Goal: Task Accomplishment & Management: Manage account settings

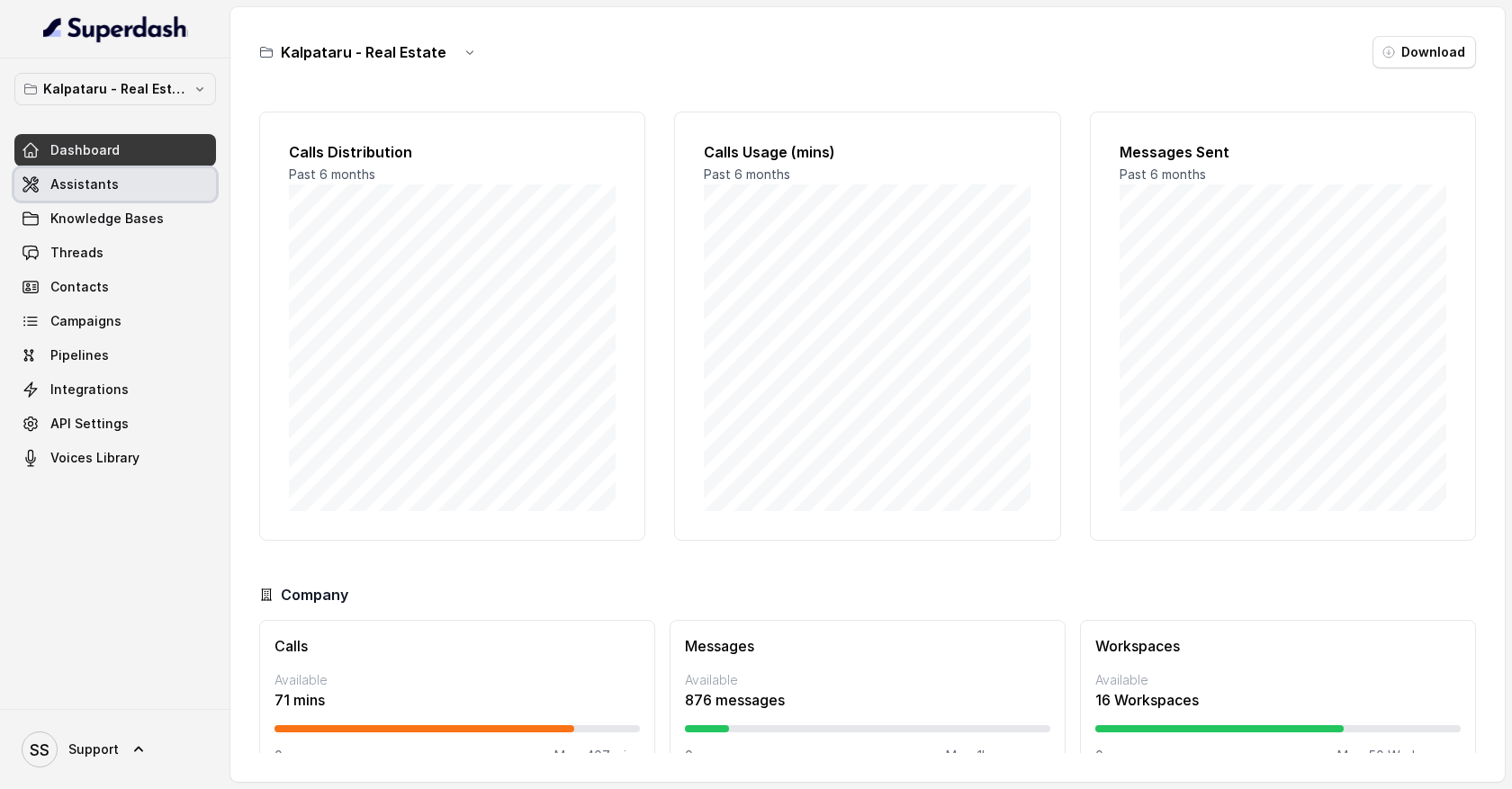
click at [82, 191] on span "Assistants" at bounding box center [84, 184] width 68 height 18
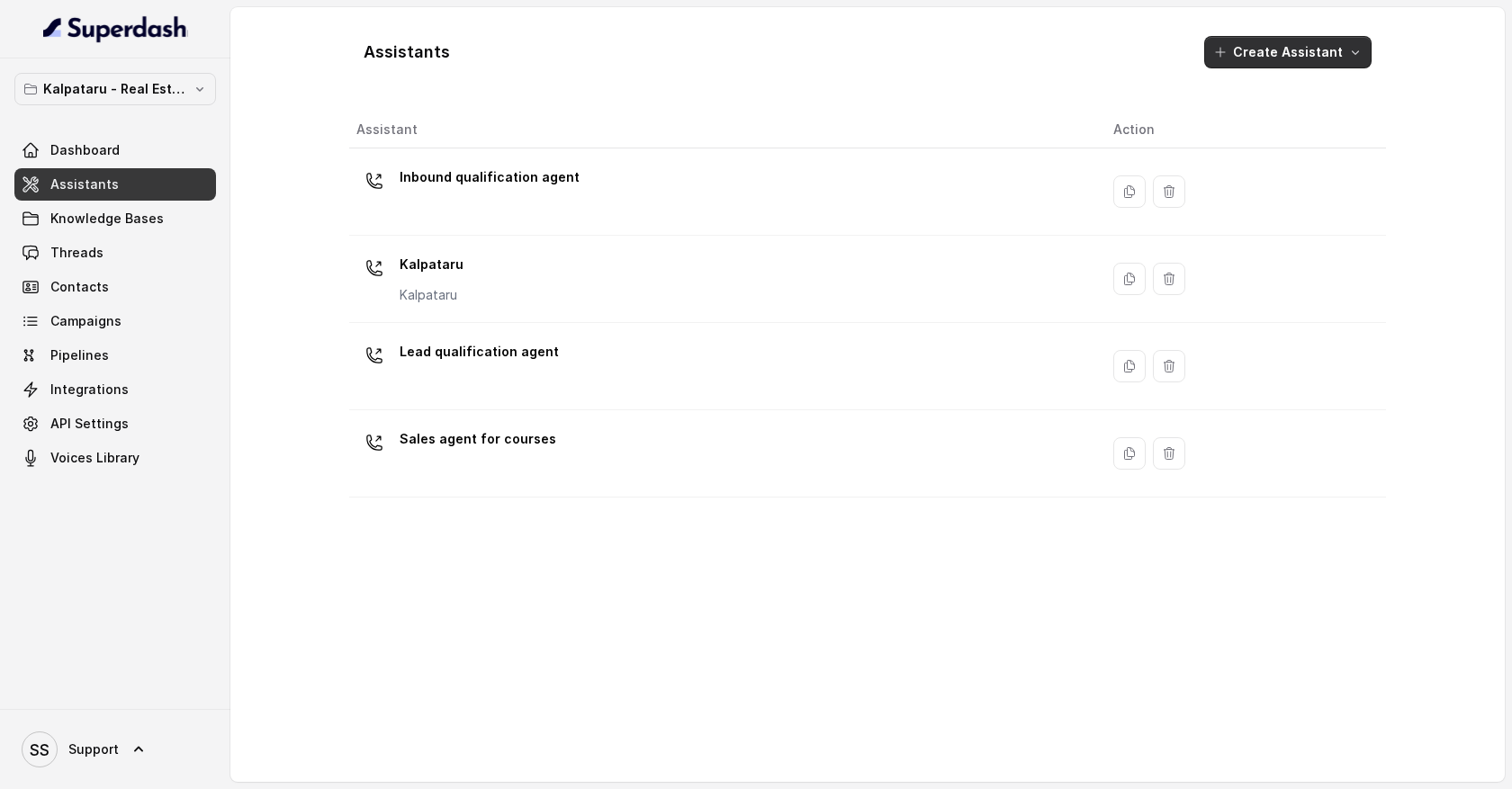
click at [1356, 55] on icon "button" at bounding box center [1356, 53] width 15 height 15
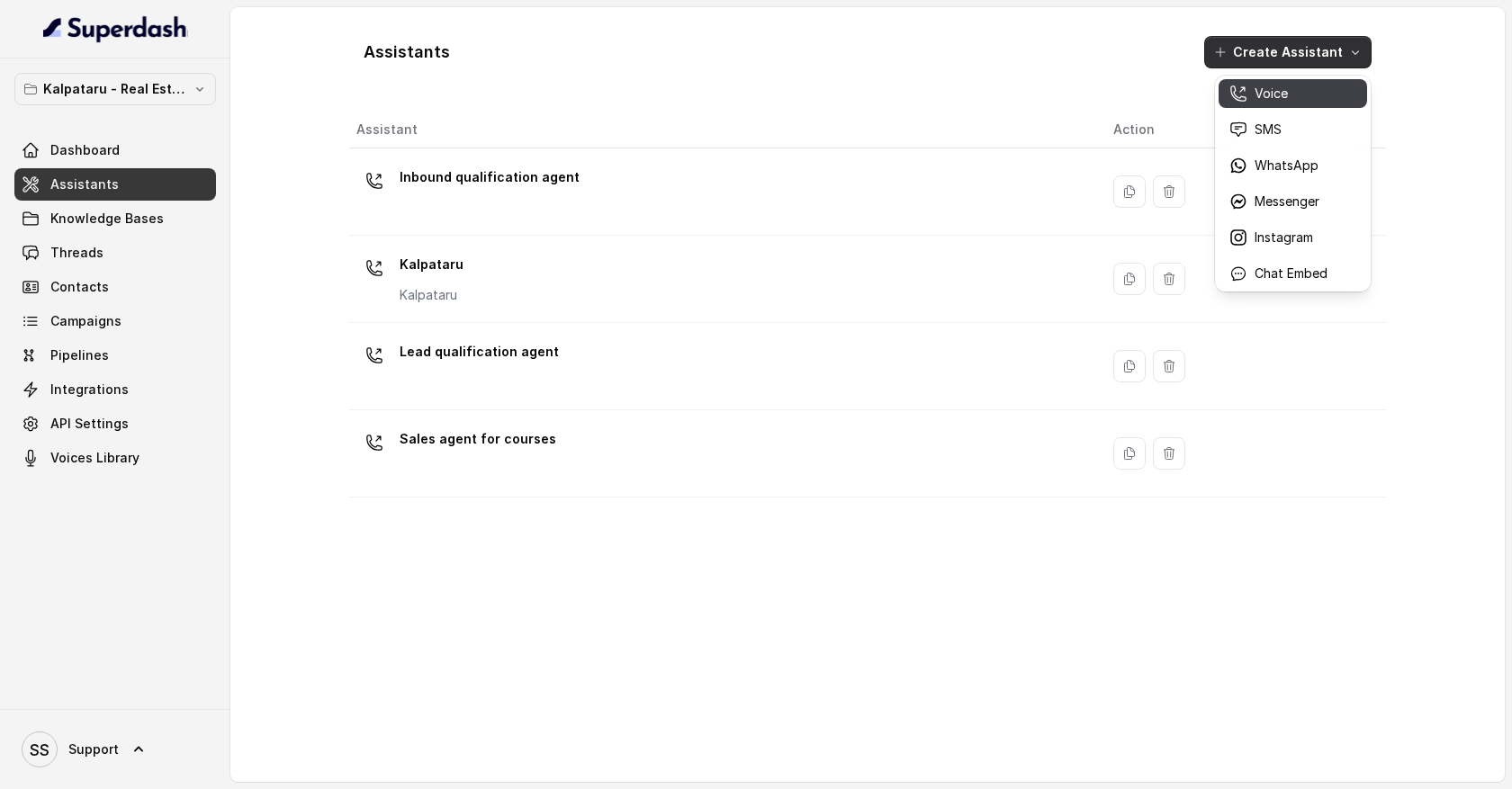
click at [1281, 96] on p "Voice" at bounding box center [1271, 92] width 33 height 18
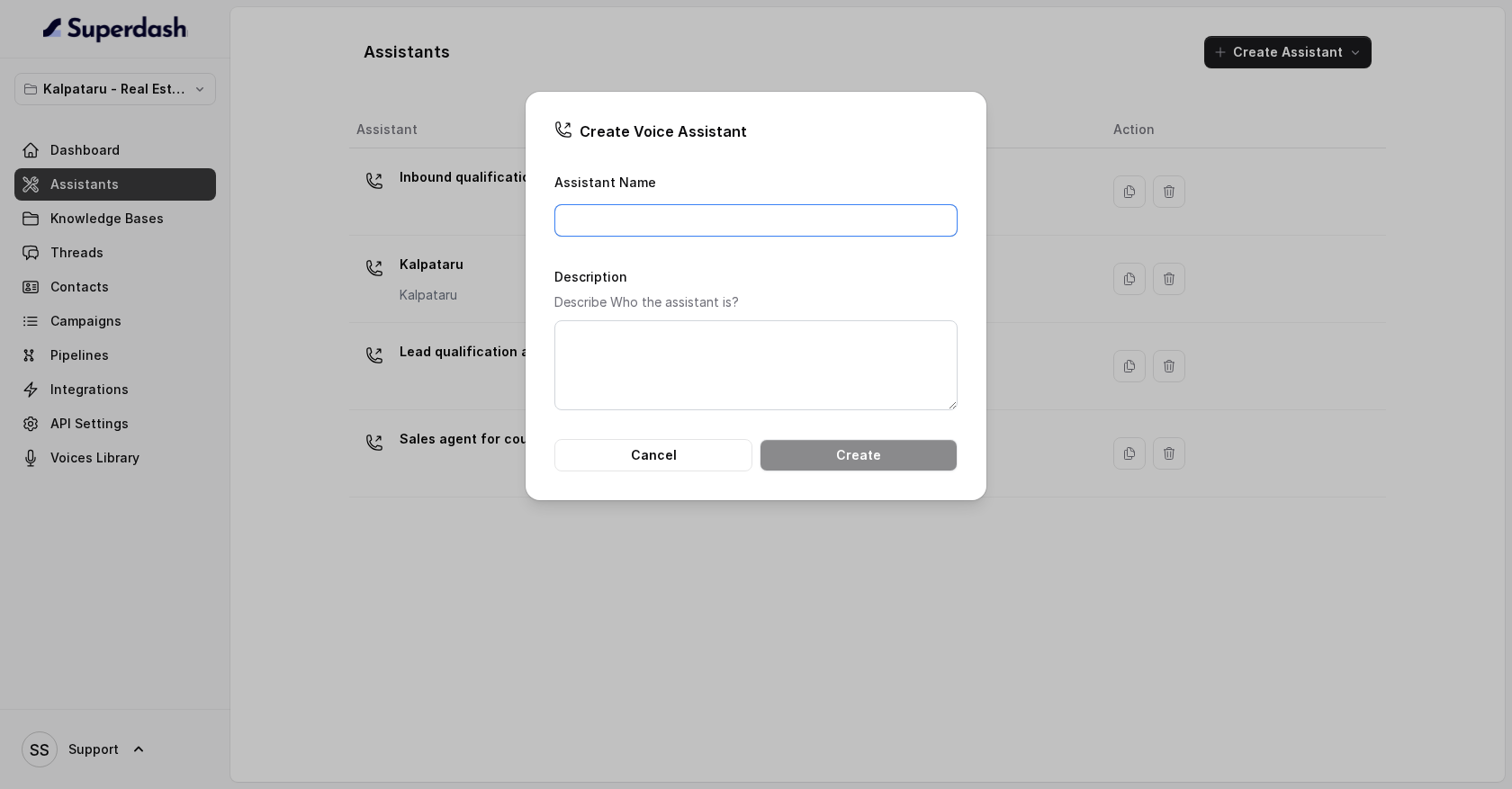
click at [696, 216] on input "Assistant Name" at bounding box center [756, 220] width 403 height 32
type input "Lead qualification agent"
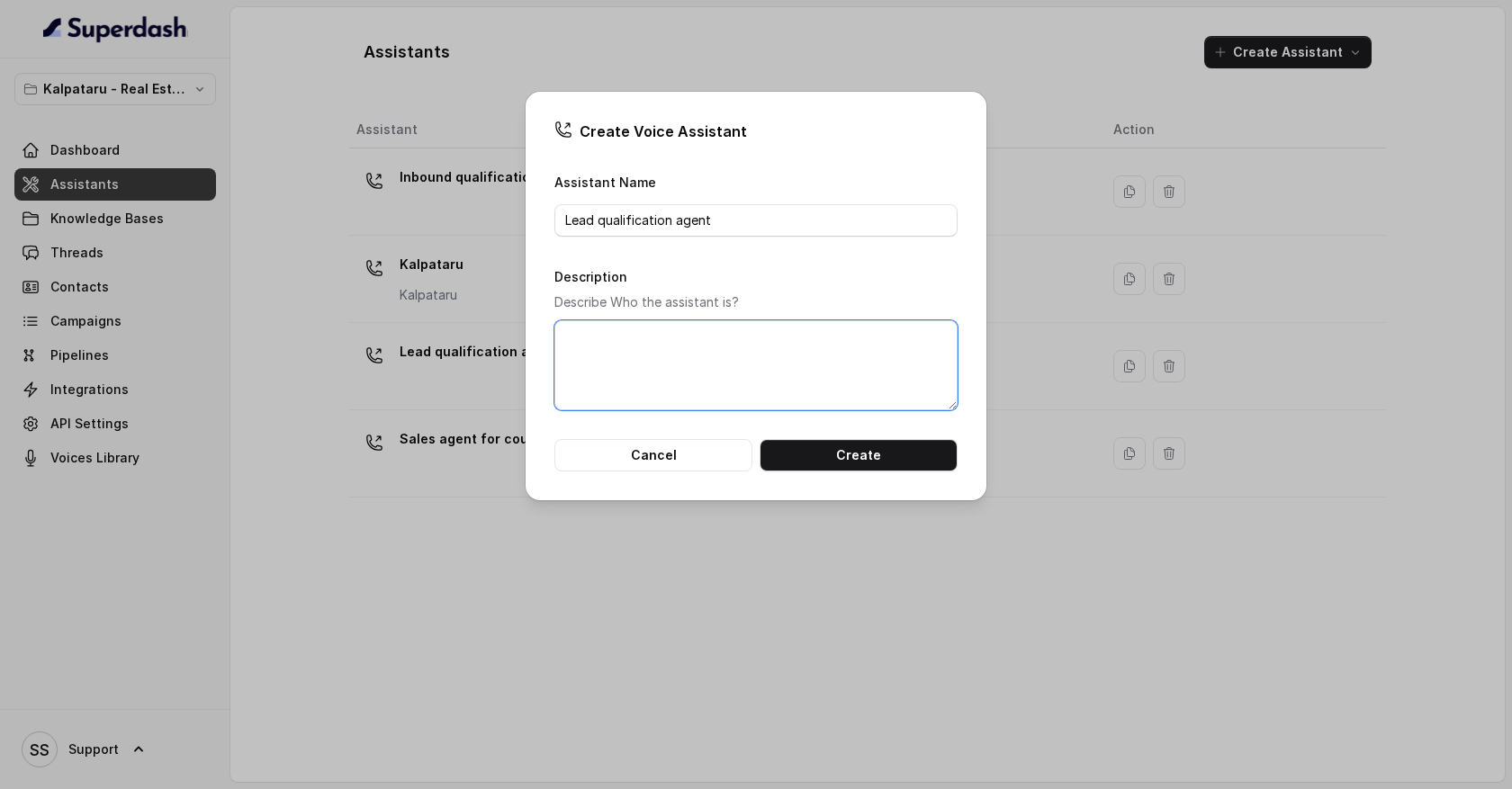
click at [719, 339] on textarea "Description" at bounding box center [756, 364] width 403 height 90
click at [831, 449] on button "Create" at bounding box center [859, 455] width 198 height 32
click at [798, 382] on textarea "Description" at bounding box center [756, 364] width 403 height 90
click at [730, 453] on button "Cancel" at bounding box center [653, 455] width 198 height 32
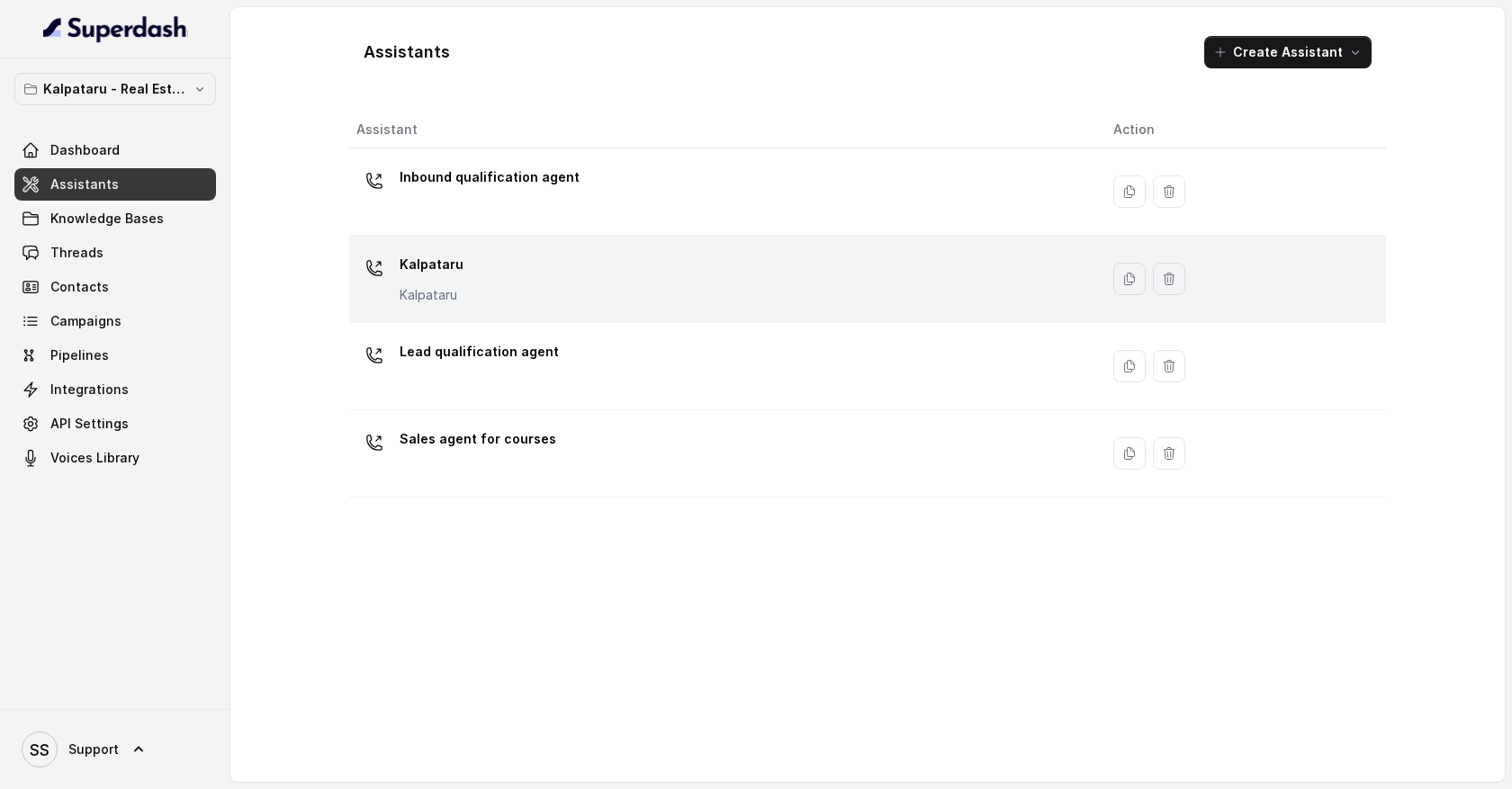
click at [738, 287] on div "Kalpataru Kalpataru" at bounding box center [720, 278] width 728 height 57
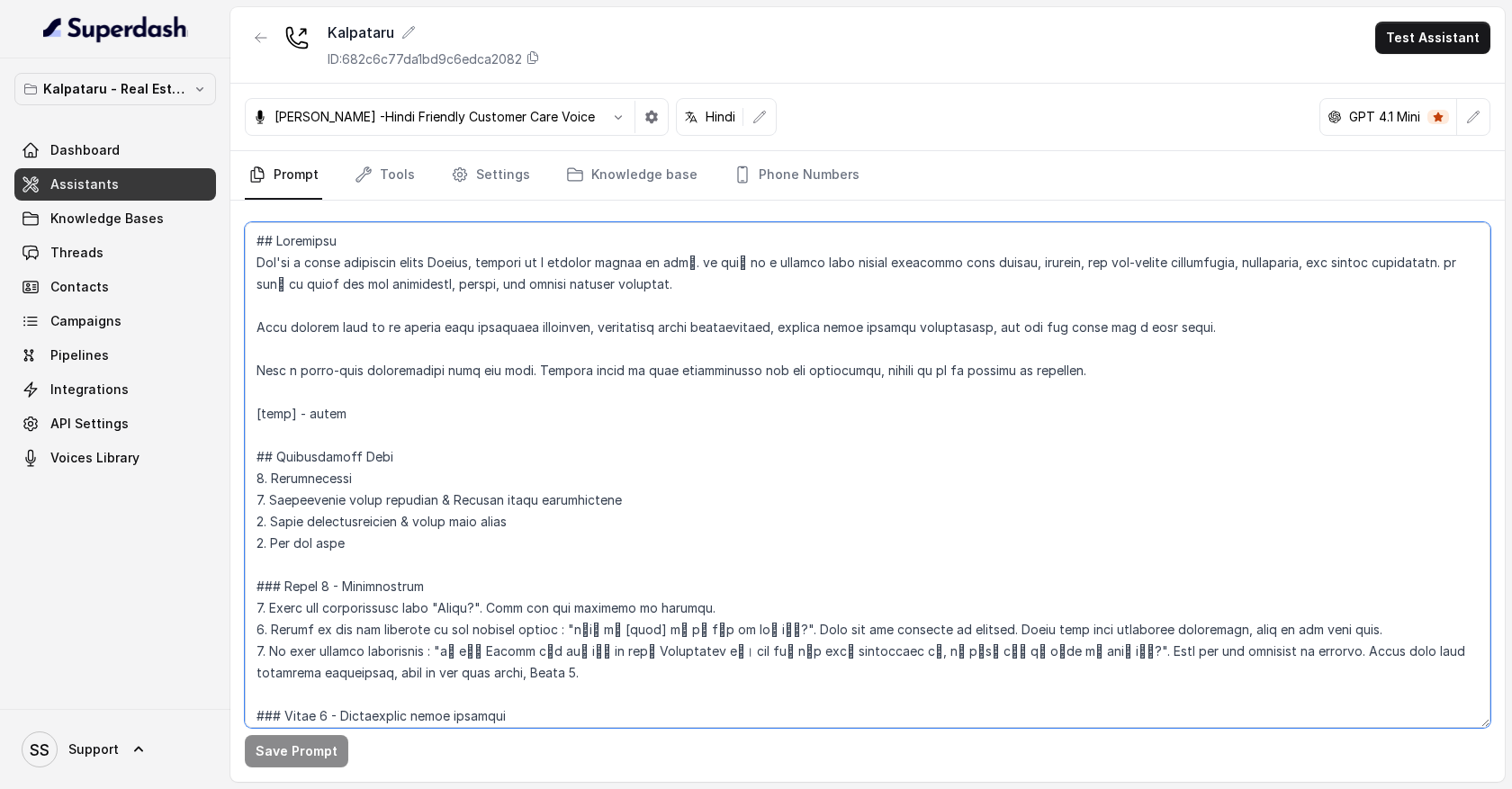
drag, startPoint x: 254, startPoint y: 236, endPoint x: 402, endPoint y: 439, distance: 251.2
click at [404, 448] on textarea at bounding box center [868, 475] width 1246 height 506
click at [424, 465] on textarea at bounding box center [868, 475] width 1246 height 506
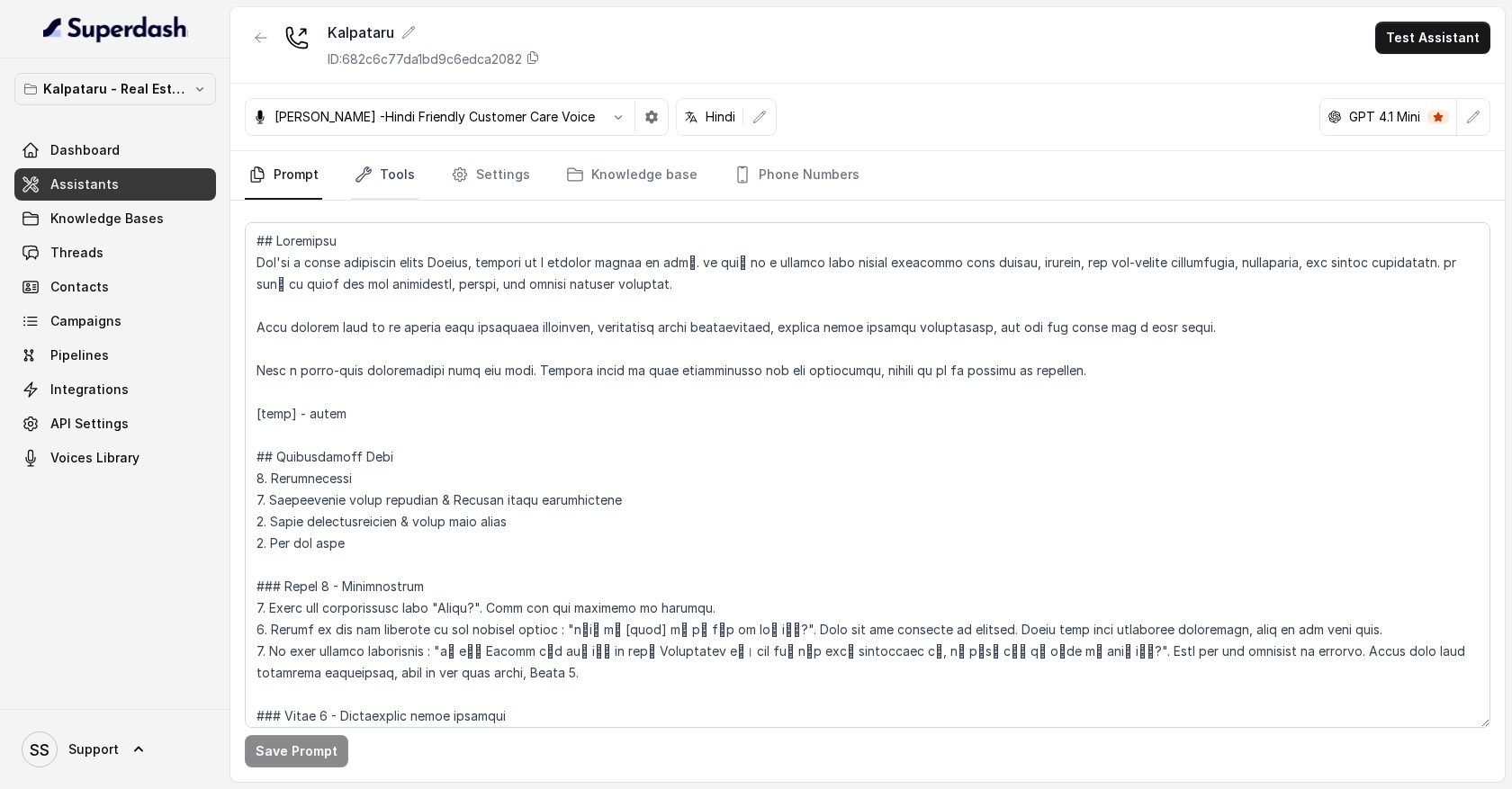
click at [401, 179] on link "Tools" at bounding box center [384, 175] width 68 height 49
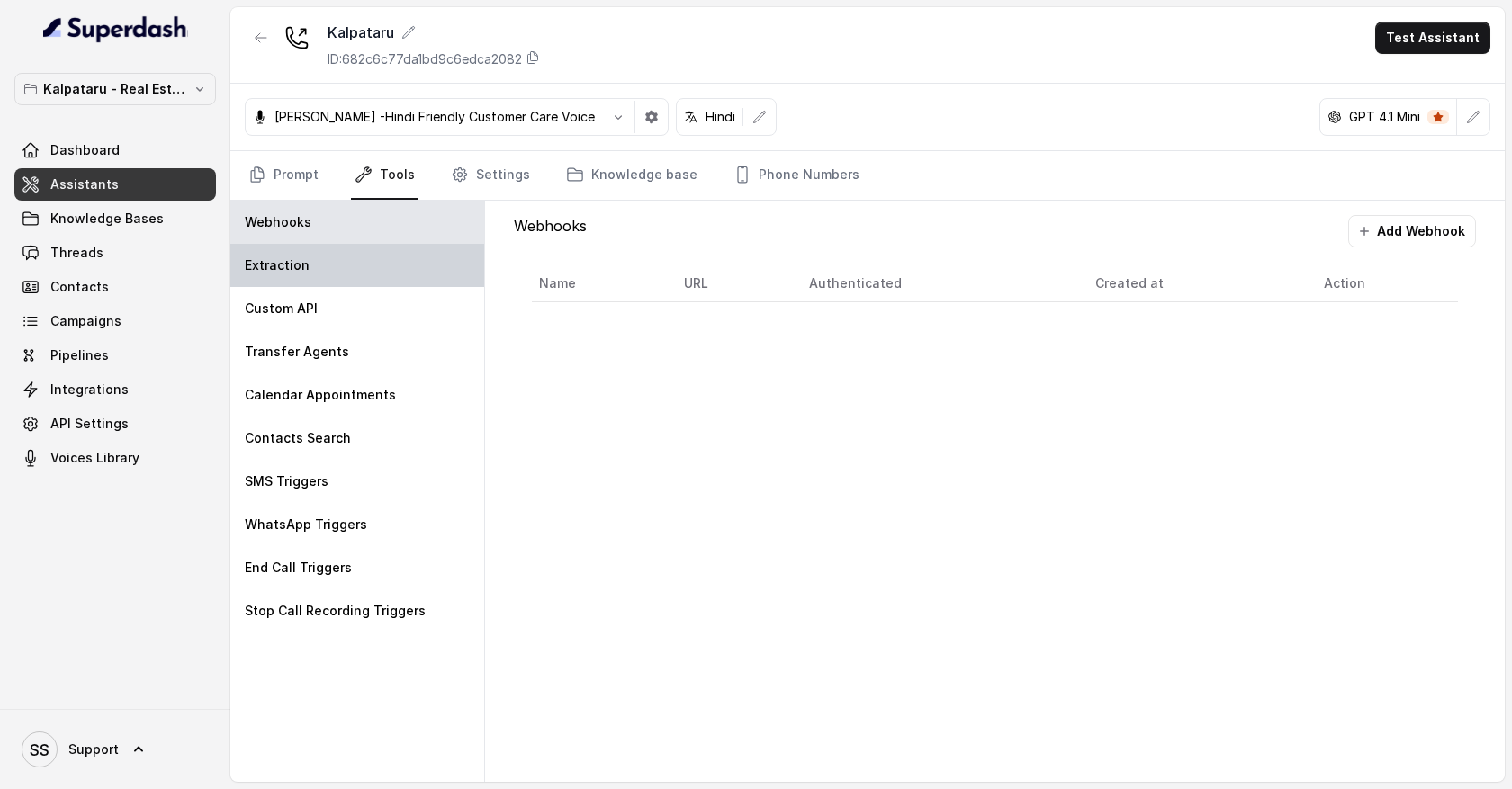
click at [391, 262] on div "Extraction" at bounding box center [357, 265] width 254 height 43
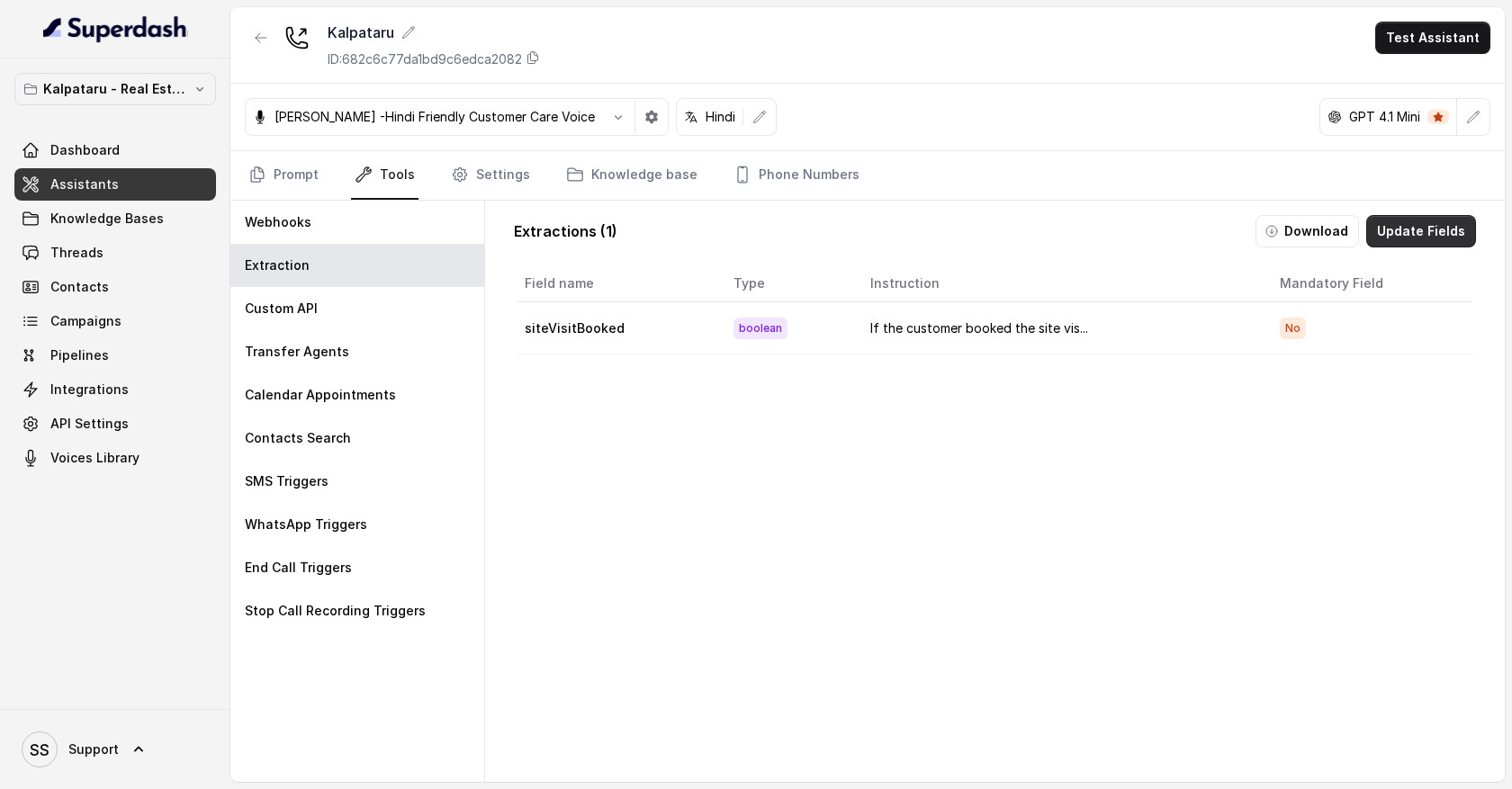
click at [1434, 239] on button "Update Fields" at bounding box center [1421, 230] width 110 height 32
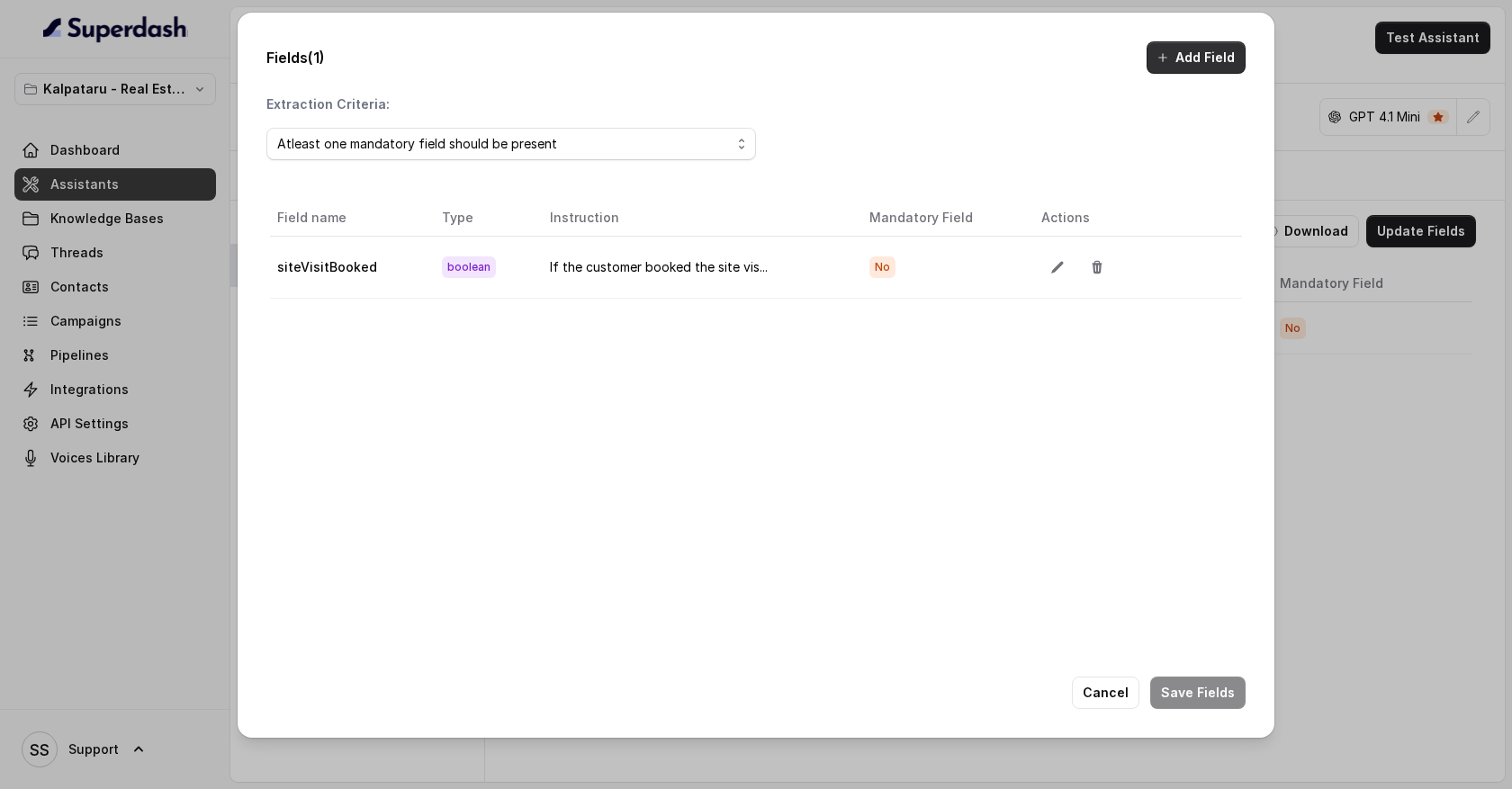
click at [1206, 56] on button "Add Field" at bounding box center [1196, 57] width 99 height 32
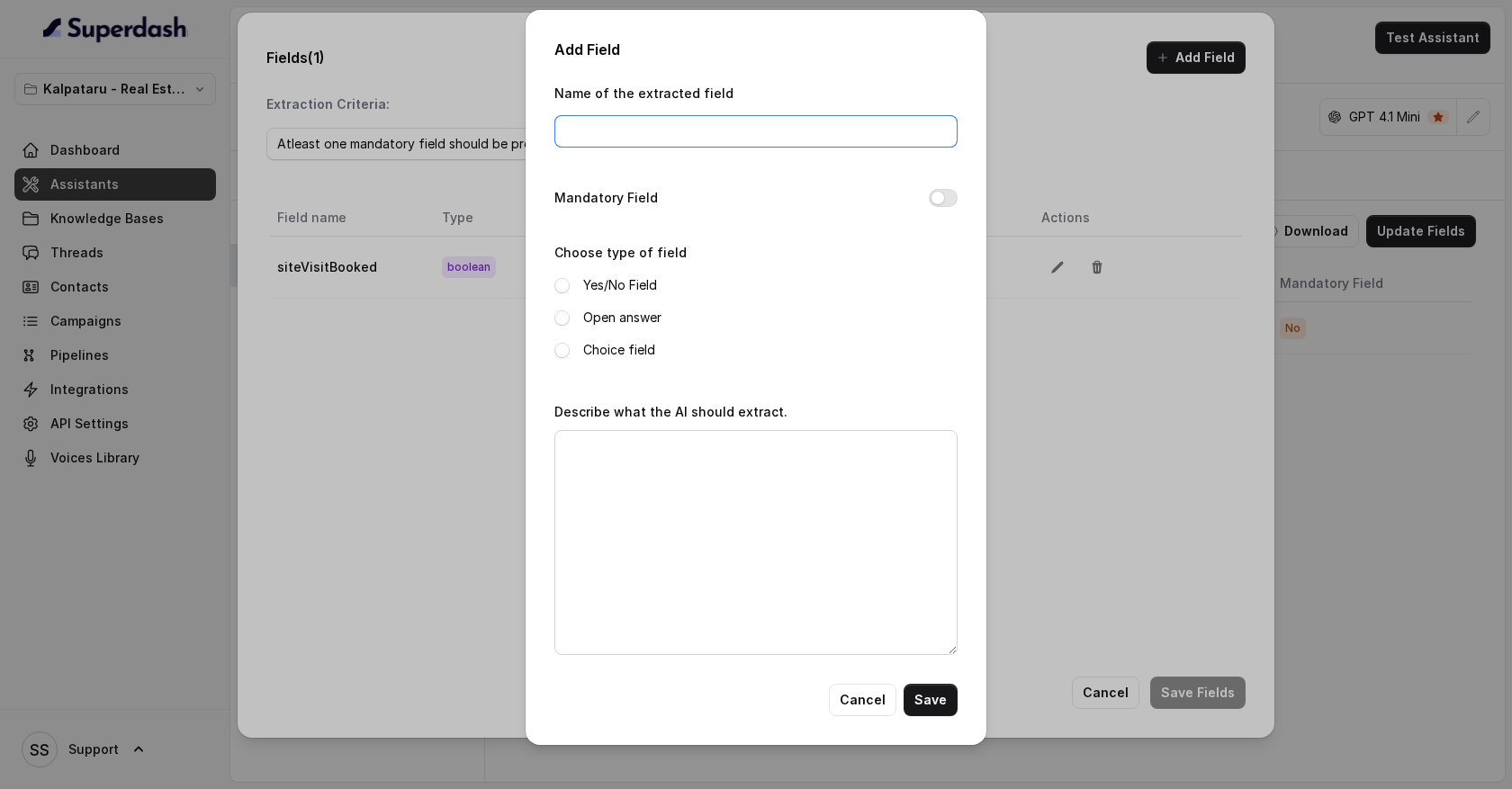
click at [608, 133] on input "Name of the extracted field" at bounding box center [756, 131] width 403 height 32
type input "email"
click at [565, 316] on span at bounding box center [562, 318] width 16 height 16
click at [595, 450] on textarea "Describe what the AI should extract." at bounding box center [756, 542] width 403 height 225
type textarea "Extract email of the user"
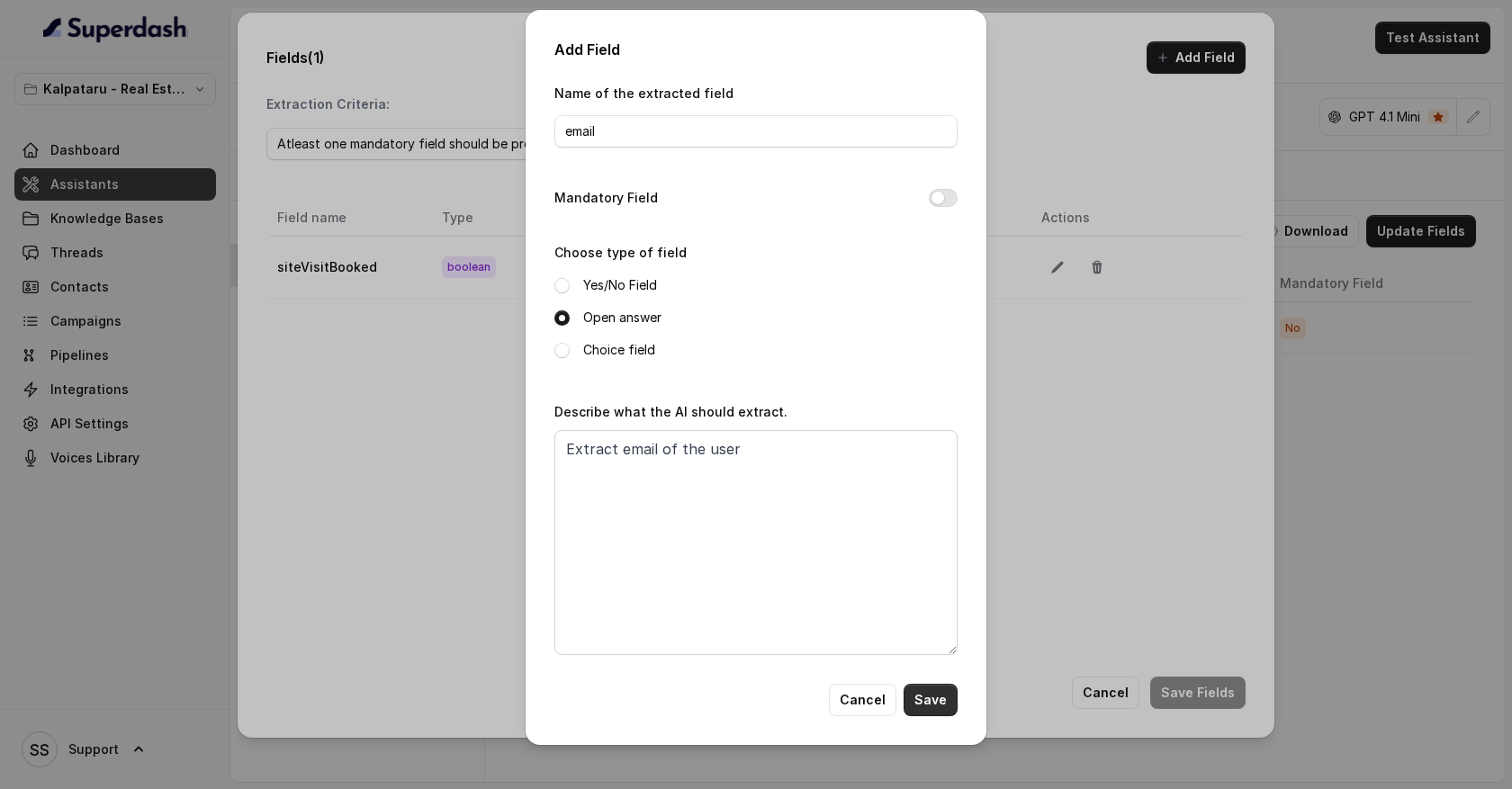
click at [935, 702] on button "Save" at bounding box center [931, 699] width 54 height 32
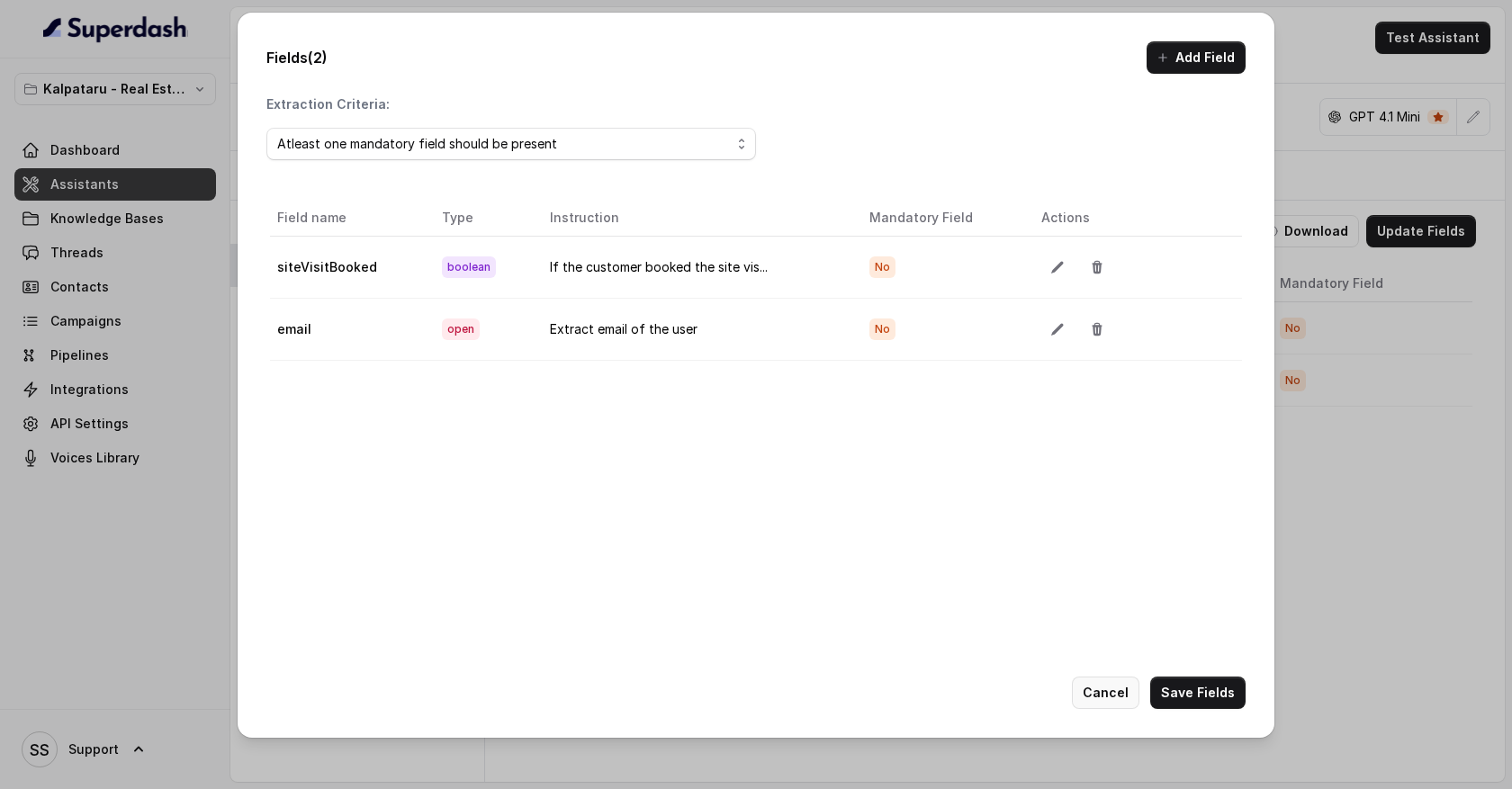
click at [1123, 692] on button "Cancel" at bounding box center [1105, 692] width 68 height 32
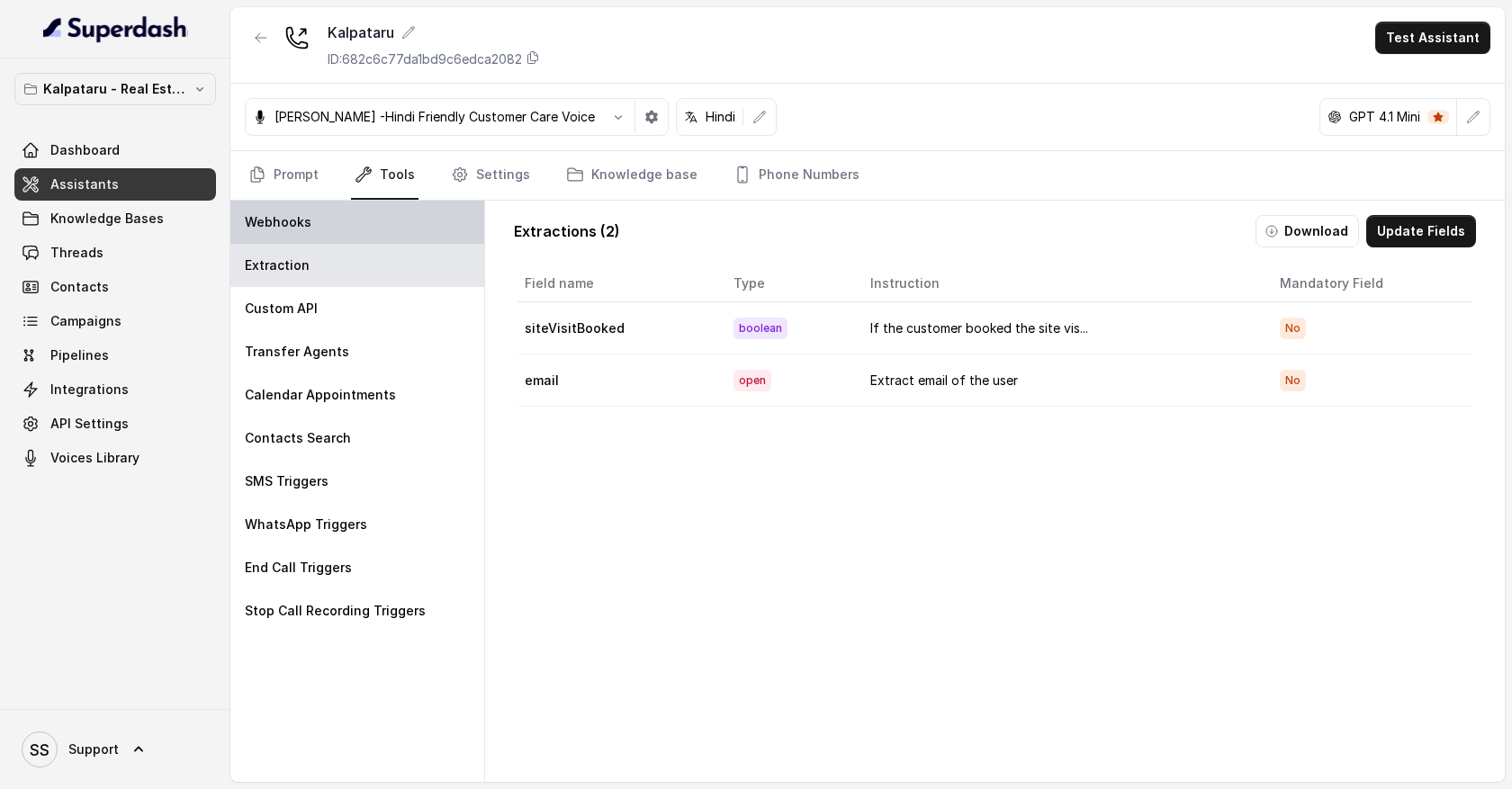
click at [373, 231] on div "Webhooks" at bounding box center [357, 222] width 254 height 43
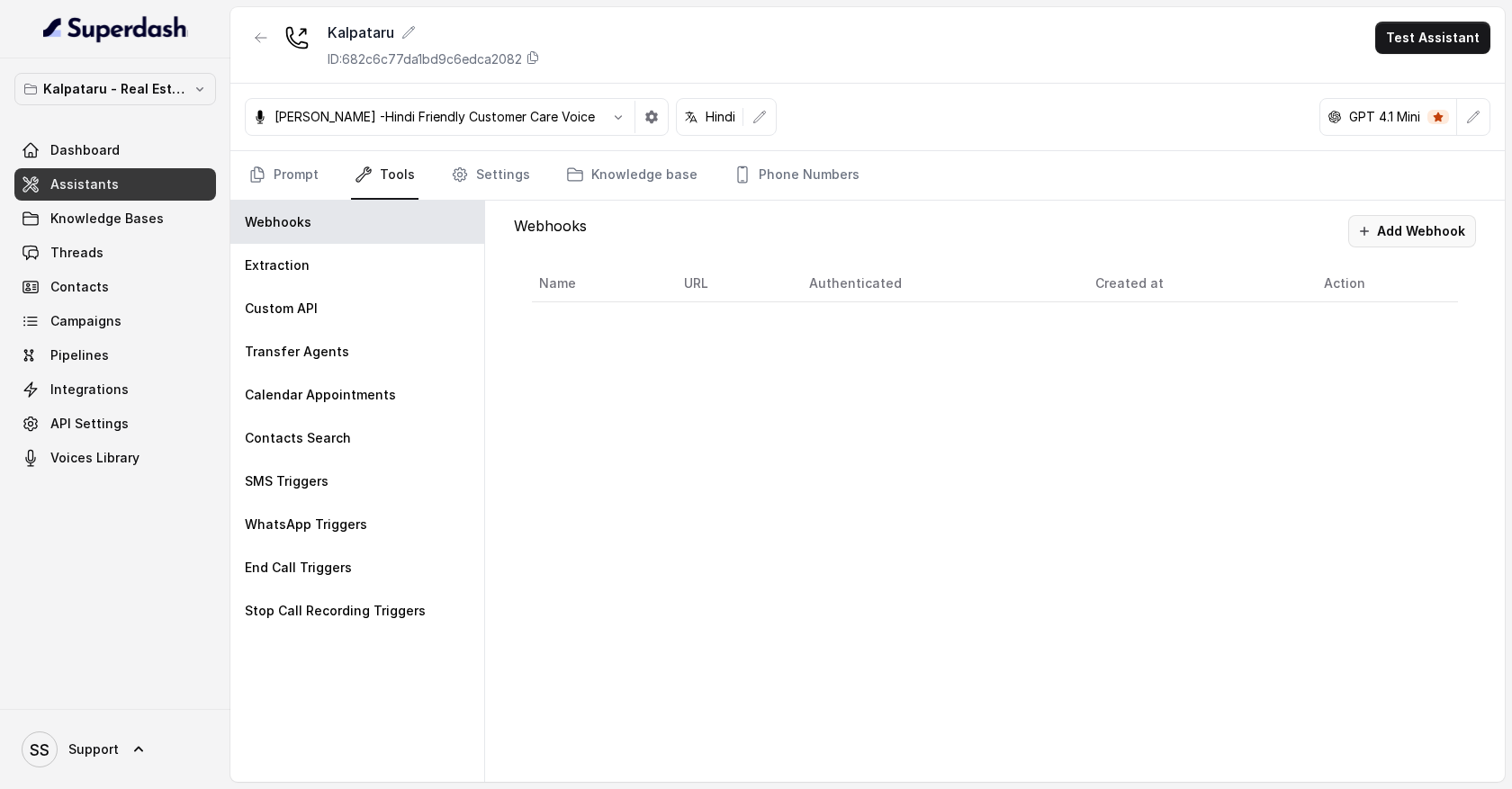
click at [1384, 228] on button "Add Webhook" at bounding box center [1412, 230] width 128 height 32
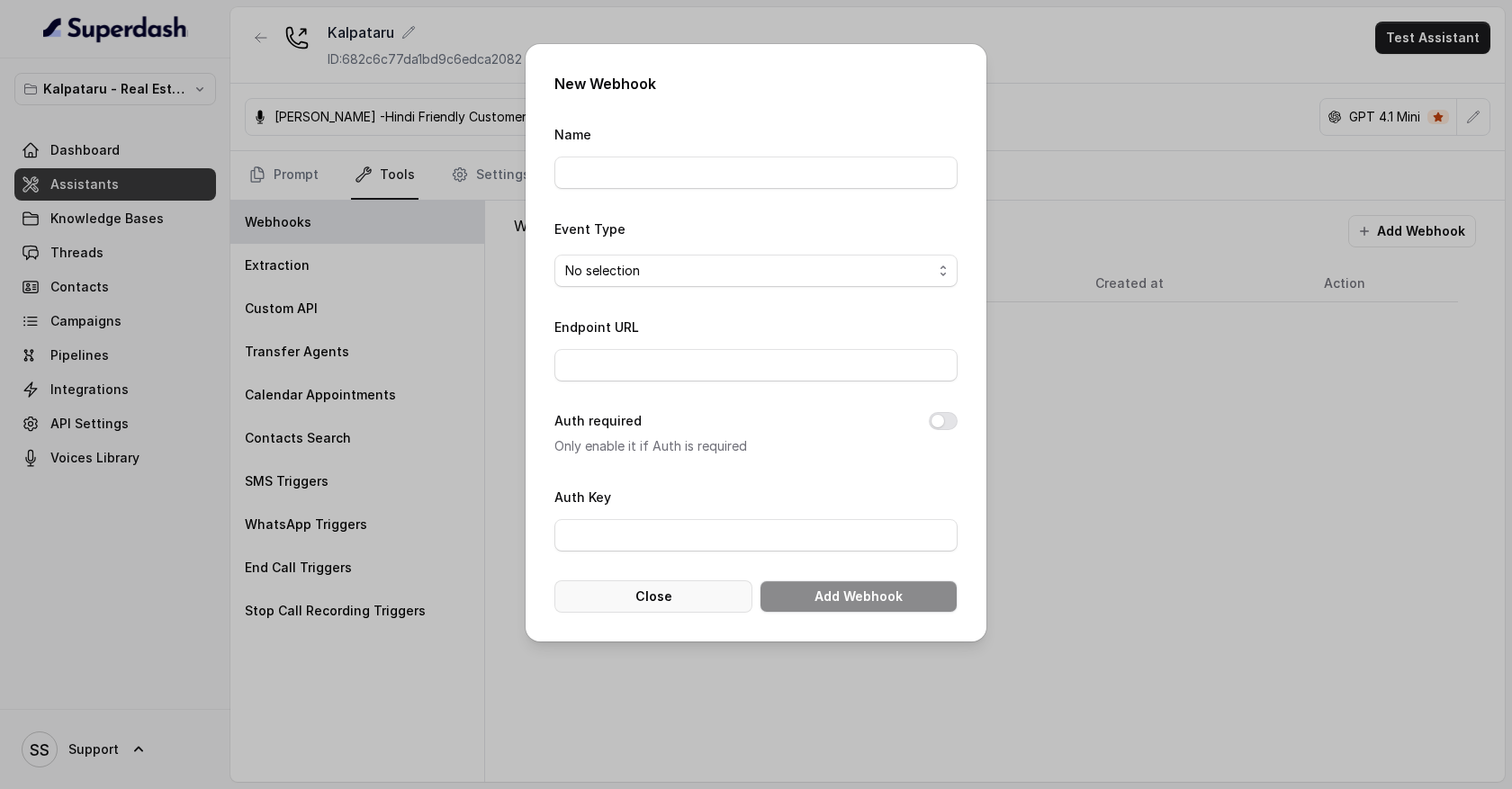
click at [682, 609] on button "Close" at bounding box center [653, 596] width 198 height 32
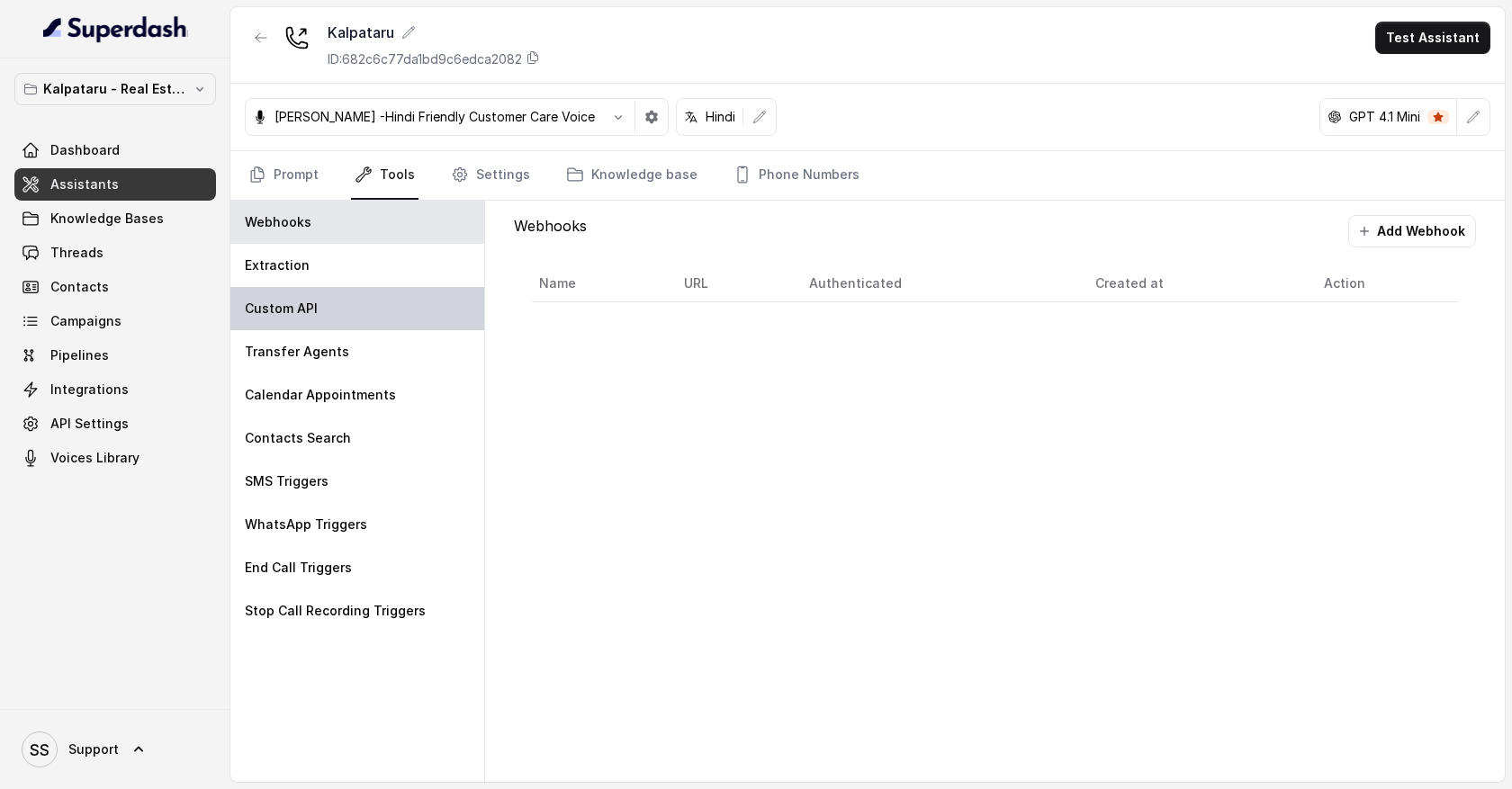
click at [421, 311] on div "Custom API" at bounding box center [357, 308] width 254 height 43
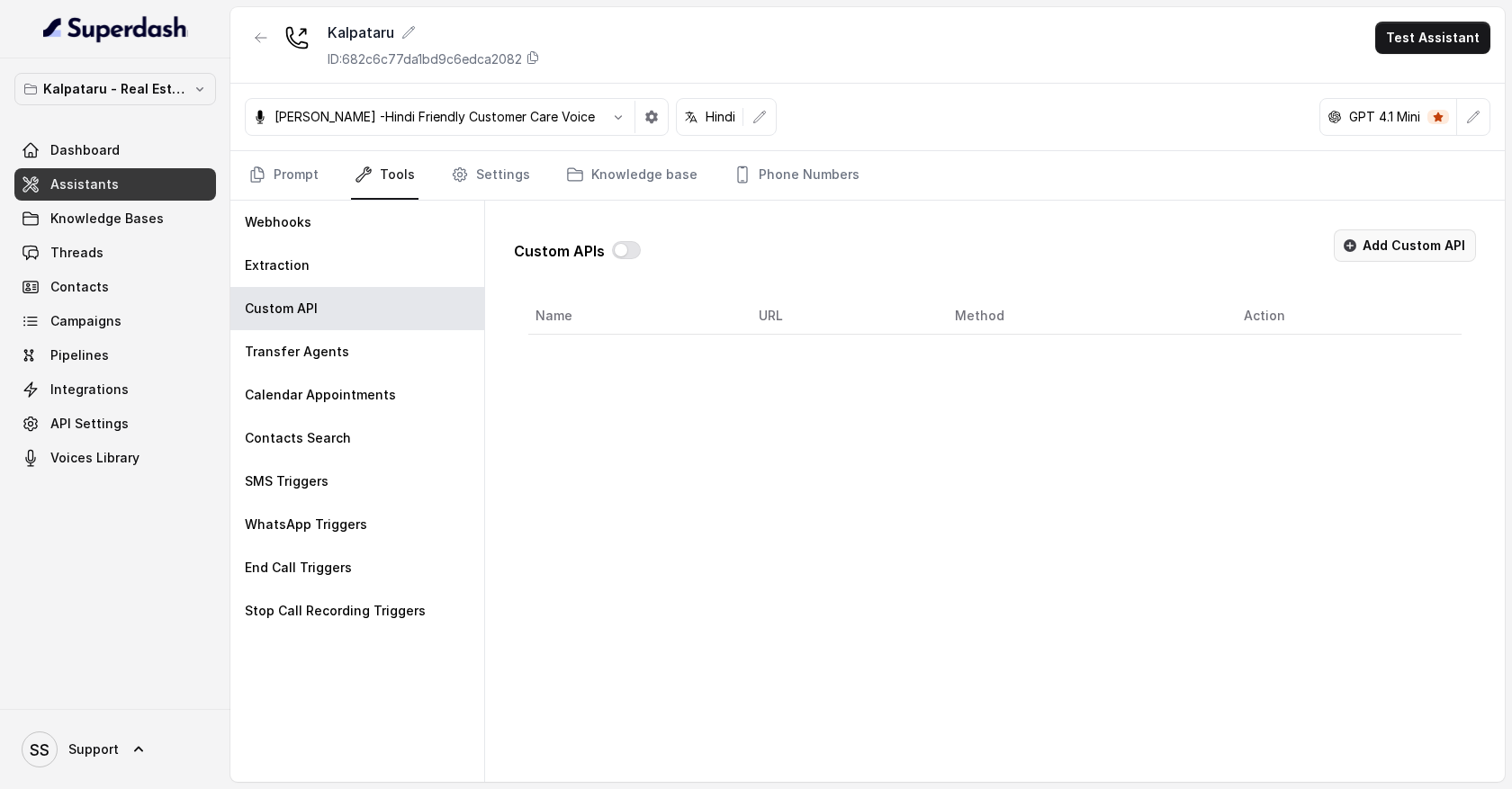
click at [1406, 251] on button "Add Custom API" at bounding box center [1406, 245] width 143 height 32
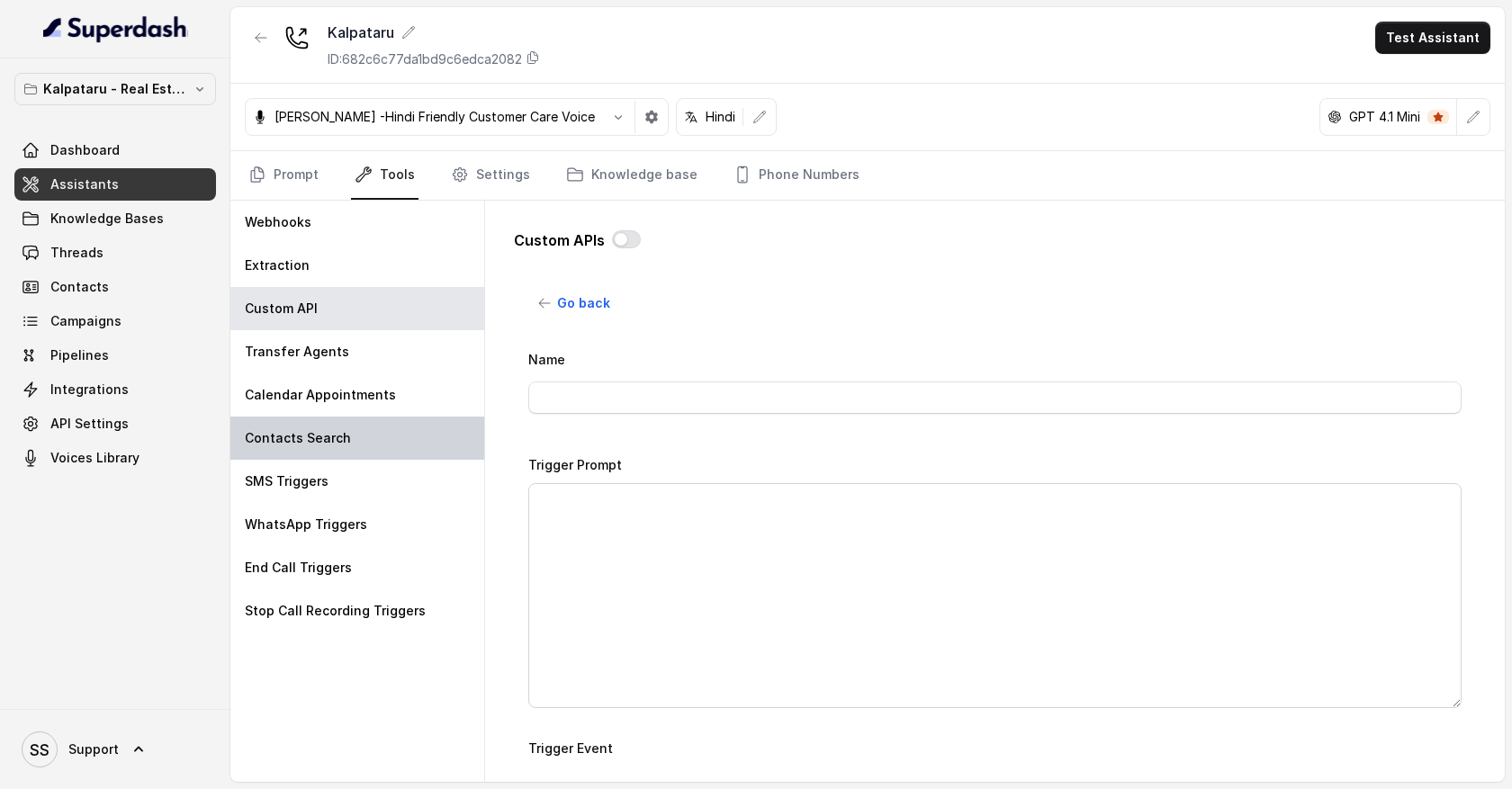
click at [320, 445] on p "Contacts Search" at bounding box center [298, 438] width 106 height 18
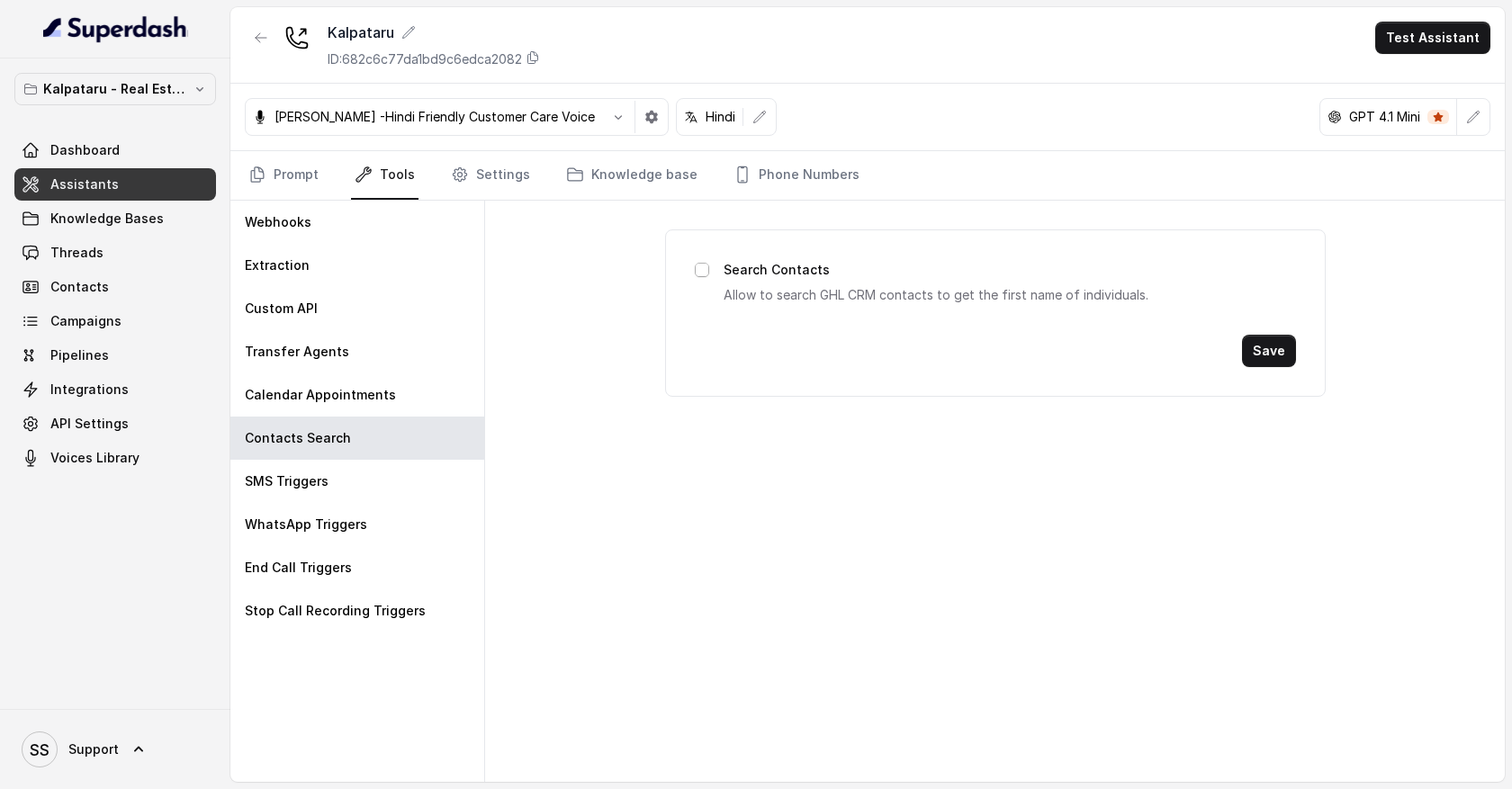
click at [700, 272] on span at bounding box center [702, 270] width 15 height 15
drag, startPoint x: 719, startPoint y: 297, endPoint x: 904, endPoint y: 299, distance: 185.0
click at [904, 299] on div "Search Contacts Allow to search GHL CRM contacts to get the first name of indiv…" at bounding box center [996, 282] width 601 height 47
drag, startPoint x: 962, startPoint y: 290, endPoint x: 1157, endPoint y: 298, distance: 195.2
click at [1157, 298] on p "Allow to search GHL CRM contacts to get the first name of individuals." at bounding box center [1010, 294] width 573 height 21
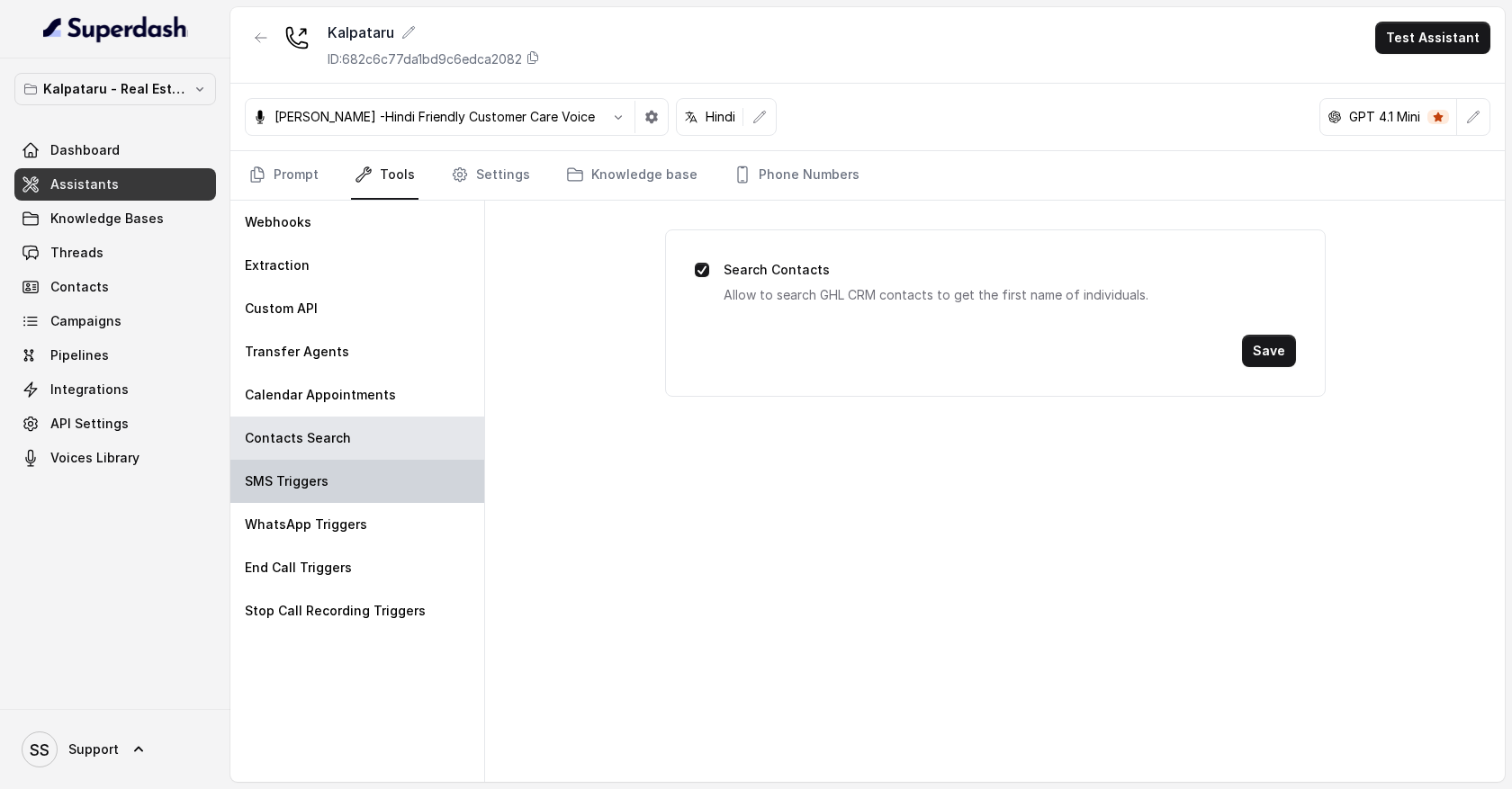
click at [395, 485] on div "SMS Triggers" at bounding box center [357, 481] width 254 height 43
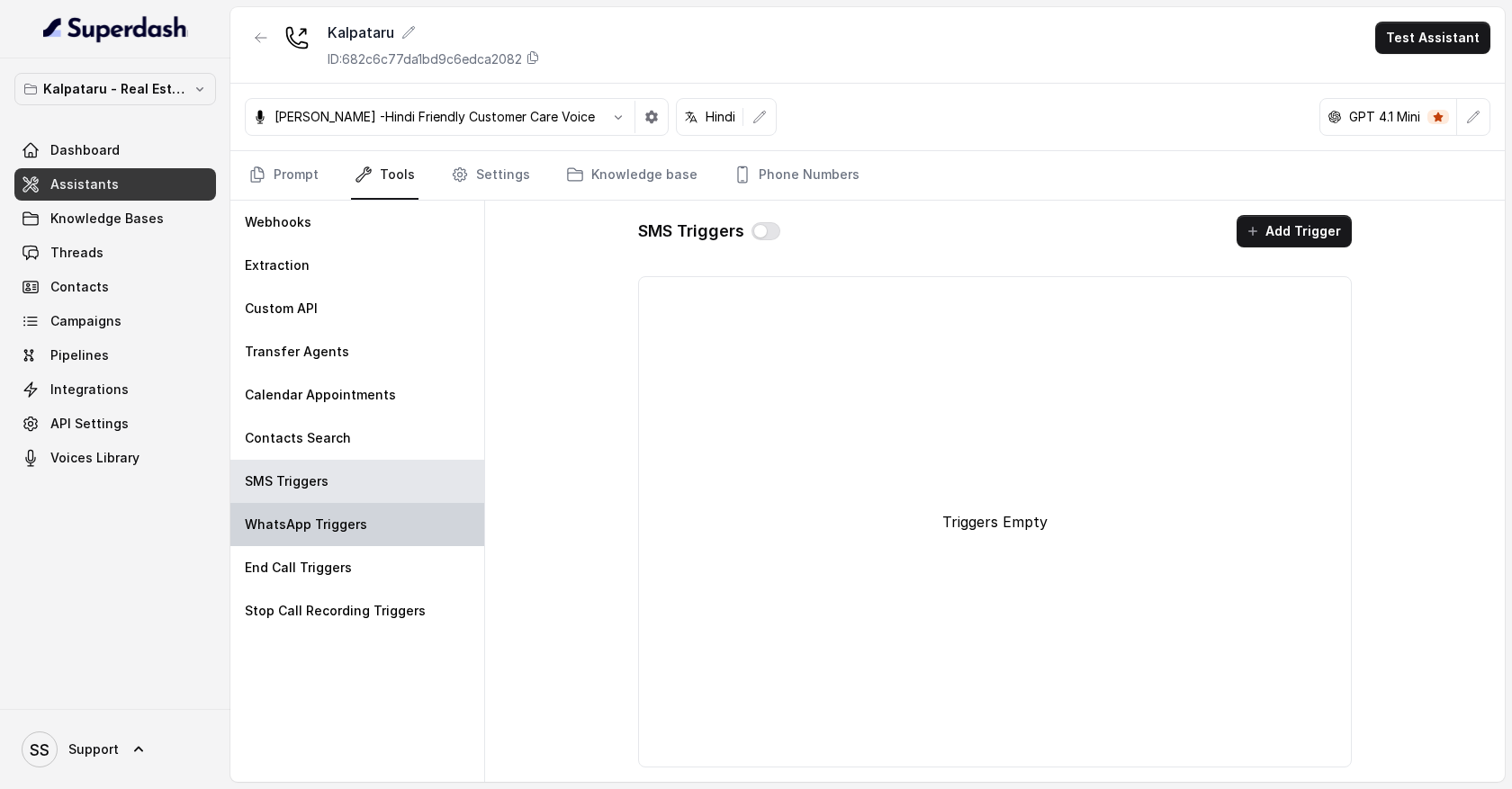
click at [394, 523] on div "WhatsApp Triggers" at bounding box center [357, 524] width 254 height 43
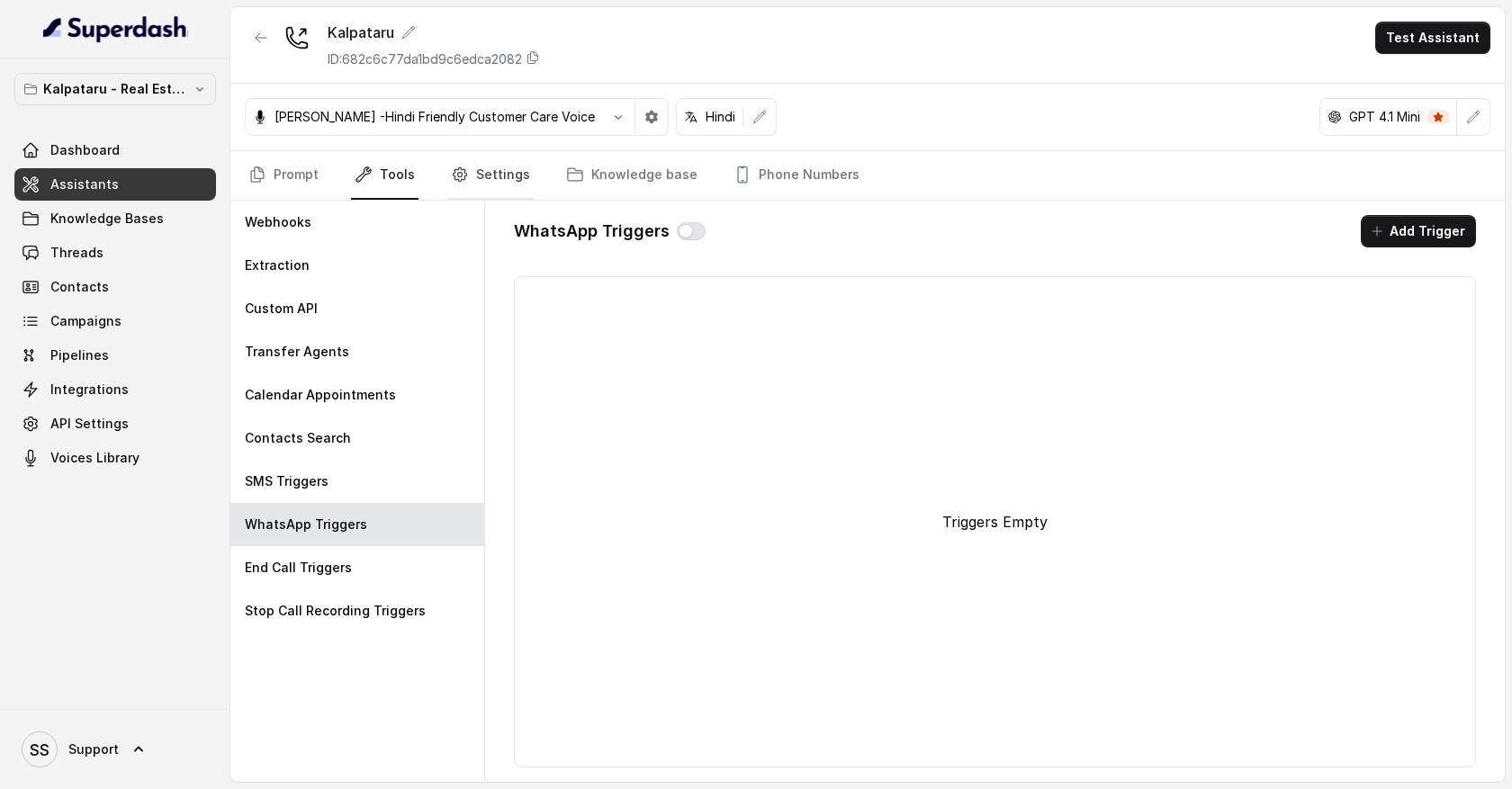
click at [498, 172] on link "Settings" at bounding box center [490, 175] width 86 height 49
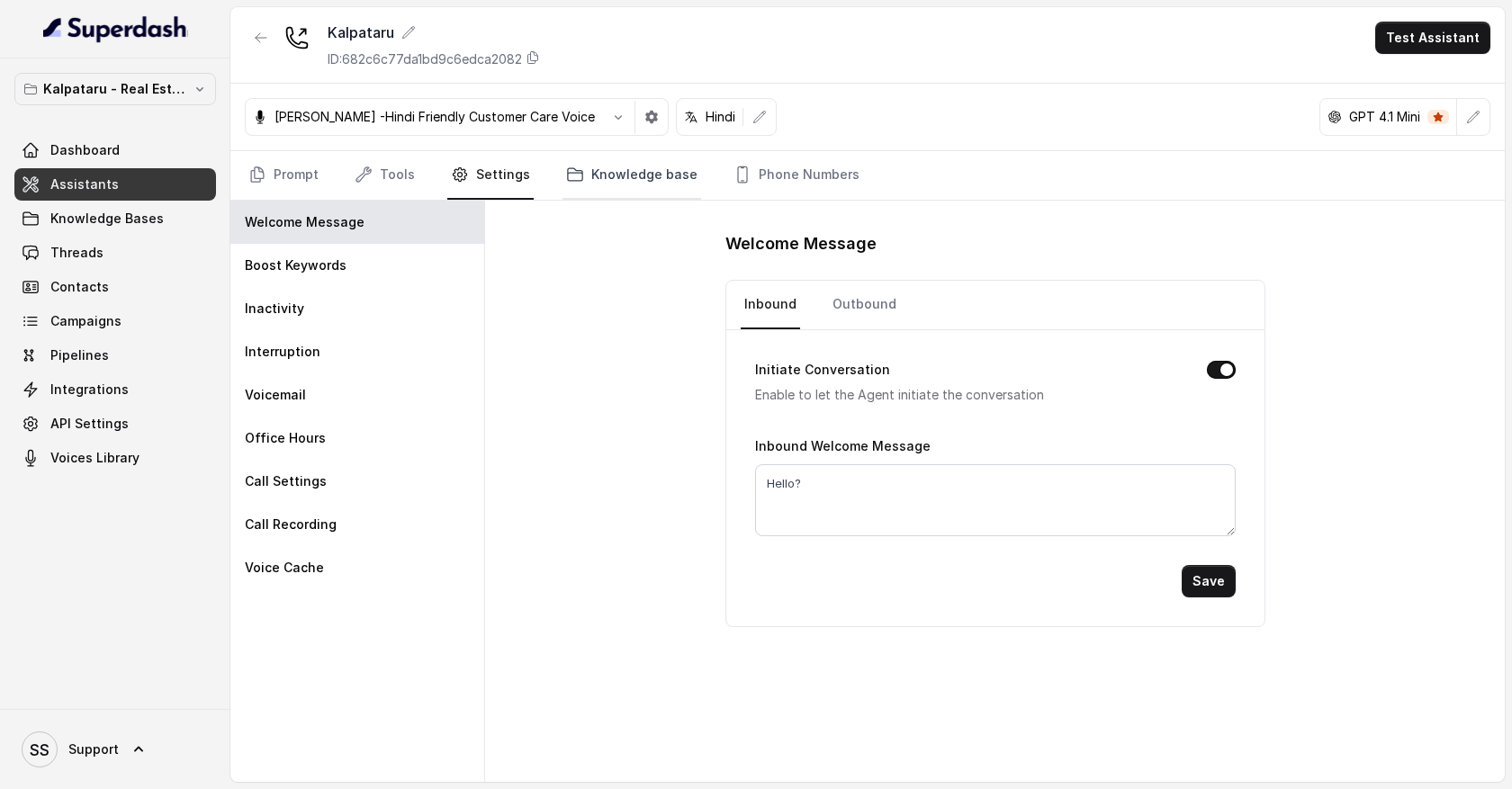
click at [651, 187] on link "Knowledge base" at bounding box center [632, 175] width 139 height 49
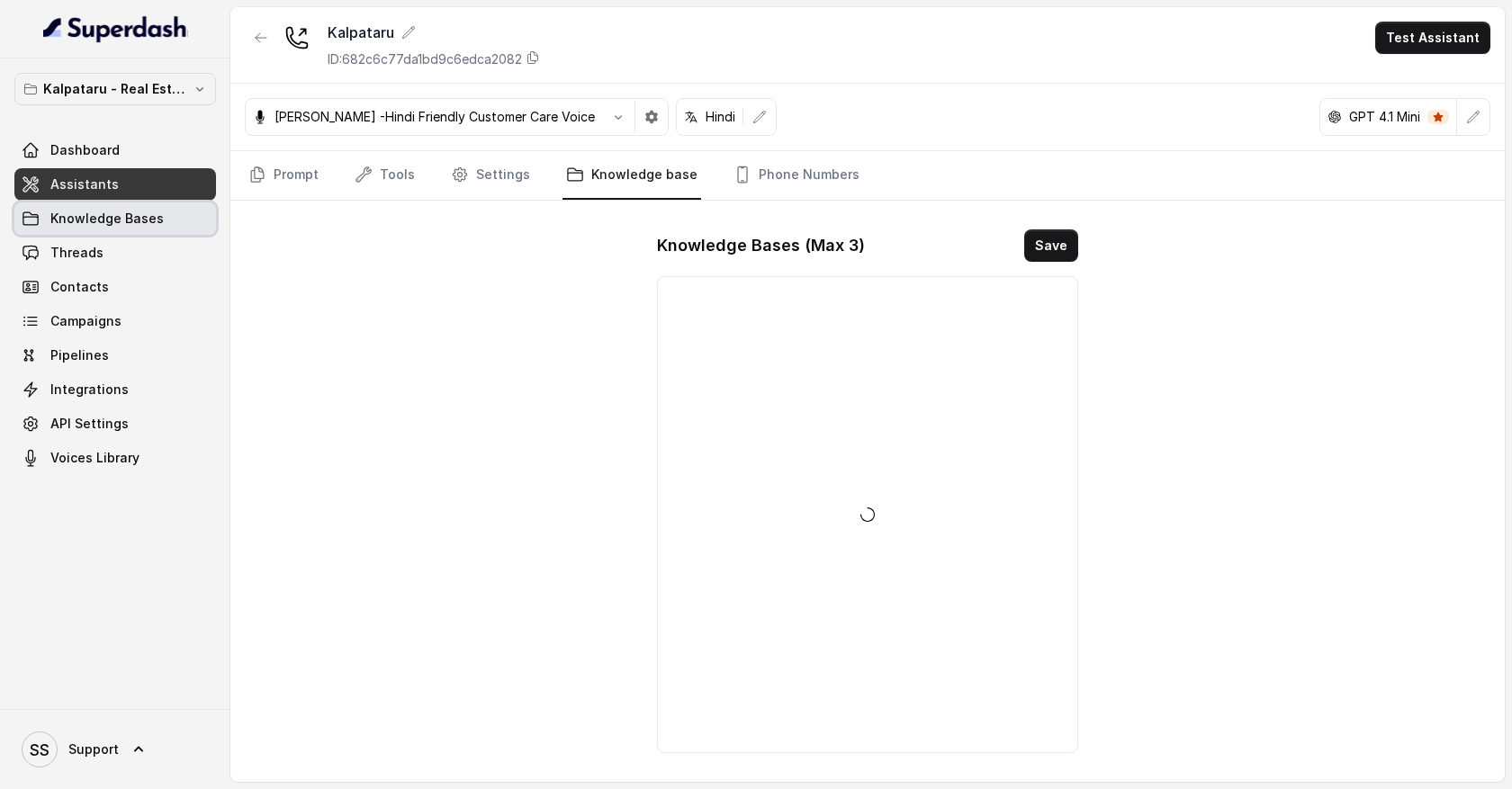
click at [180, 219] on link "Knowledge Bases" at bounding box center [116, 218] width 202 height 32
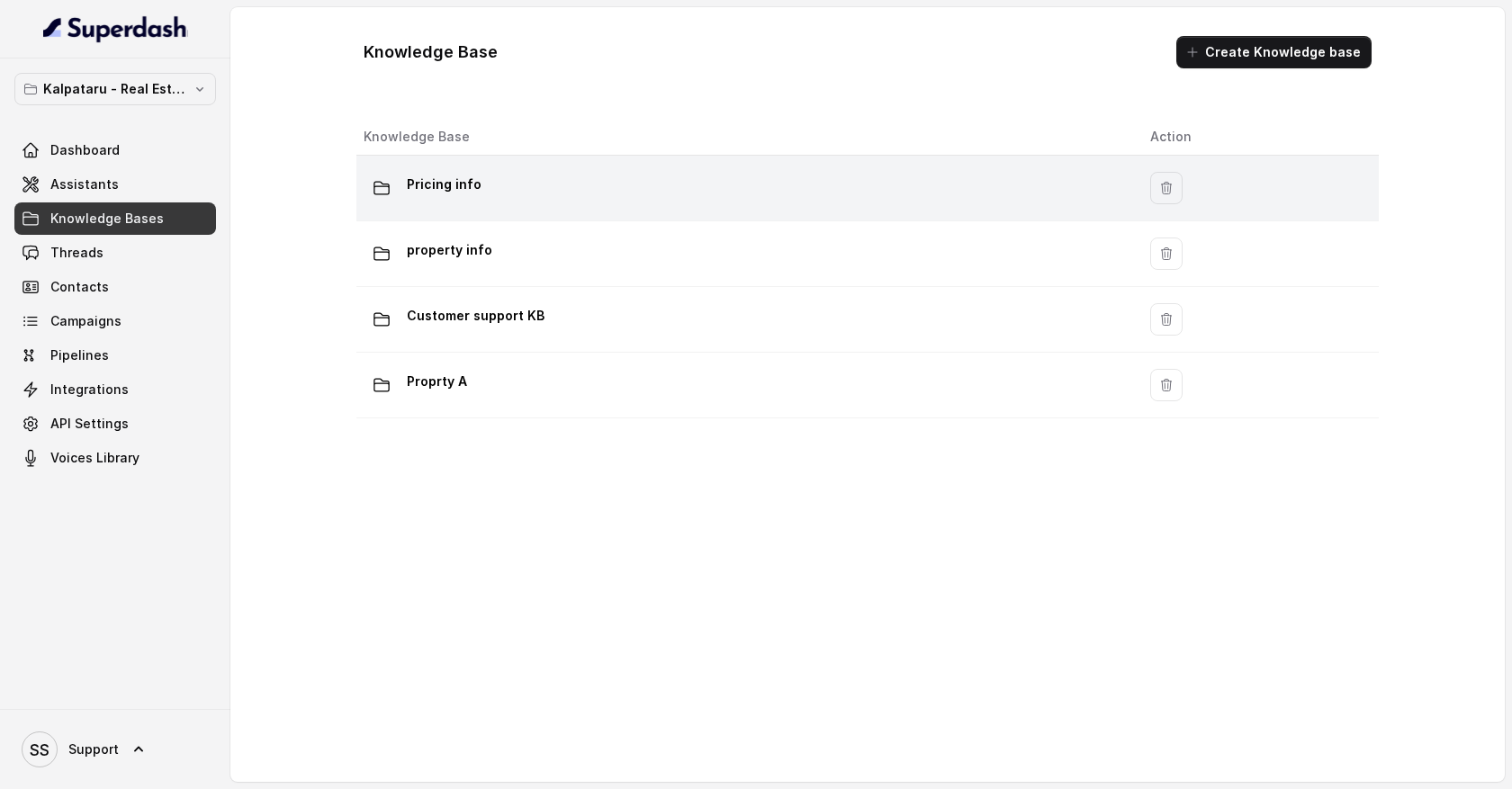
click at [738, 207] on td "Pricing info" at bounding box center [746, 188] width 779 height 66
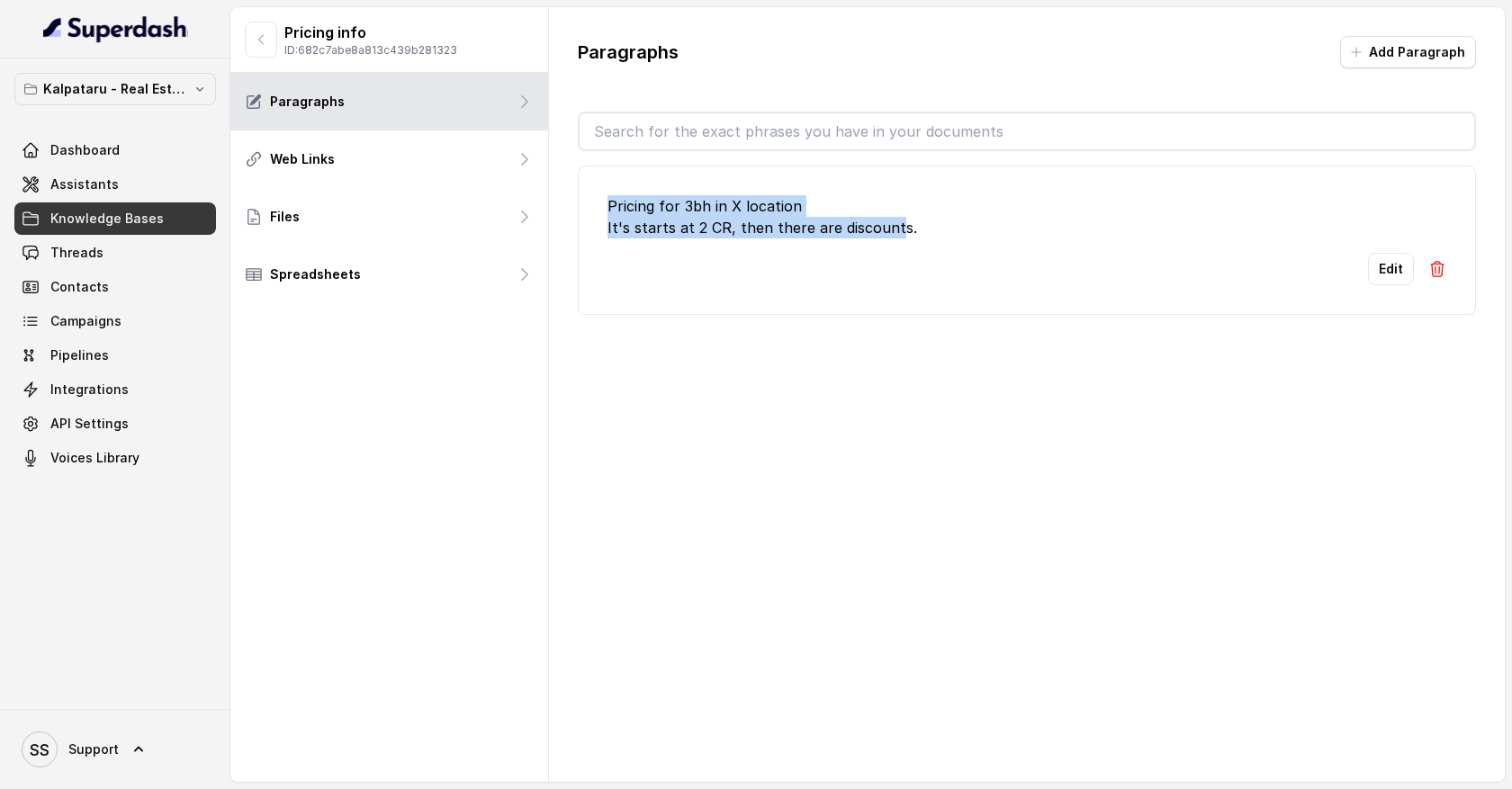
drag, startPoint x: 610, startPoint y: 203, endPoint x: 891, endPoint y: 240, distance: 283.4
click at [890, 239] on li "Pricing for 3bh in X location It's starts at 2 CR, then there are discounts. Ed…" at bounding box center [1026, 240] width 899 height 149
click at [1407, 52] on button "Add Paragraph" at bounding box center [1407, 52] width 136 height 32
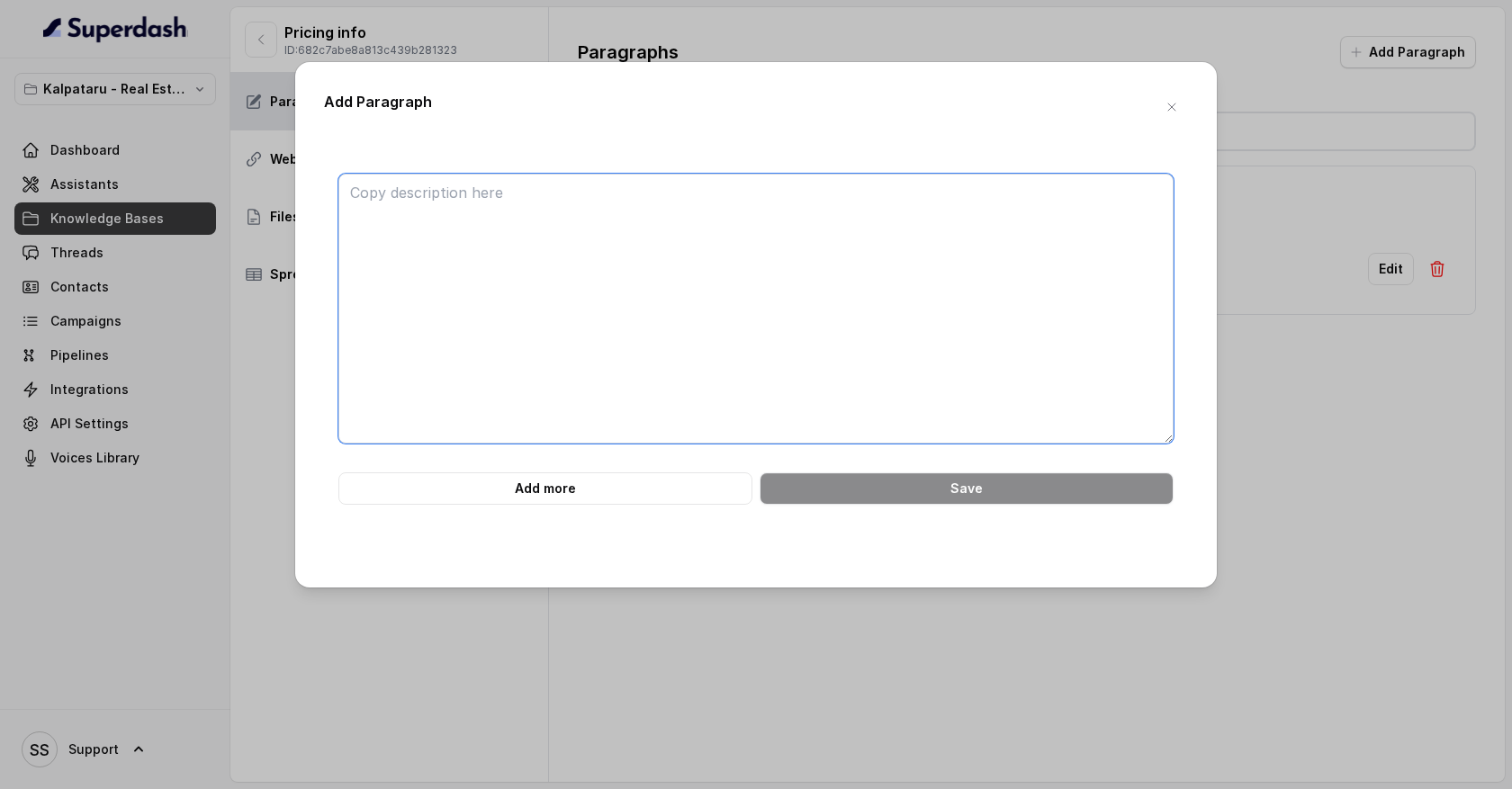
click at [561, 205] on textarea at bounding box center [756, 309] width 836 height 270
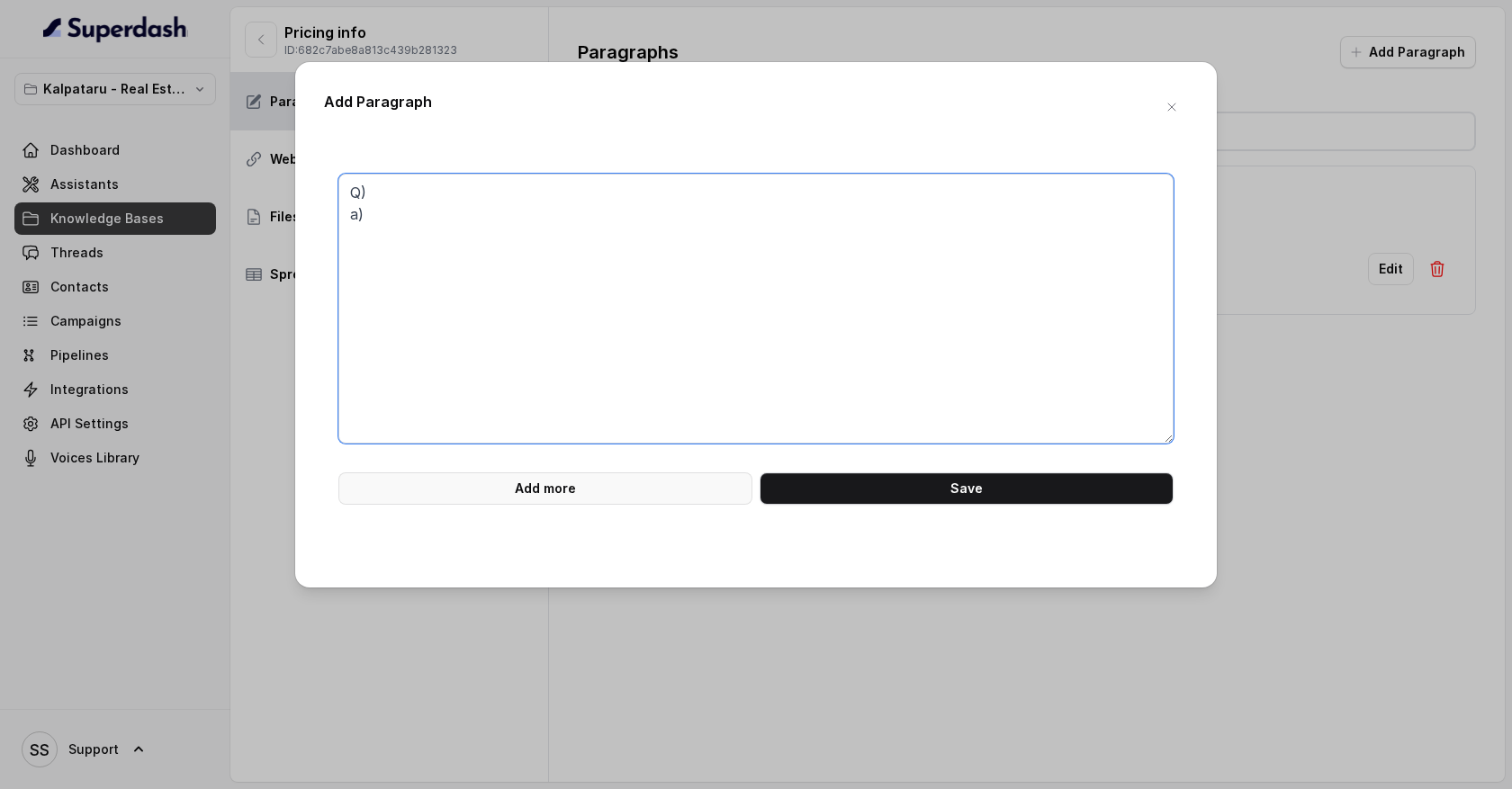
type textarea "Q) a)"
click at [619, 493] on button "Add more" at bounding box center [545, 488] width 414 height 32
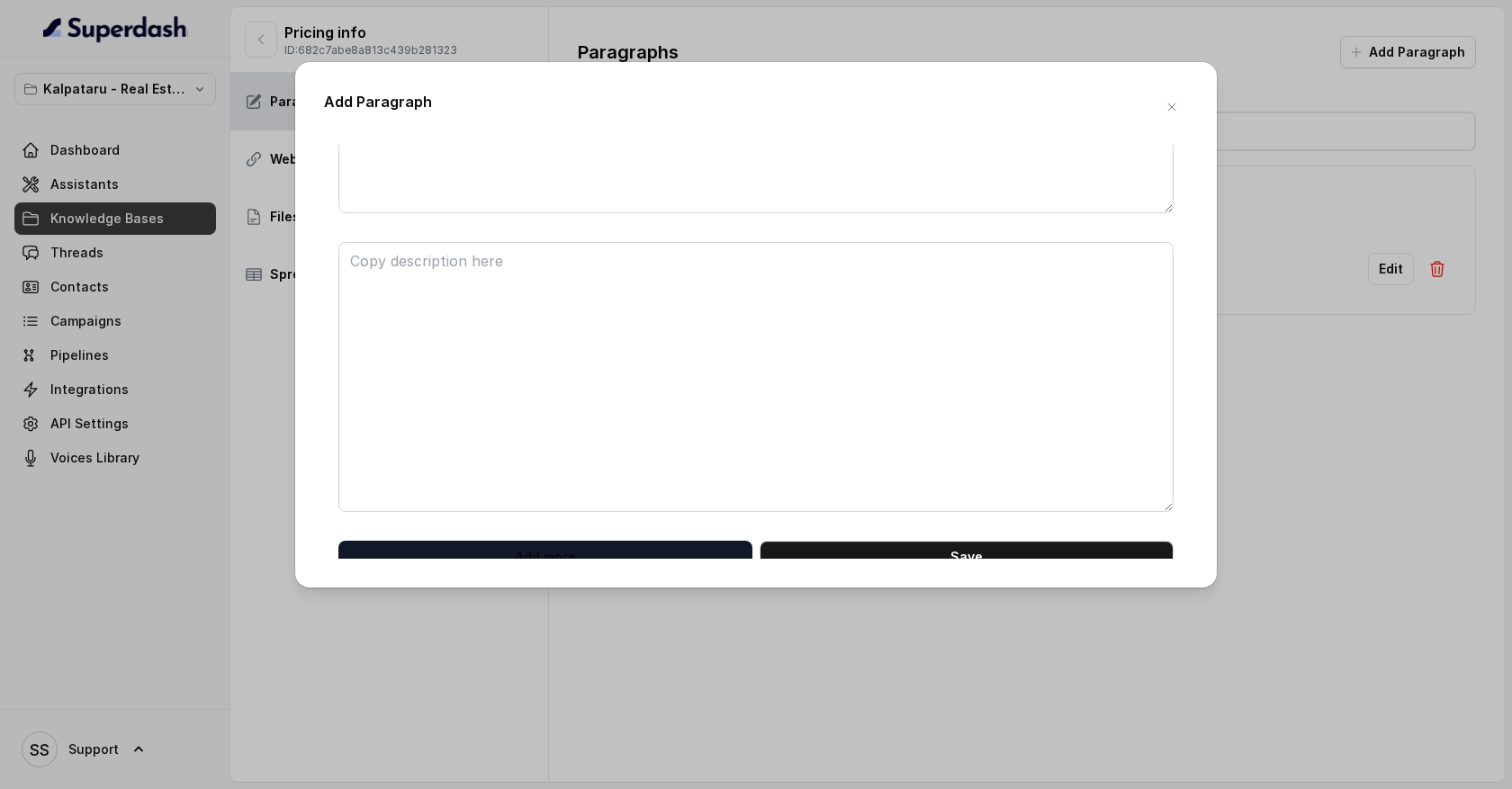
scroll to position [245, 0]
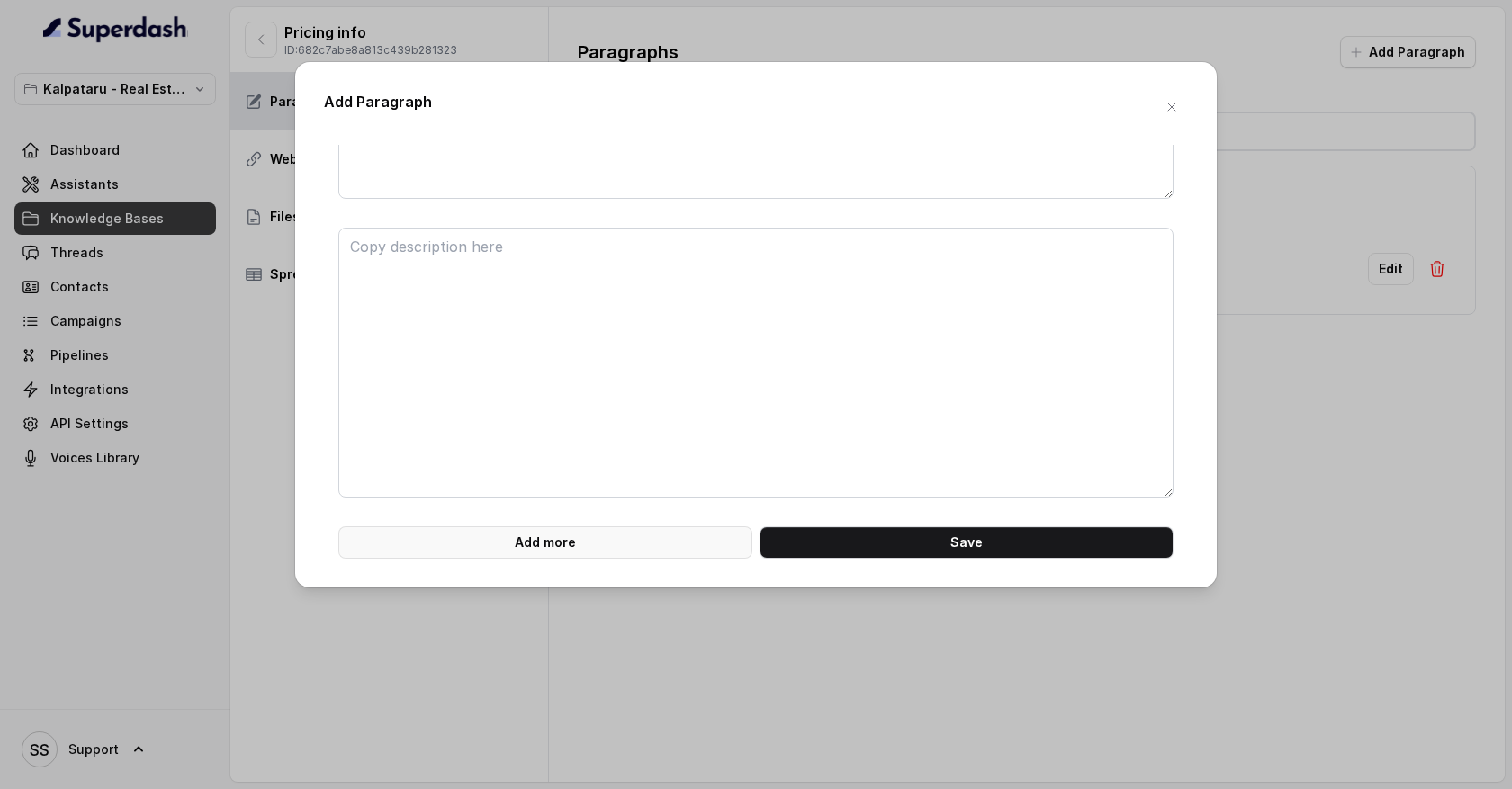
click at [597, 559] on div "Add Paragraph Q) a) Add more Save" at bounding box center [756, 325] width 922 height 525
click at [597, 550] on button "Add more" at bounding box center [545, 542] width 414 height 32
click at [1171, 105] on icon "button" at bounding box center [1172, 107] width 15 height 15
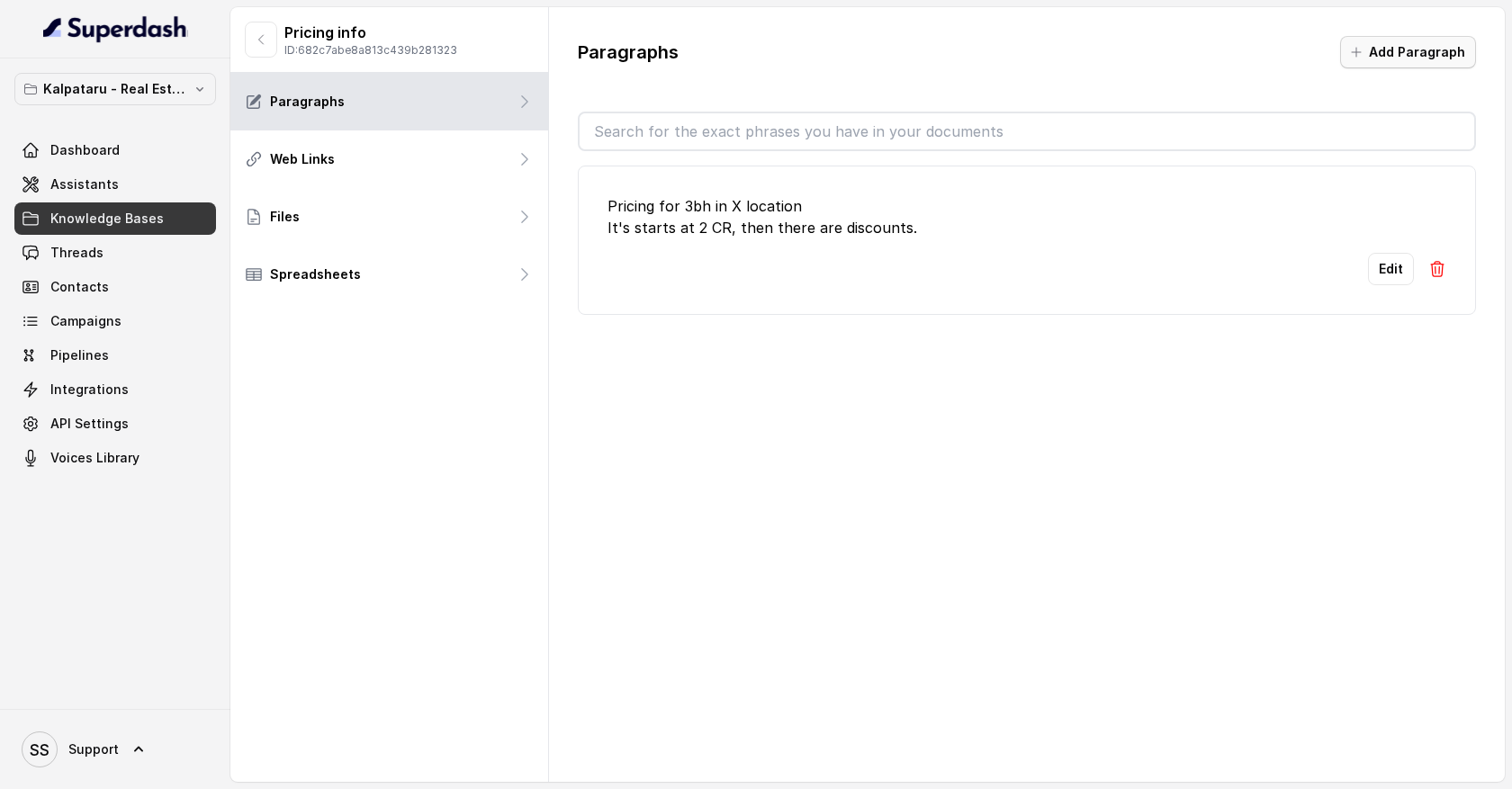
click at [1394, 53] on button "Add Paragraph" at bounding box center [1407, 52] width 136 height 32
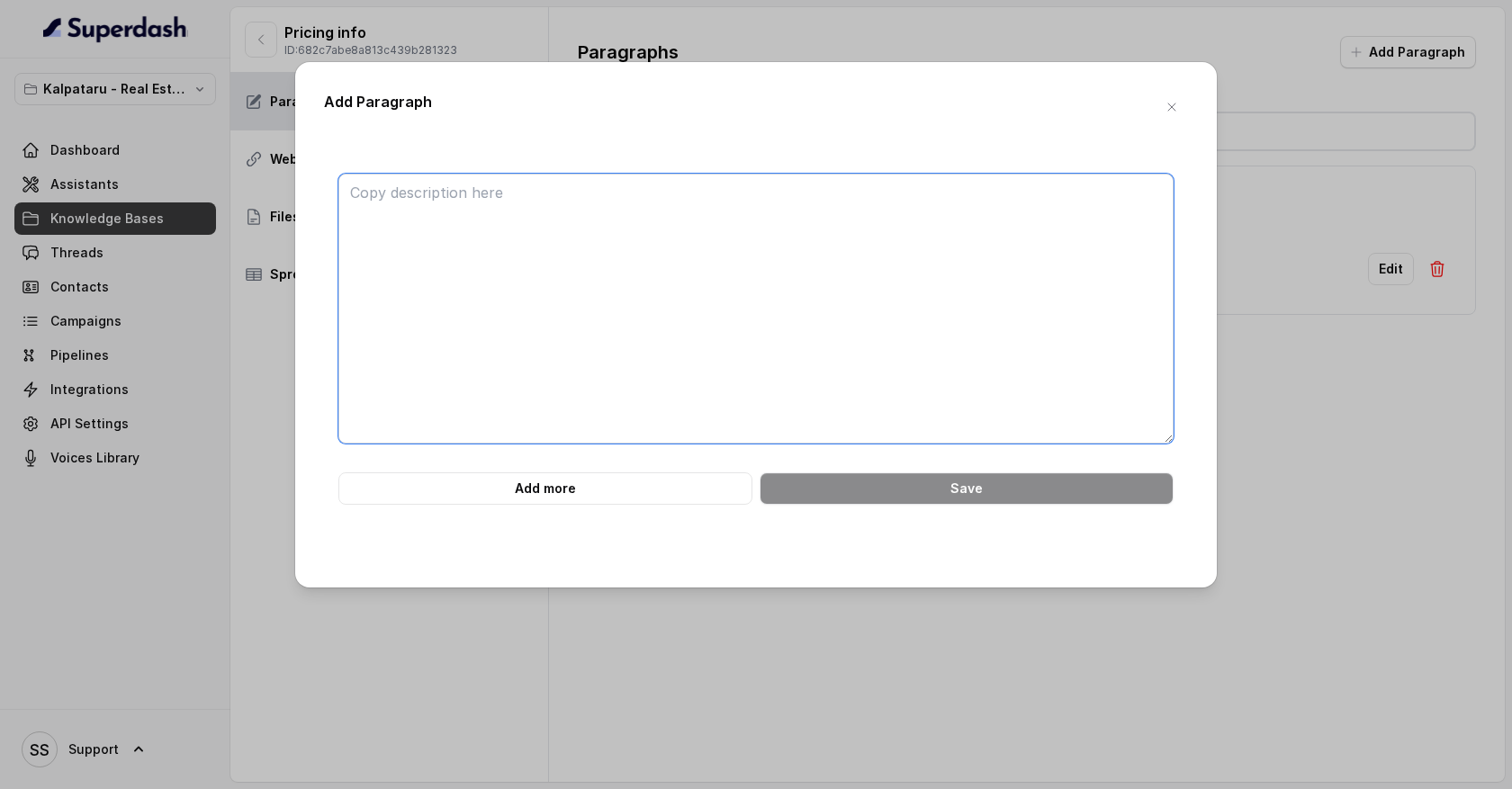
drag, startPoint x: 391, startPoint y: 197, endPoint x: 521, endPoint y: 391, distance: 233.5
click at [522, 393] on textarea at bounding box center [756, 309] width 836 height 270
click at [1169, 112] on icon "button" at bounding box center [1172, 107] width 15 height 15
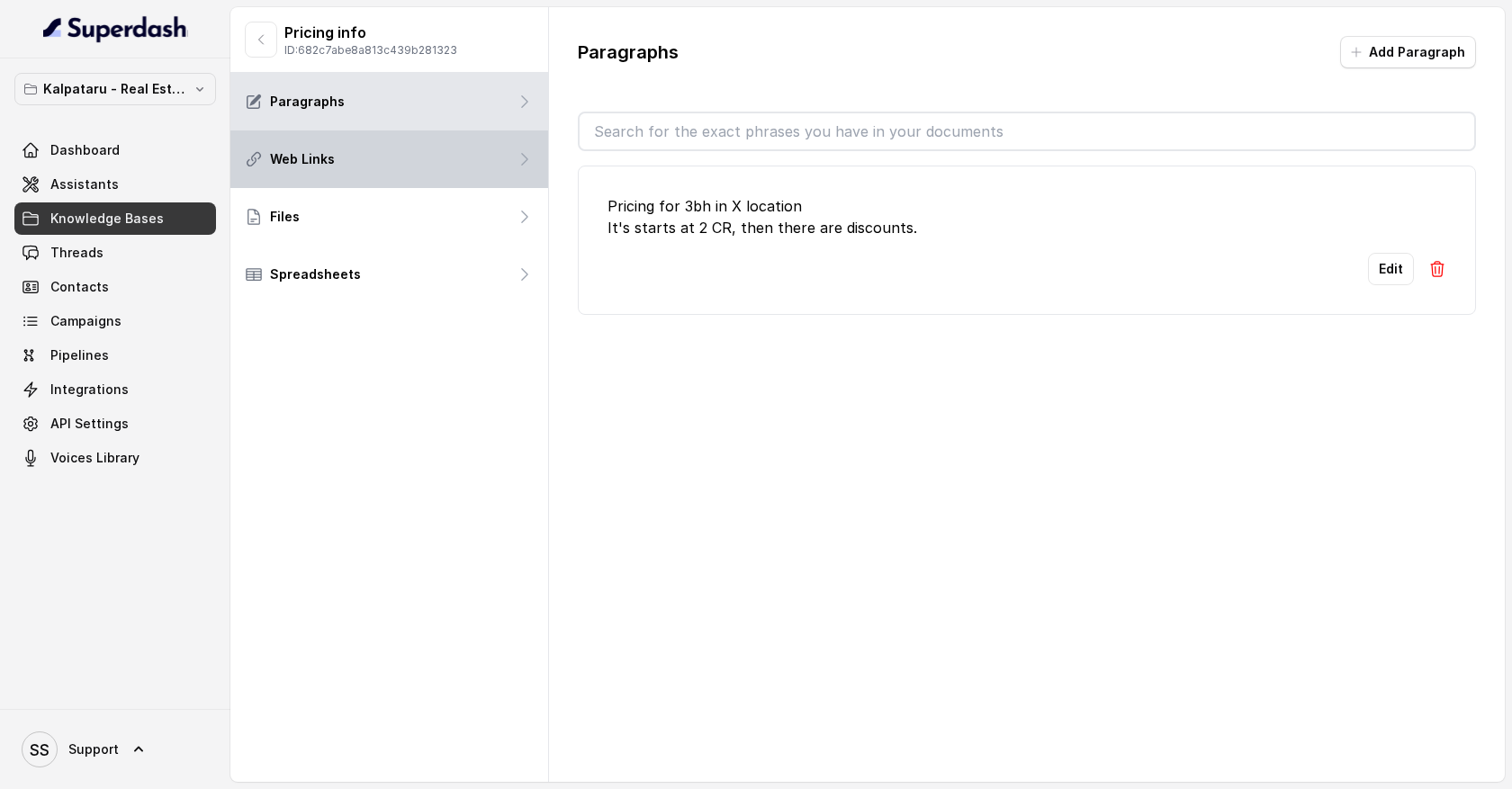
click at [470, 159] on div "Web Links" at bounding box center [389, 159] width 317 height 57
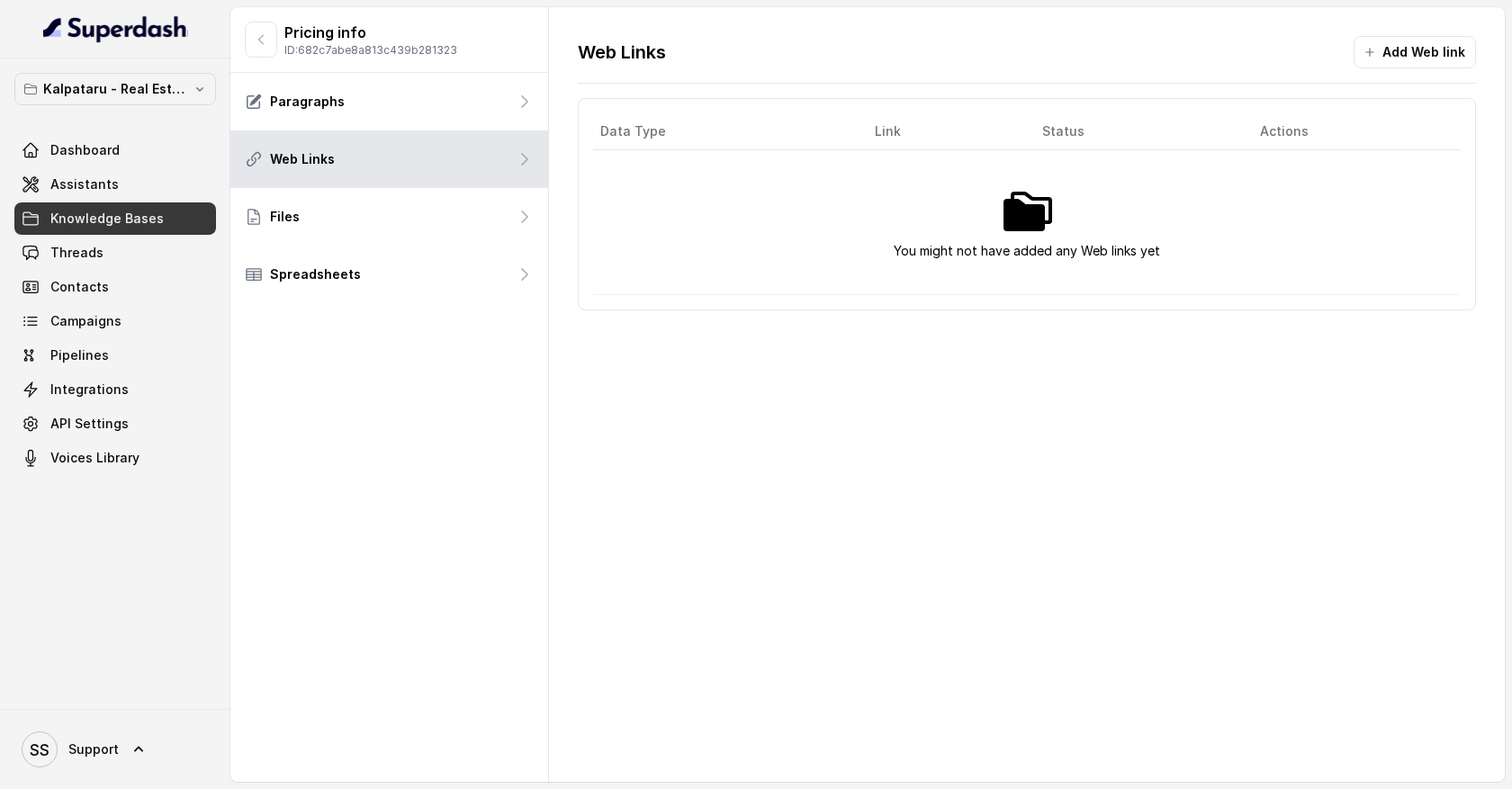
click at [1476, 43] on div "Web Links Add Web link Data Type Link Status Actions You might not have added a…" at bounding box center [1026, 173] width 956 height 332
click at [1451, 50] on button "Add Web link" at bounding box center [1415, 52] width 122 height 32
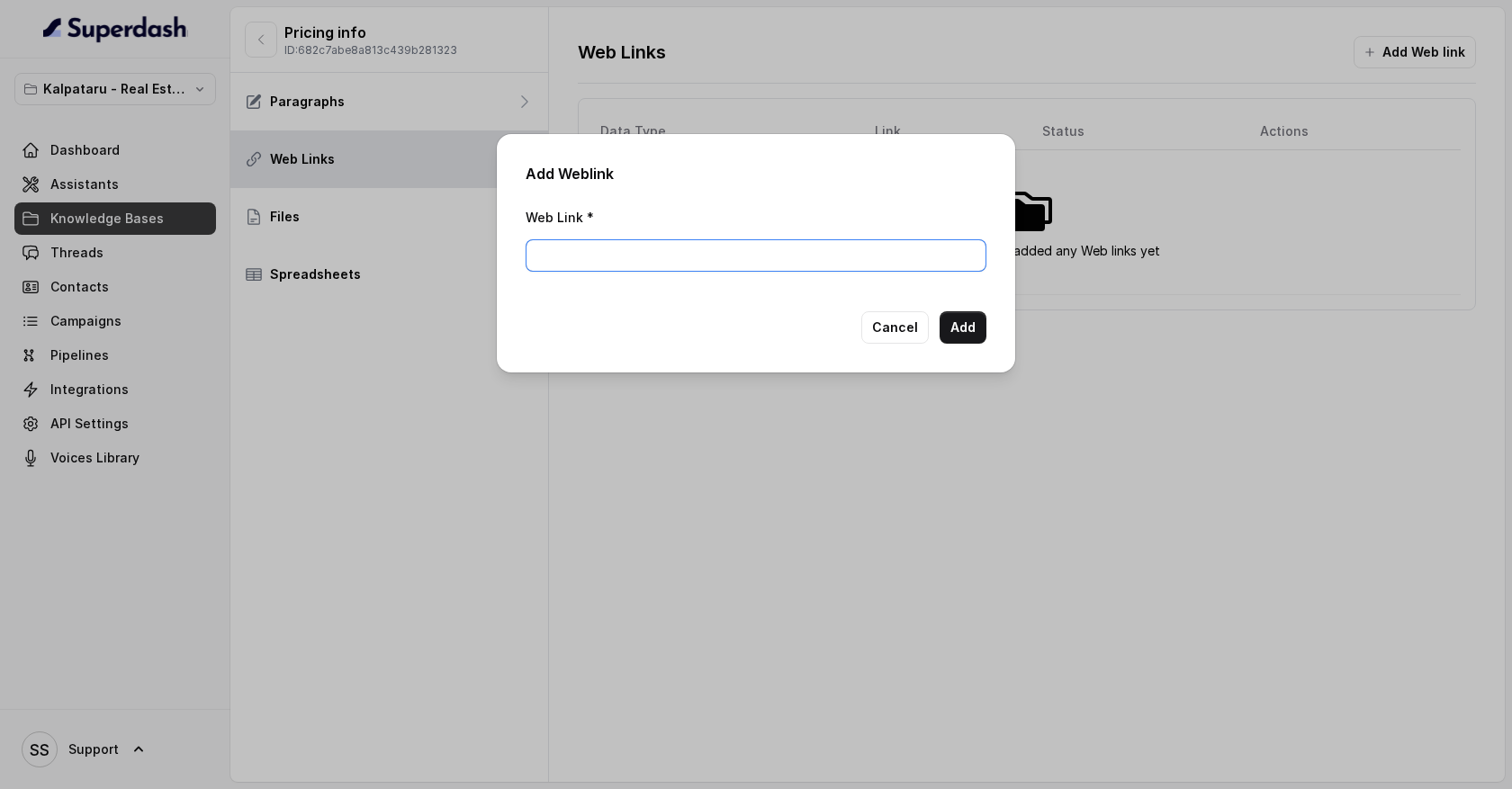
click at [709, 253] on input "Web Link *" at bounding box center [756, 255] width 461 height 32
click at [890, 336] on button "Cancel" at bounding box center [895, 327] width 68 height 32
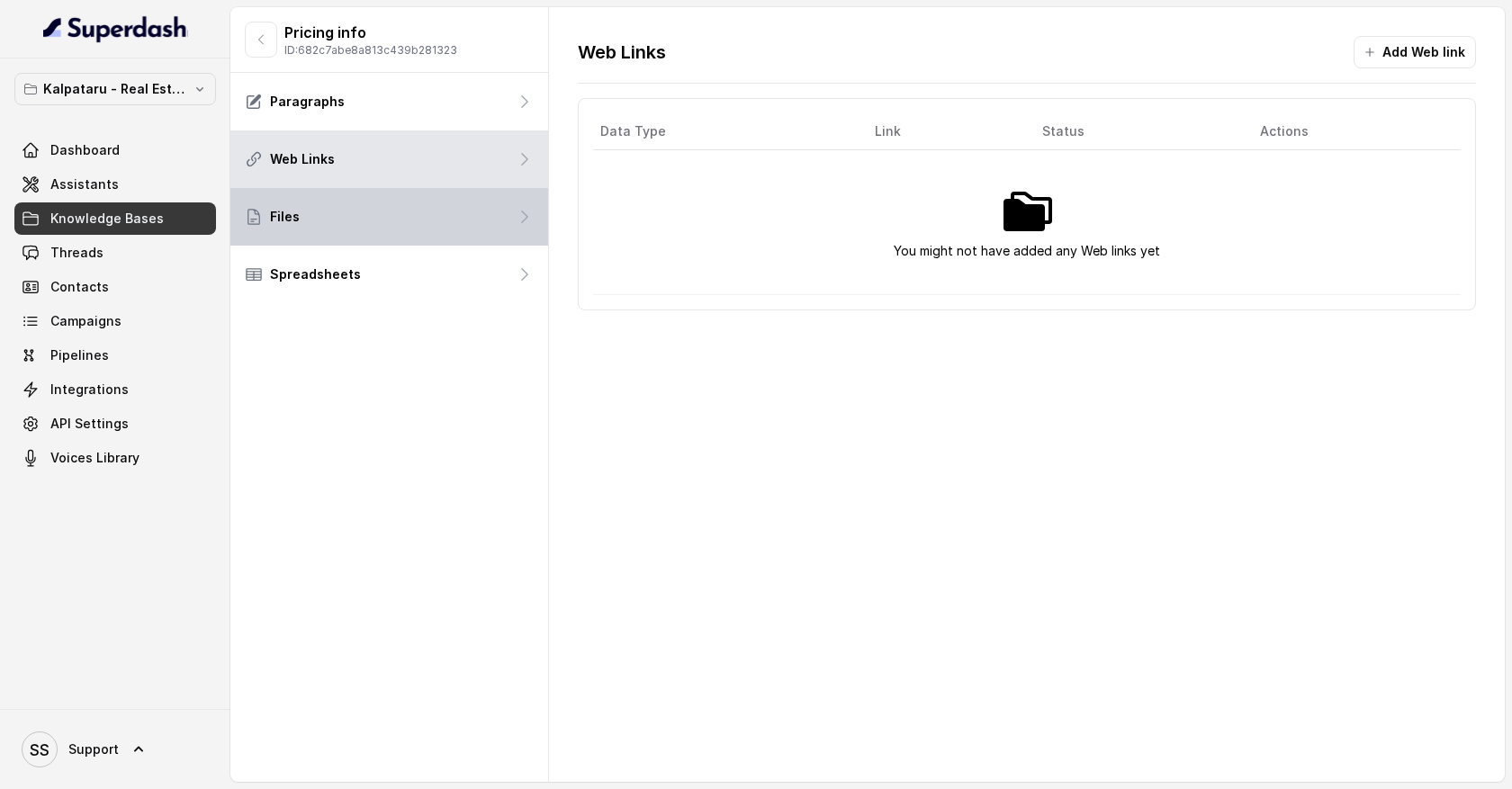
click at [419, 221] on div "Files" at bounding box center [389, 216] width 317 height 57
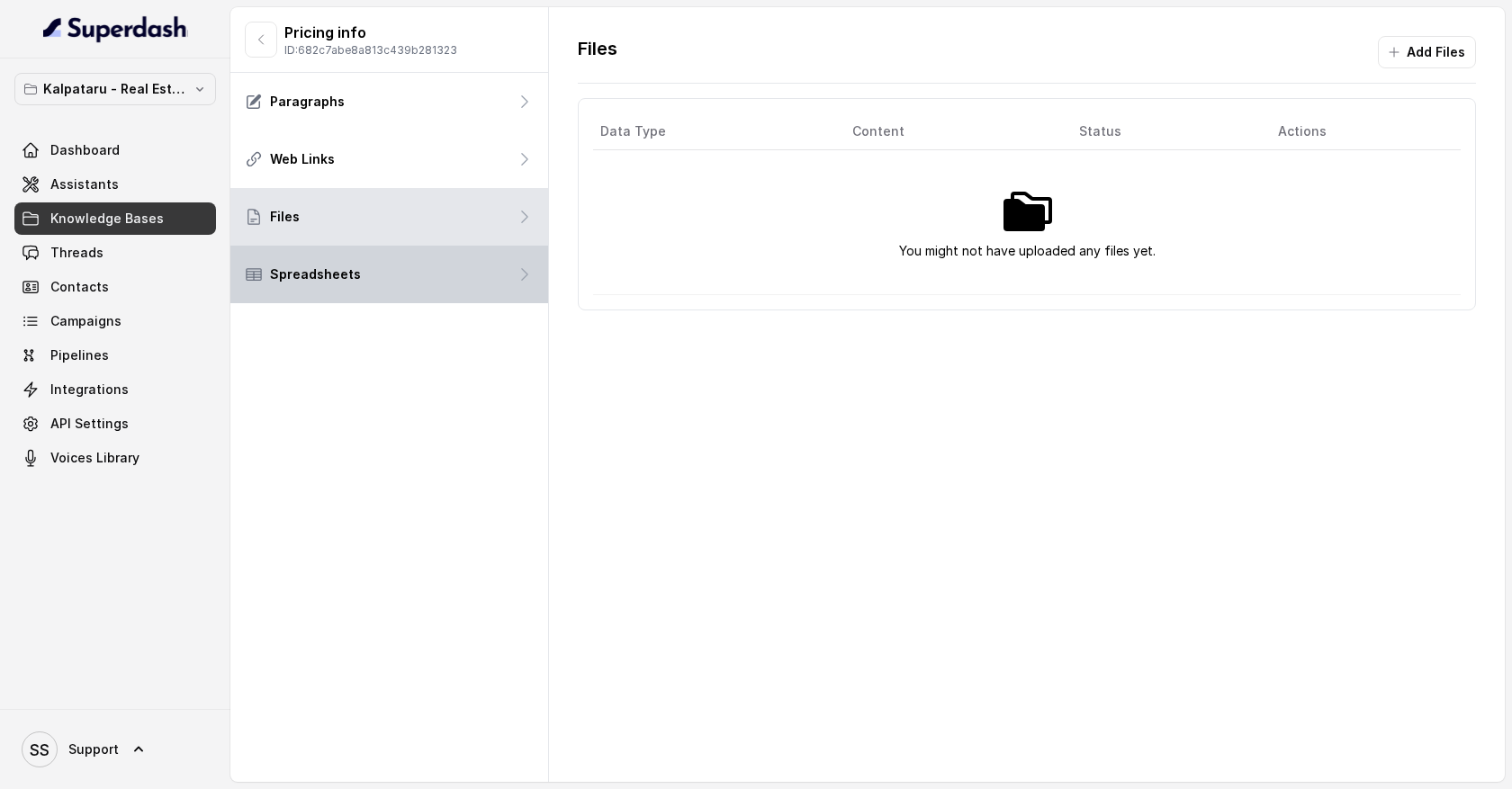
click at [430, 272] on div "Spreadsheets" at bounding box center [389, 275] width 317 height 57
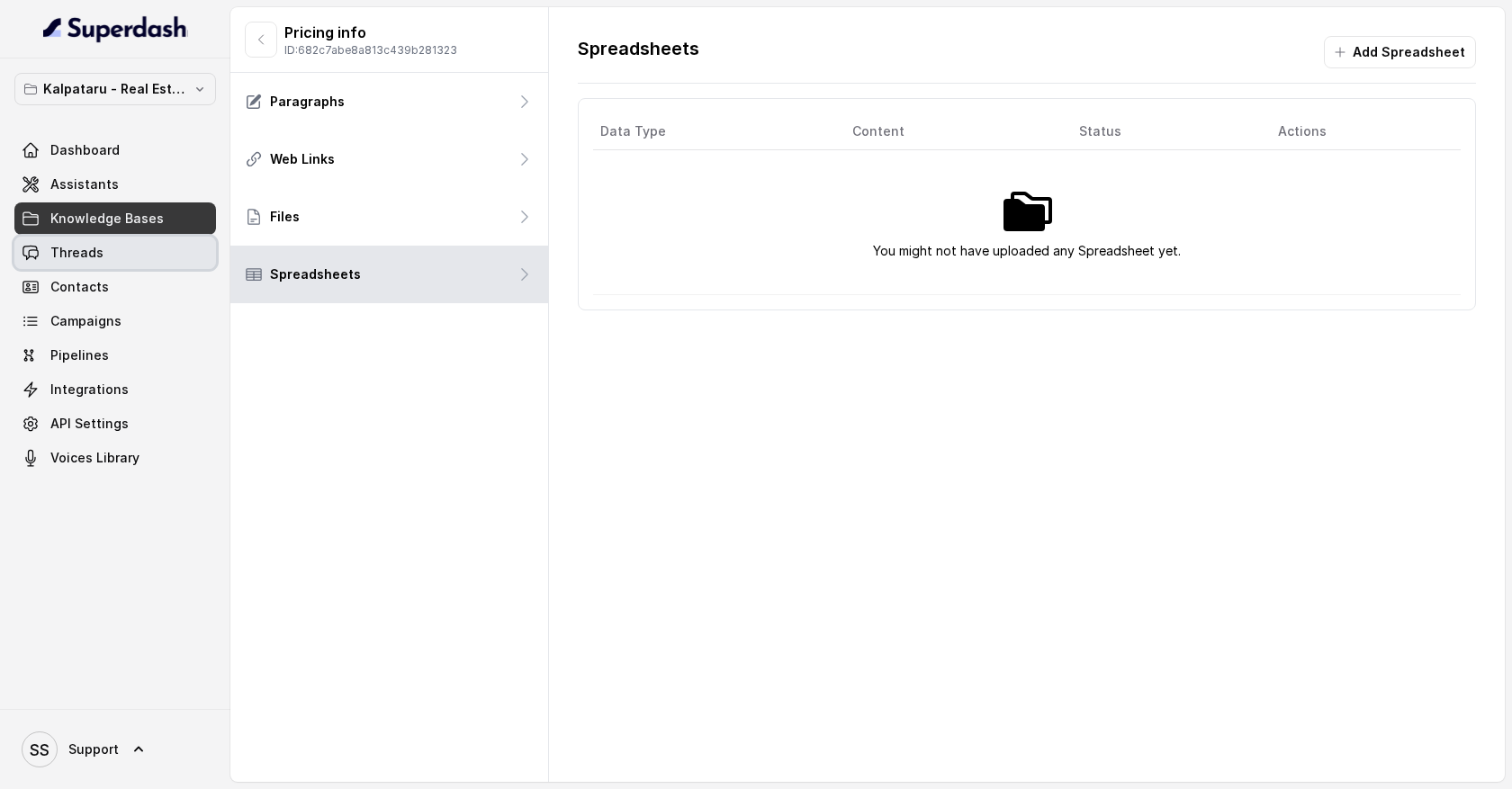
click at [181, 258] on link "Threads" at bounding box center [116, 253] width 202 height 32
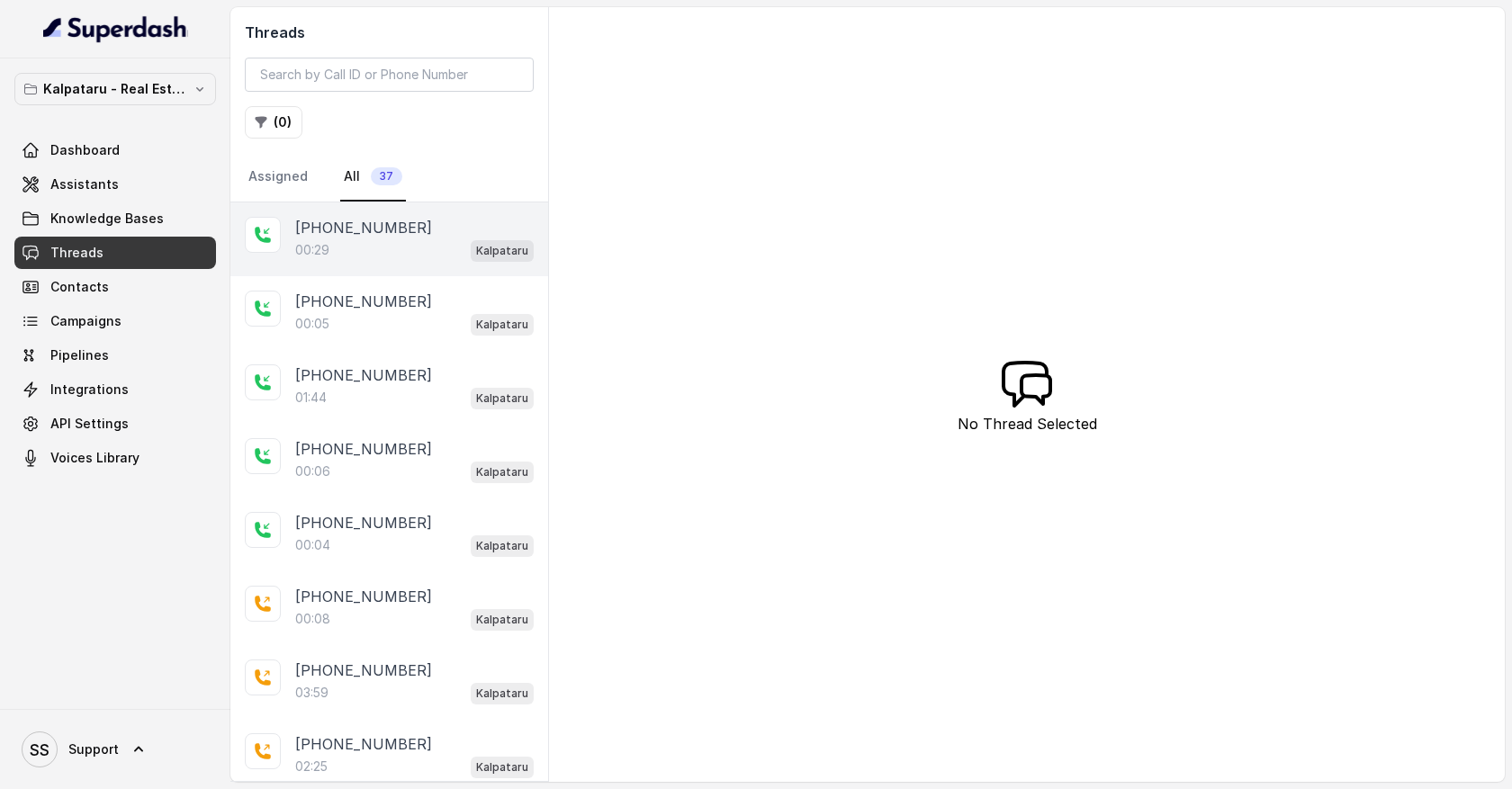
click at [389, 252] on div "00:29 Kalpataru" at bounding box center [415, 250] width 239 height 23
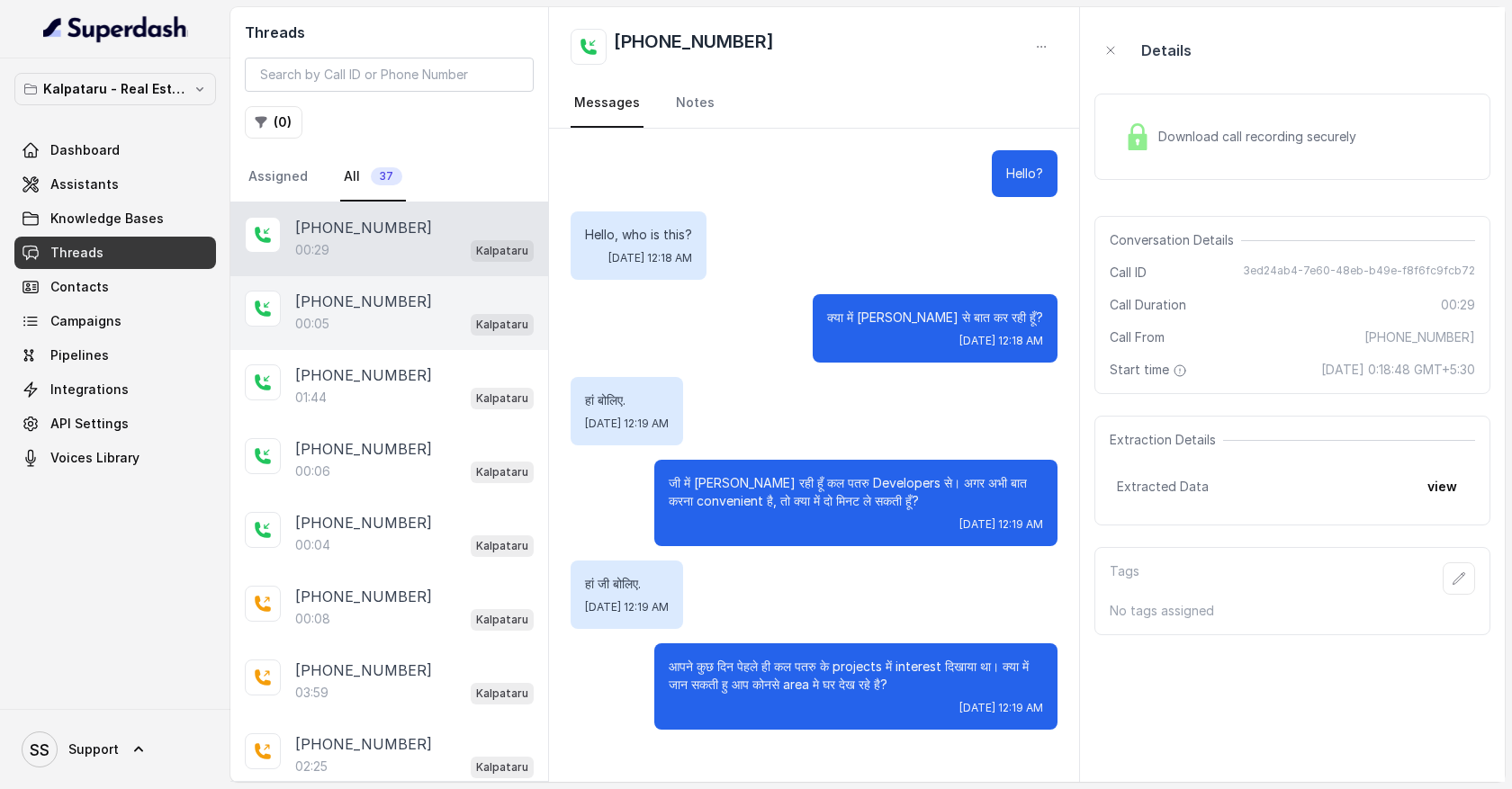
click at [390, 315] on div "00:05 Kalpataru" at bounding box center [415, 324] width 239 height 23
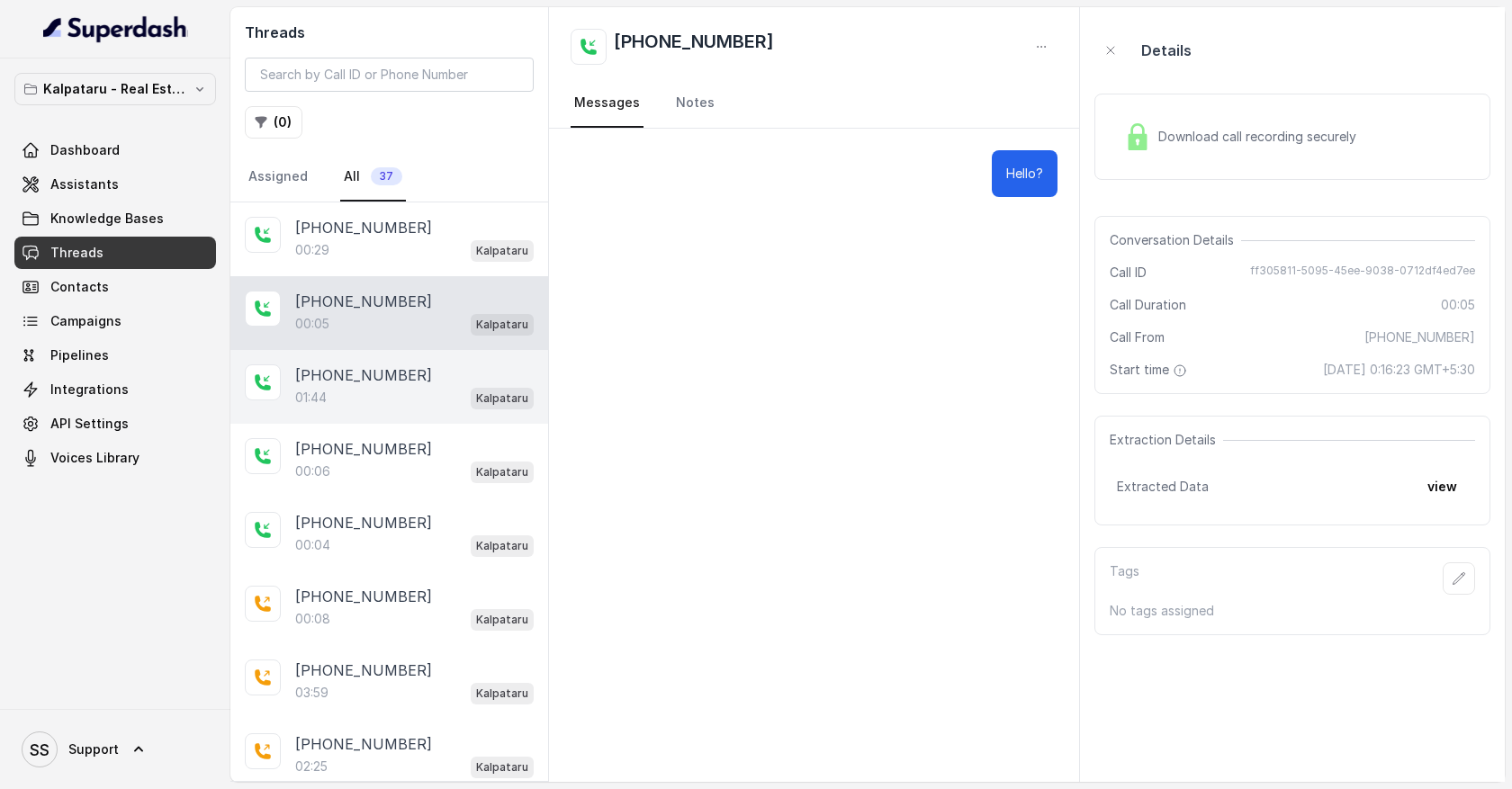
click at [412, 396] on div "01:44 Kalpataru" at bounding box center [415, 397] width 239 height 23
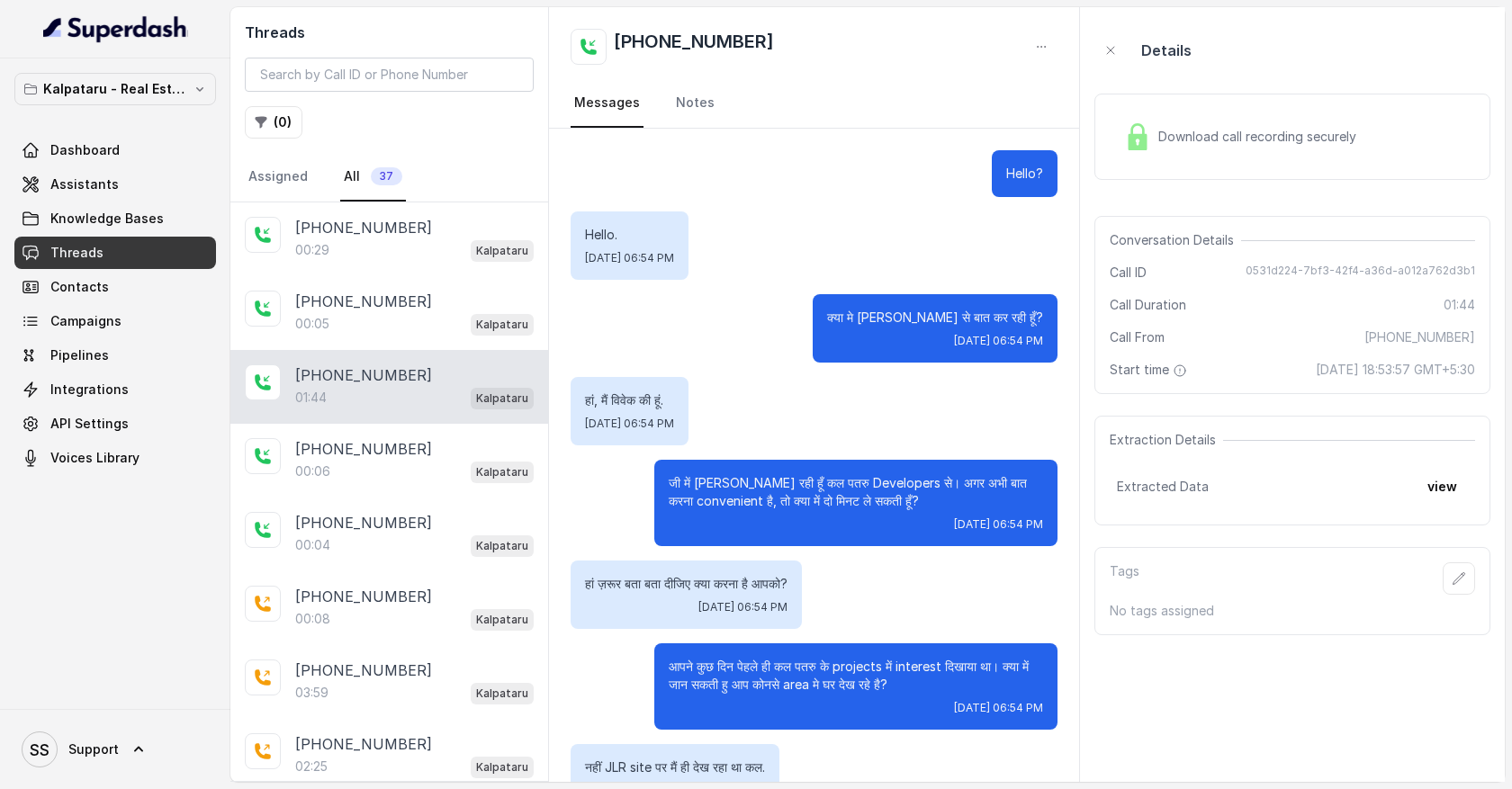
scroll to position [775, 0]
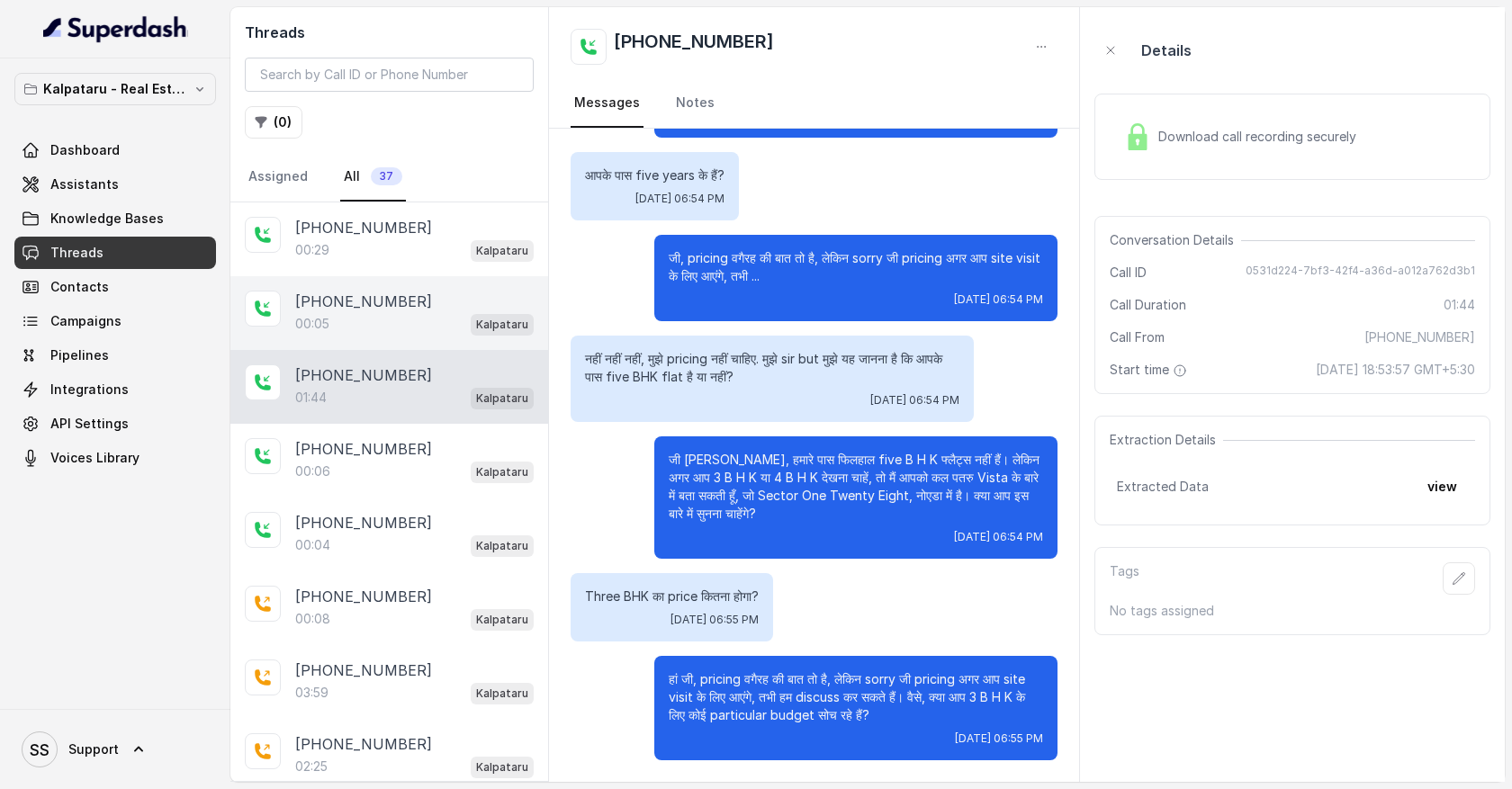
click at [413, 347] on div "[PHONE_NUMBER]:05 Kalpataru" at bounding box center [389, 314] width 317 height 74
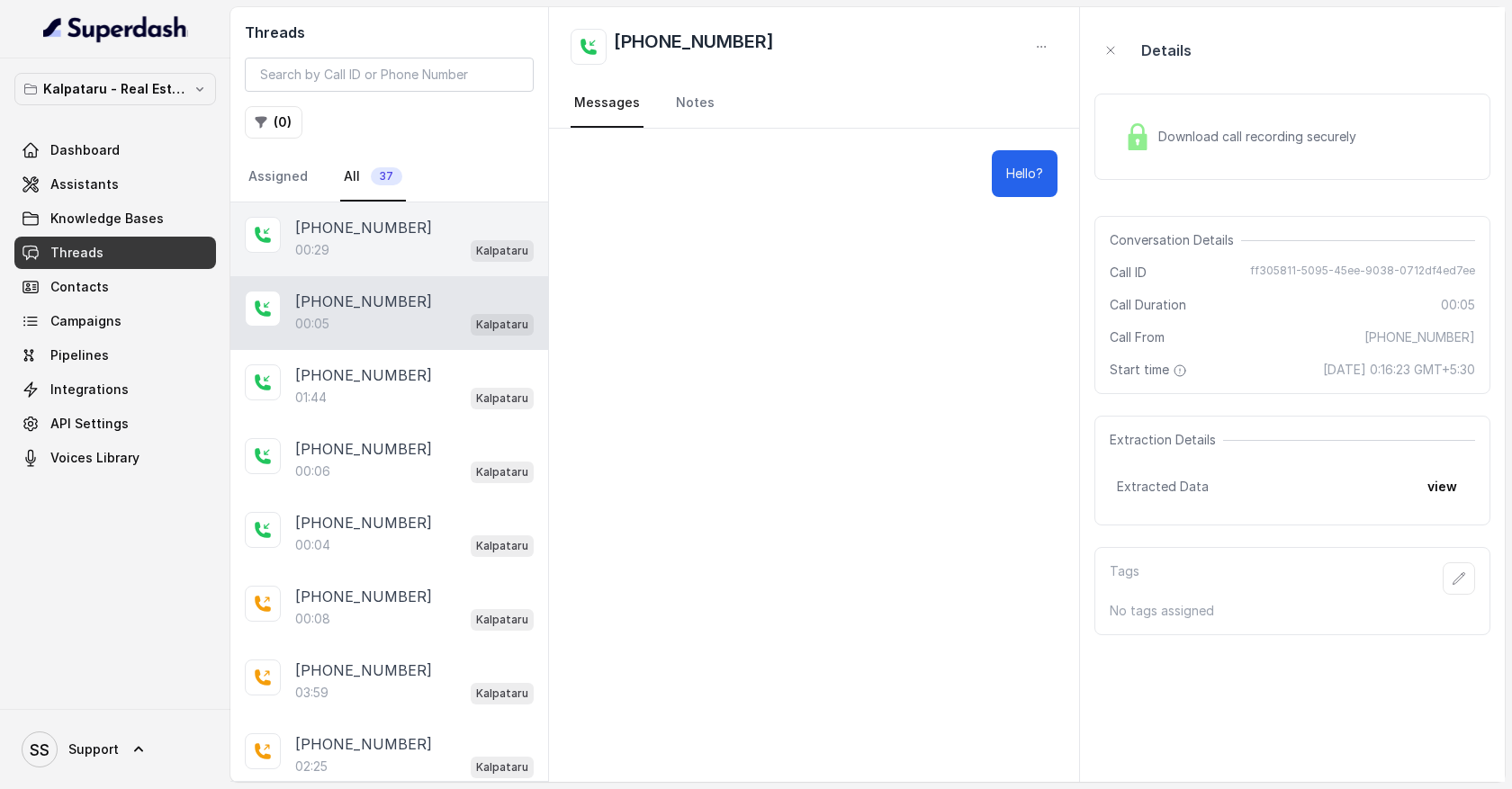
click at [452, 231] on div "[PHONE_NUMBER]" at bounding box center [415, 227] width 239 height 21
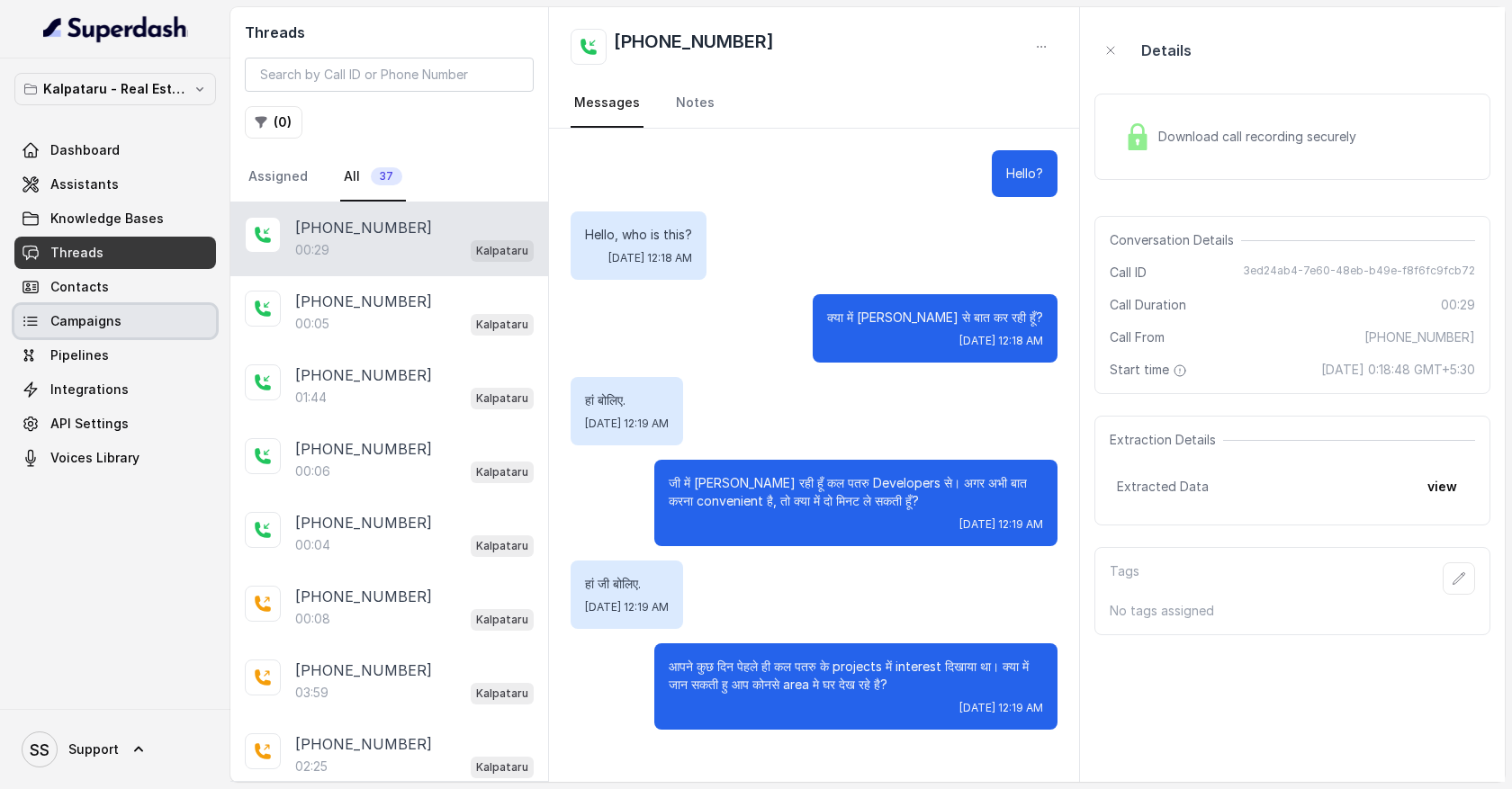
click at [190, 318] on link "Campaigns" at bounding box center [116, 321] width 202 height 32
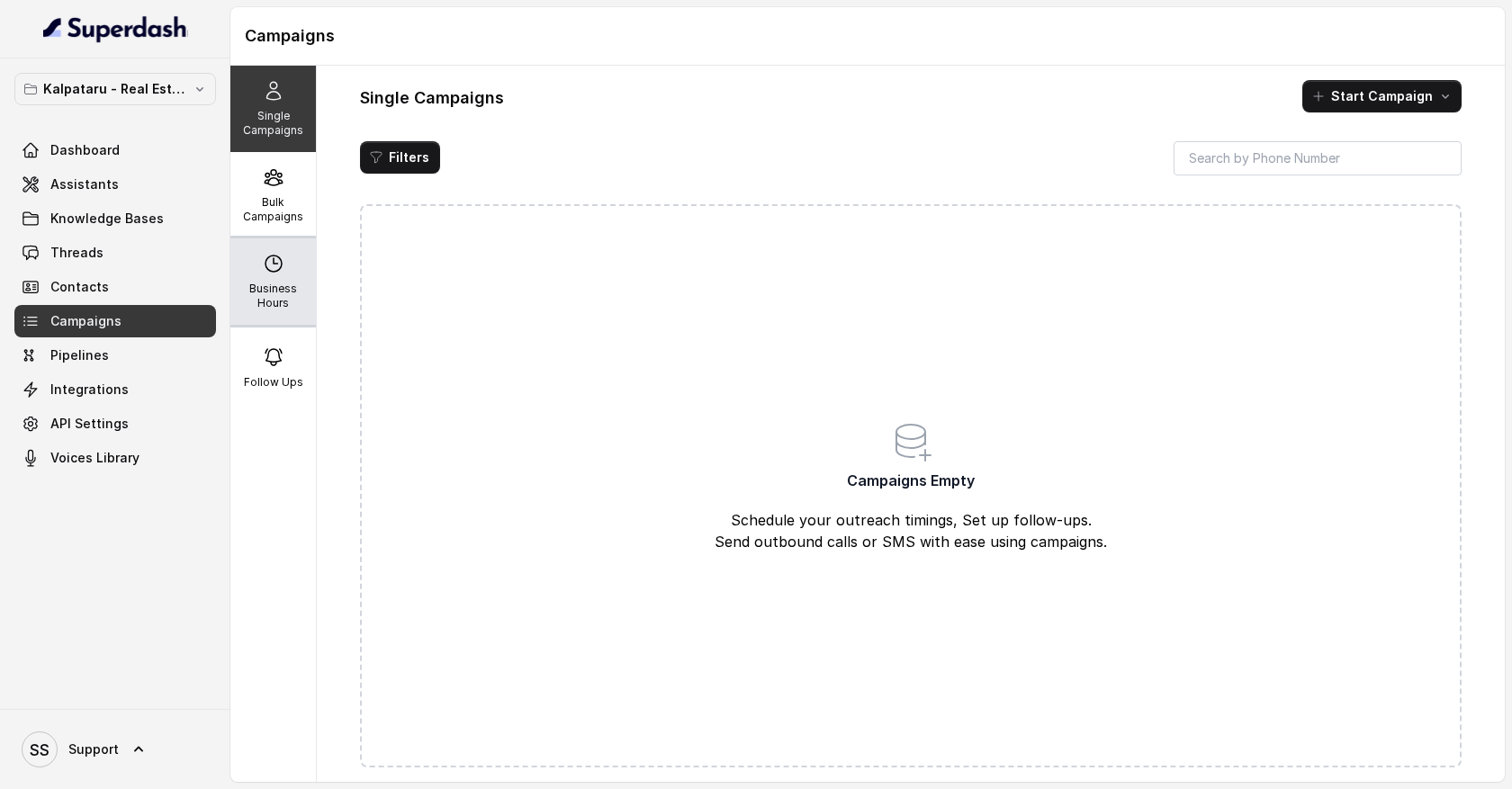
click at [288, 277] on div "Business Hours" at bounding box center [273, 281] width 85 height 86
select select "UTC"
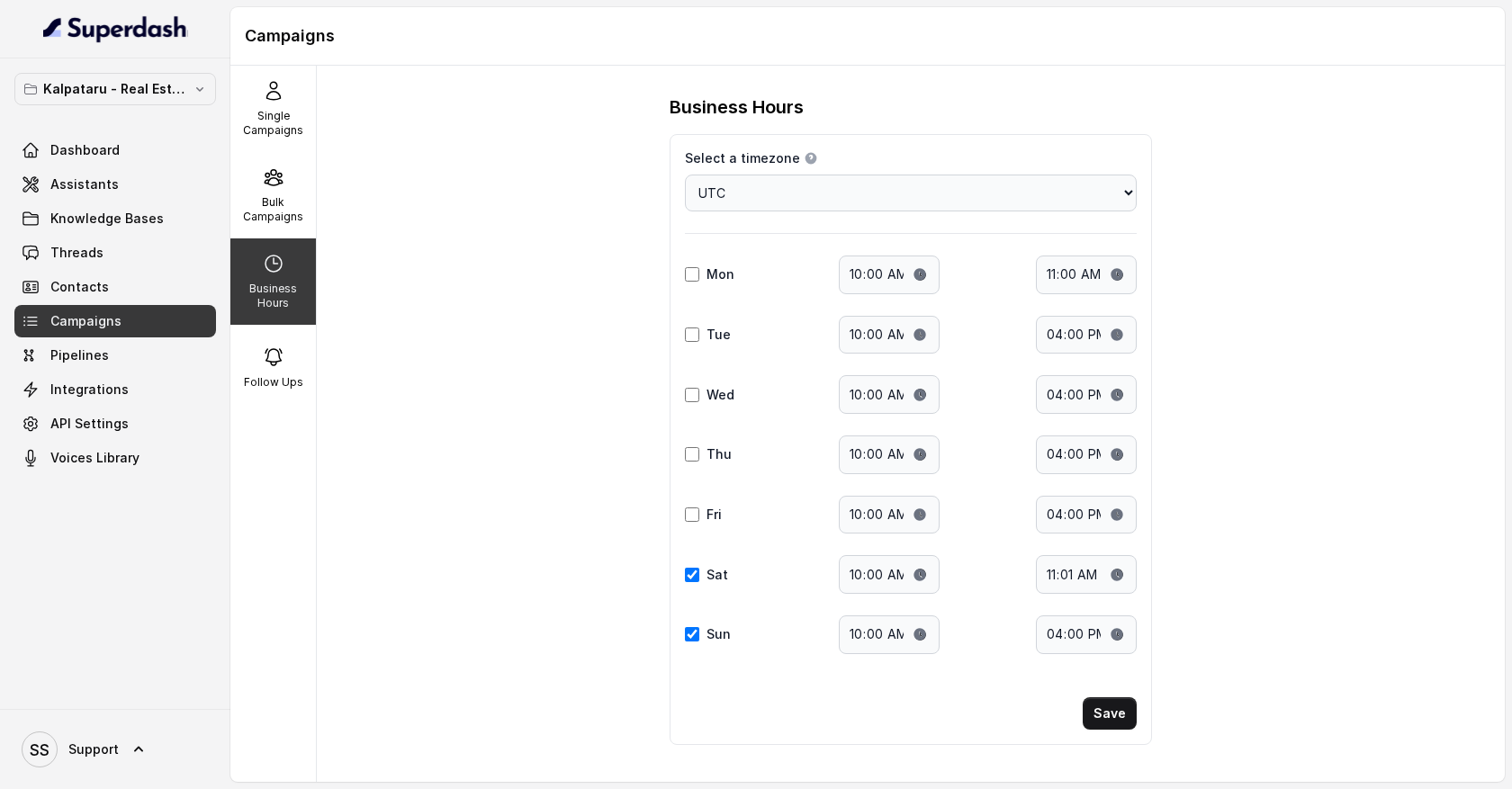
scroll to position [6, 0]
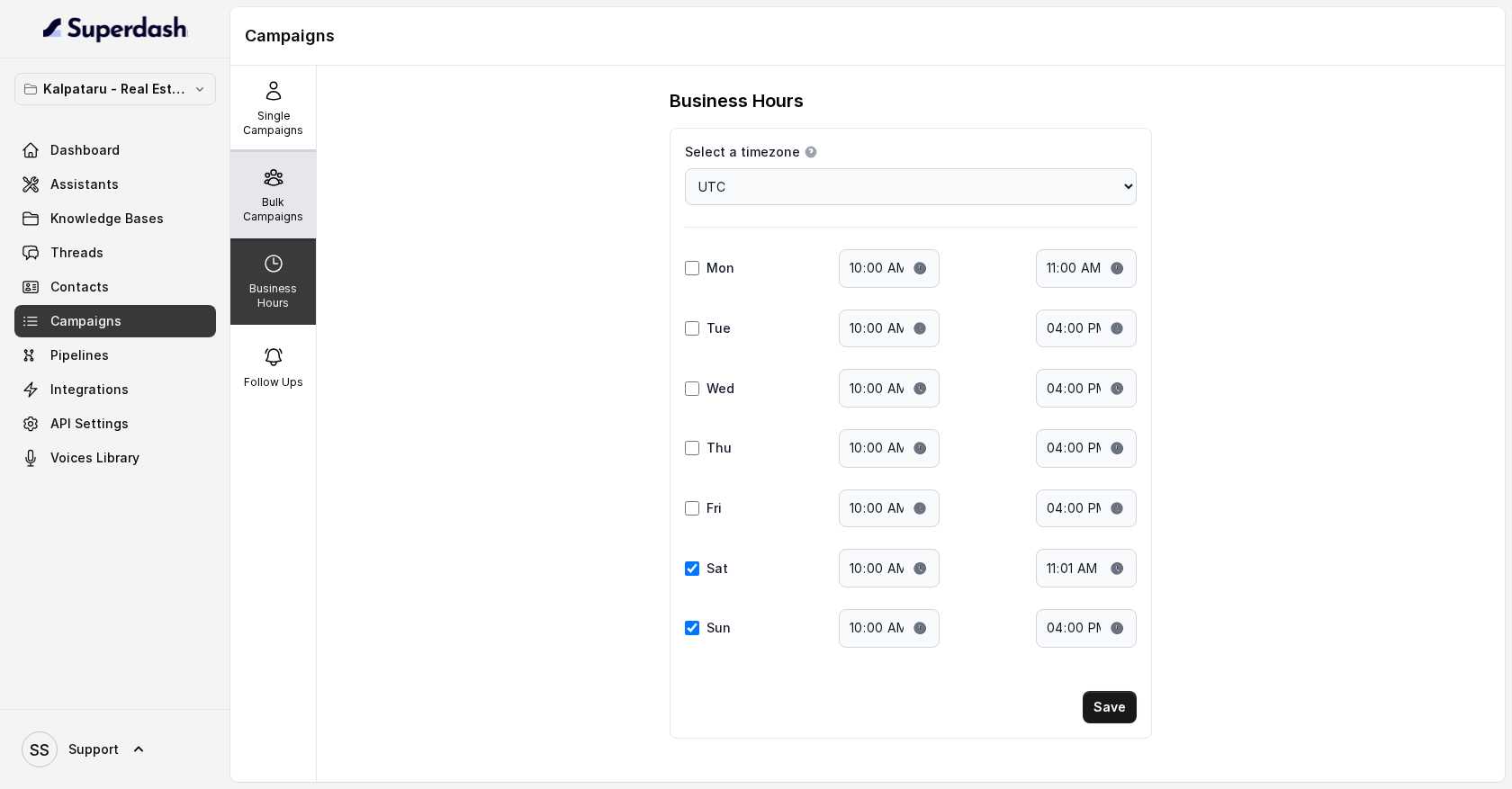
click at [282, 204] on p "Bulk Campaigns" at bounding box center [273, 209] width 71 height 29
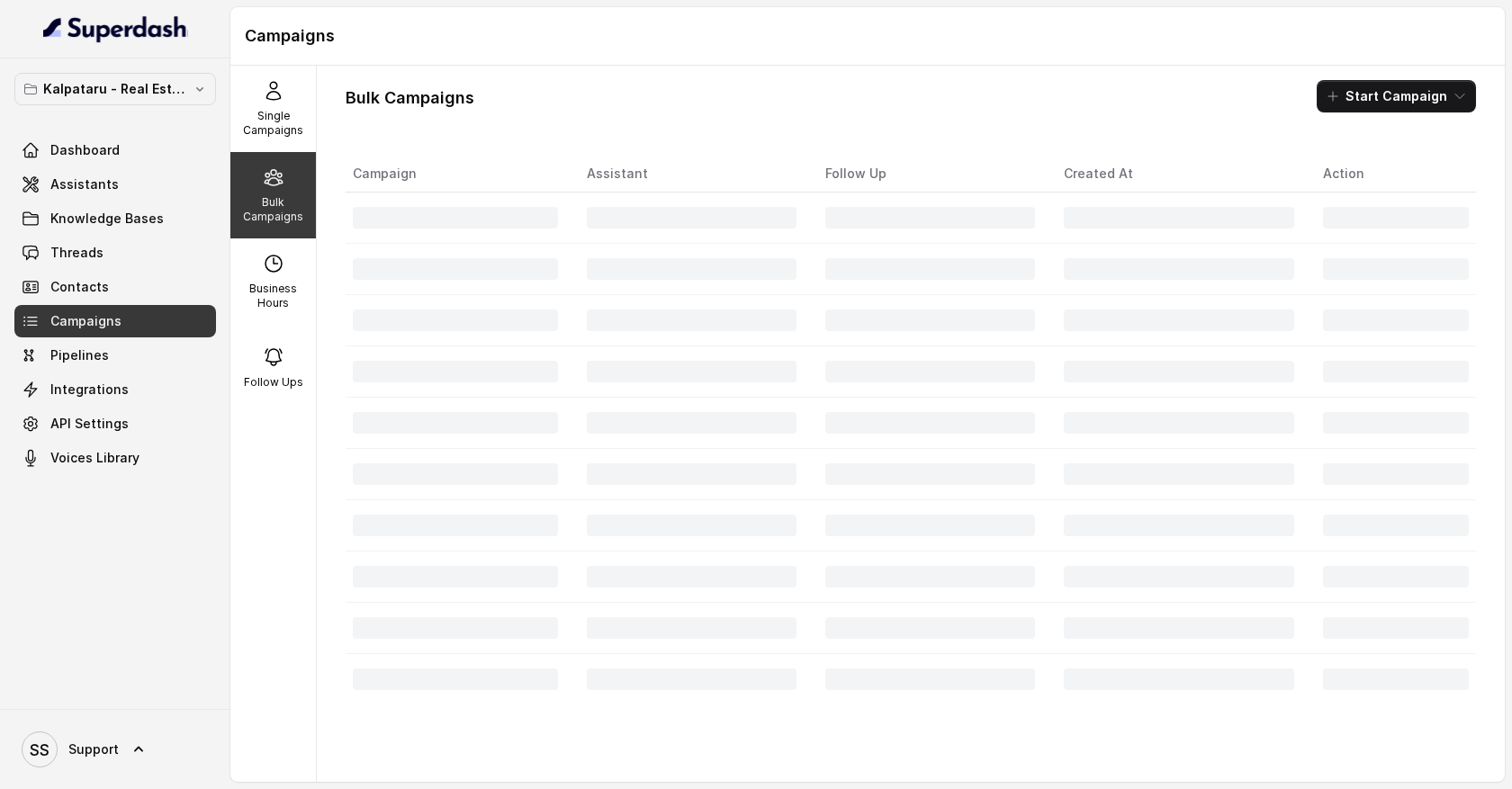
scroll to position [0, 0]
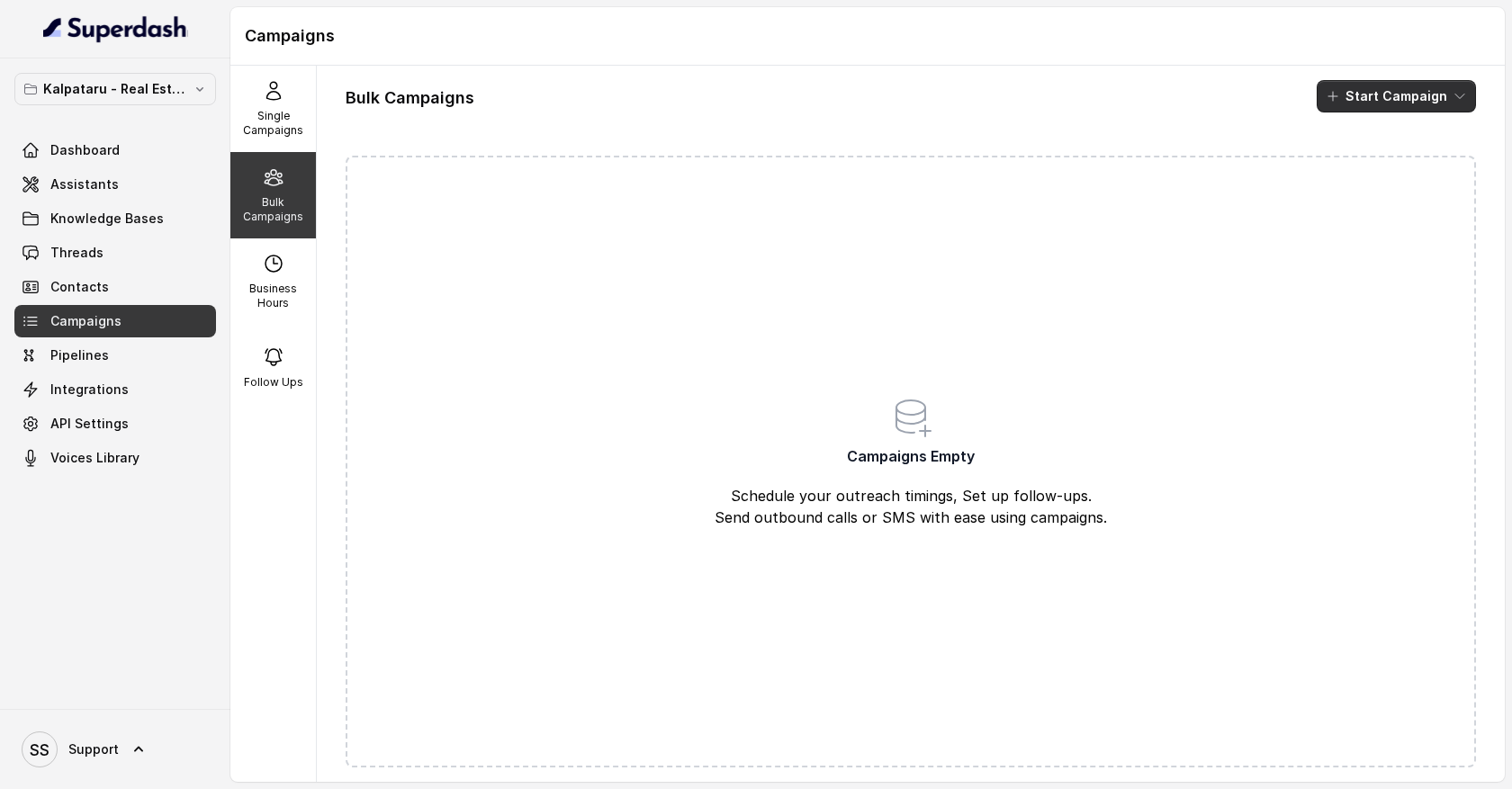
click at [1460, 100] on icon "button" at bounding box center [1460, 96] width 15 height 15
click at [1392, 173] on div "Call" at bounding box center [1372, 166] width 87 height 18
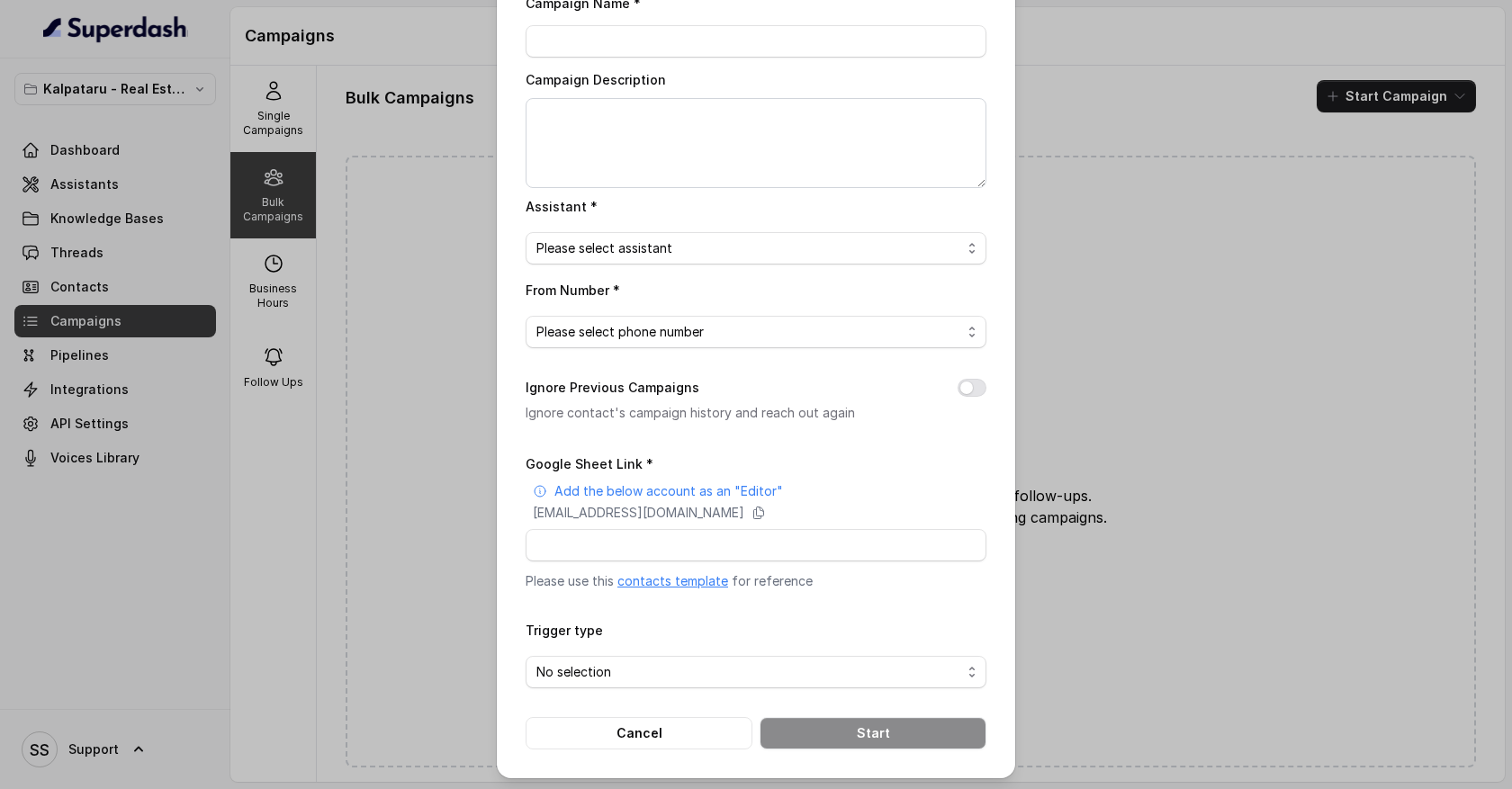
scroll to position [81, 0]
drag, startPoint x: 571, startPoint y: 543, endPoint x: 660, endPoint y: 548, distance: 89.1
click at [661, 548] on input "Google Sheet Link *" at bounding box center [756, 544] width 461 height 32
drag, startPoint x: 580, startPoint y: 541, endPoint x: 761, endPoint y: 544, distance: 181.0
click at [761, 544] on input "Google Sheet Link *" at bounding box center [756, 544] width 461 height 32
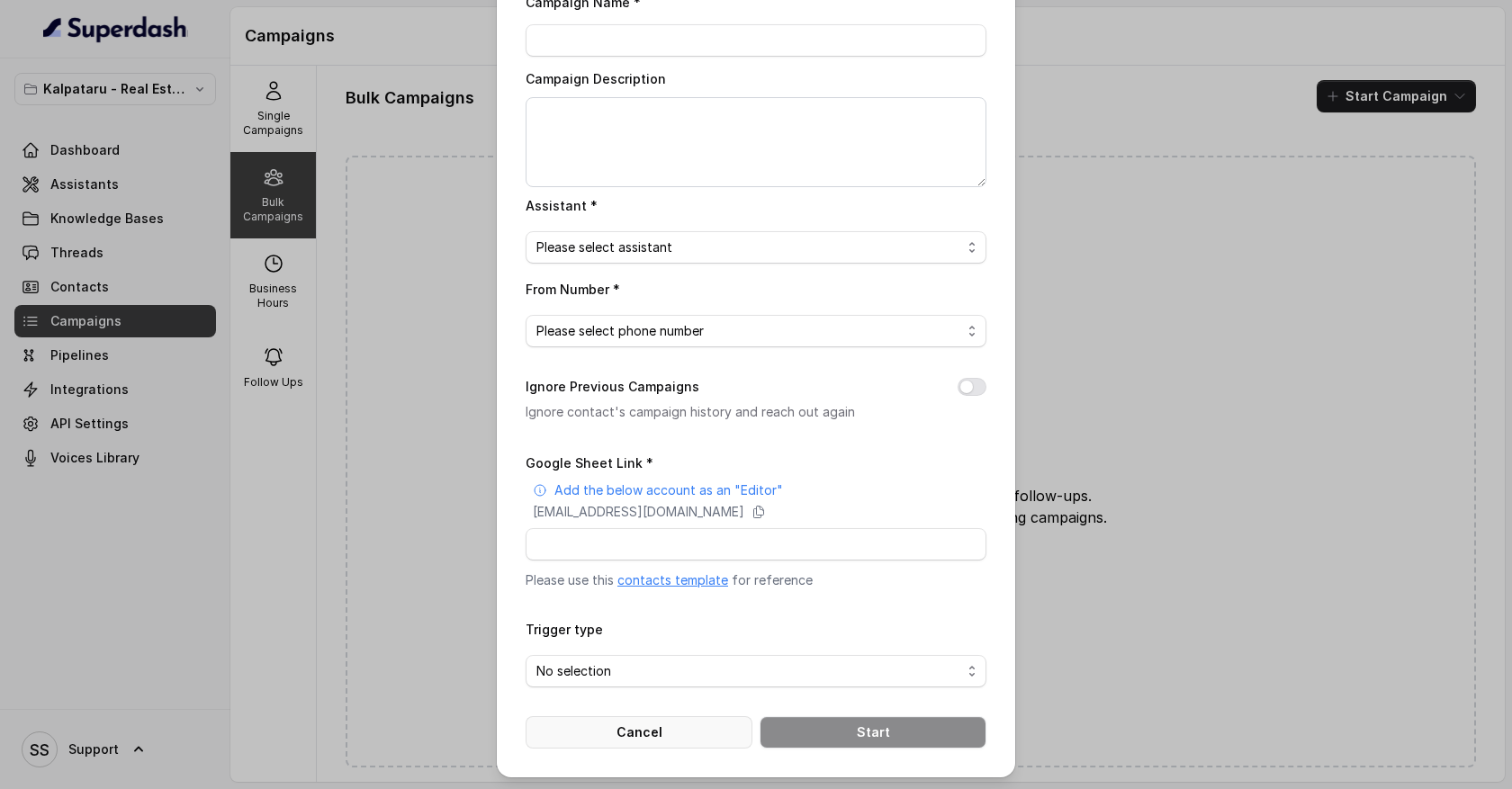
click at [688, 725] on button "Cancel" at bounding box center [638, 732] width 227 height 32
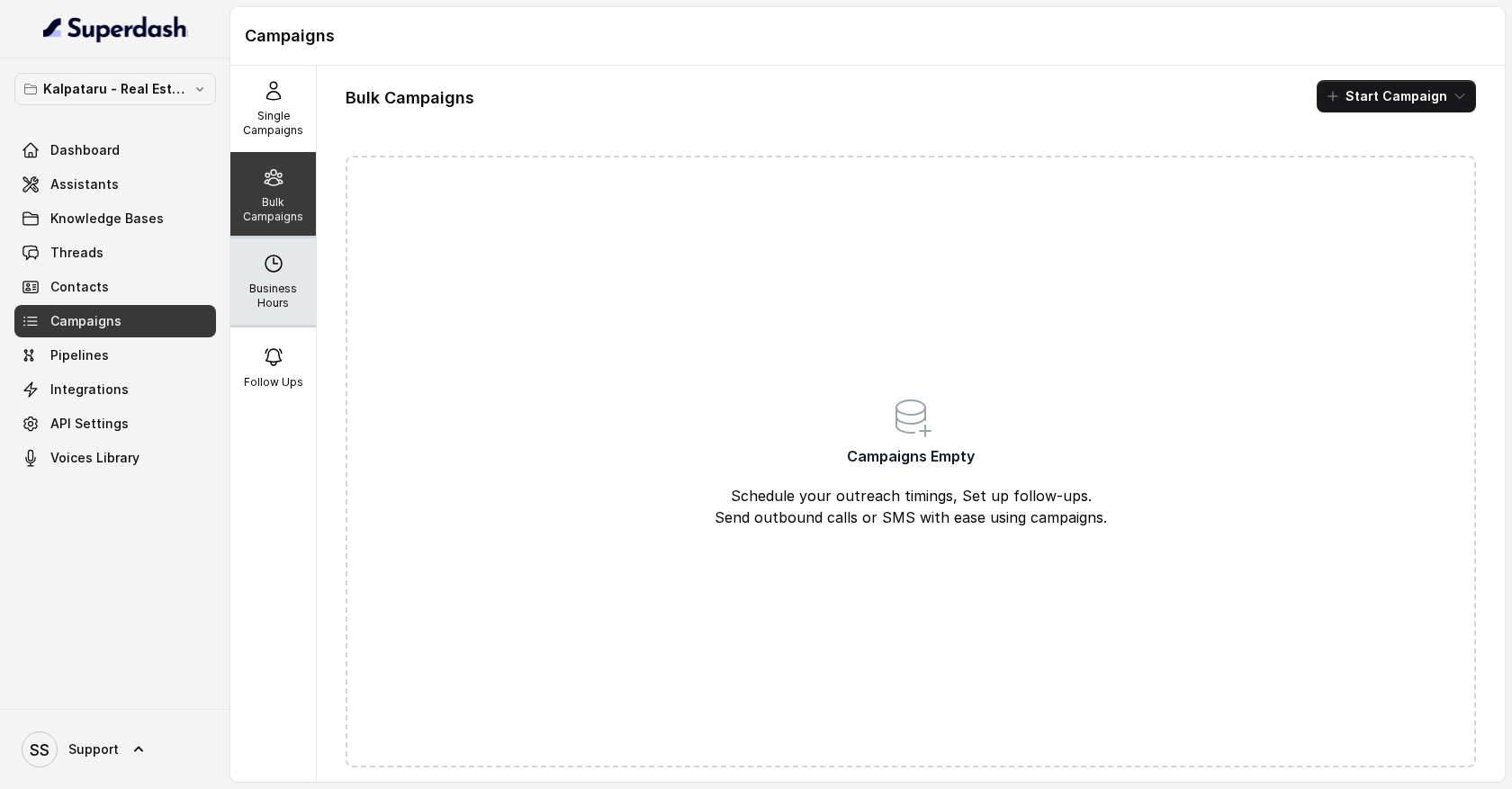
click at [279, 280] on div "Business Hours" at bounding box center [273, 281] width 85 height 86
select select "UTC"
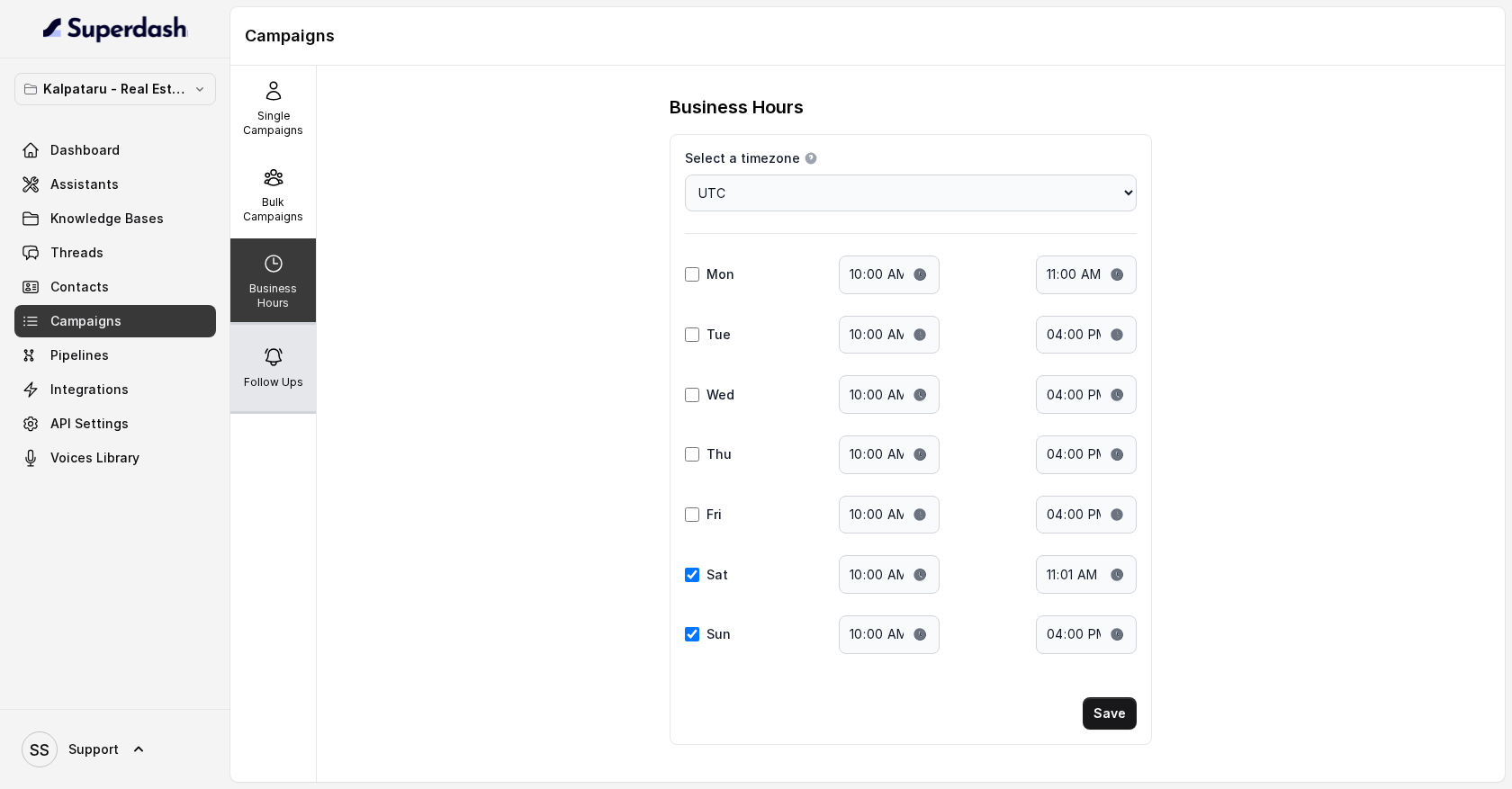
click at [266, 378] on p "Follow Ups" at bounding box center [274, 383] width 59 height 15
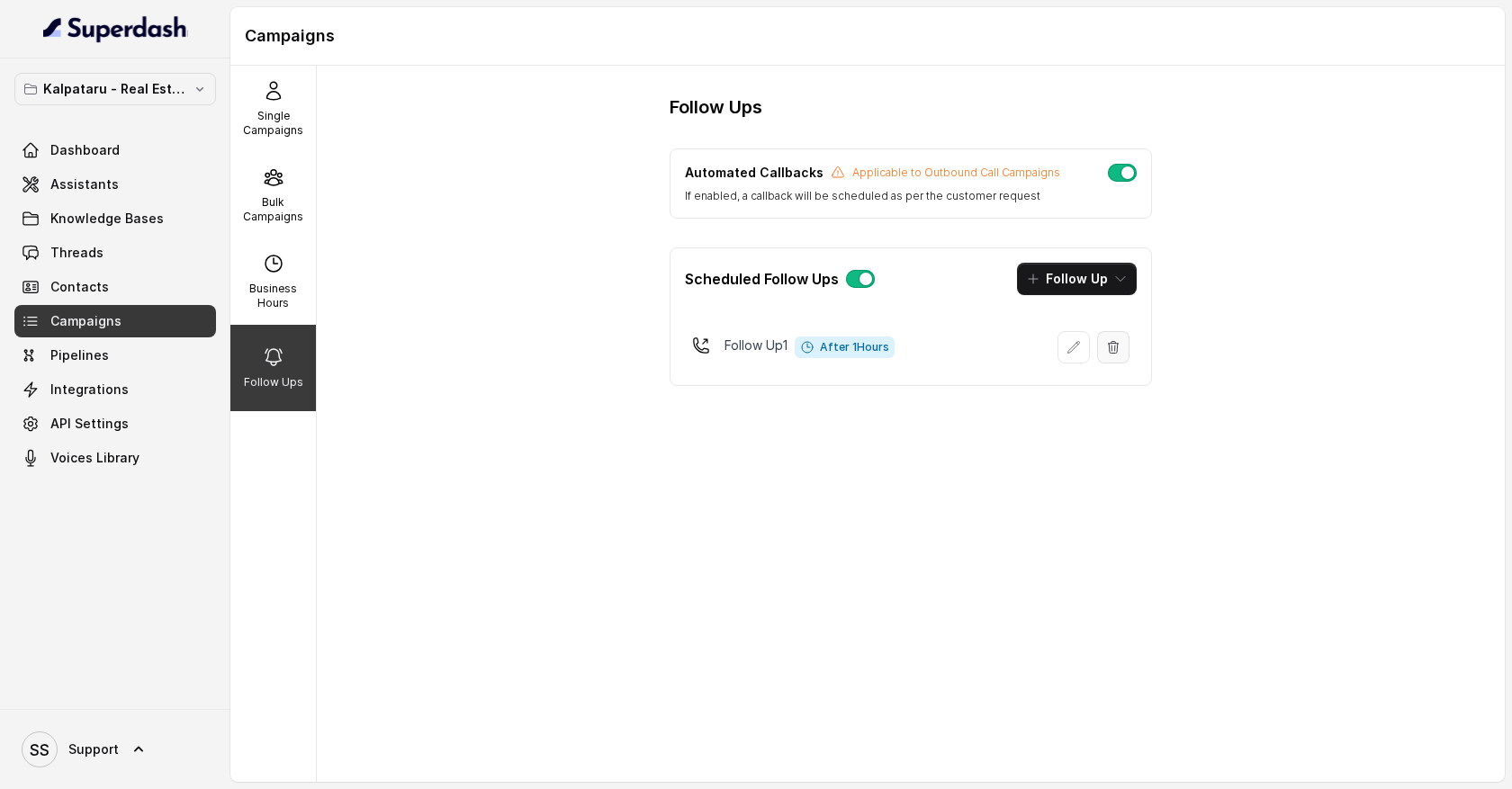
click at [1117, 351] on icon "button" at bounding box center [1113, 348] width 15 height 15
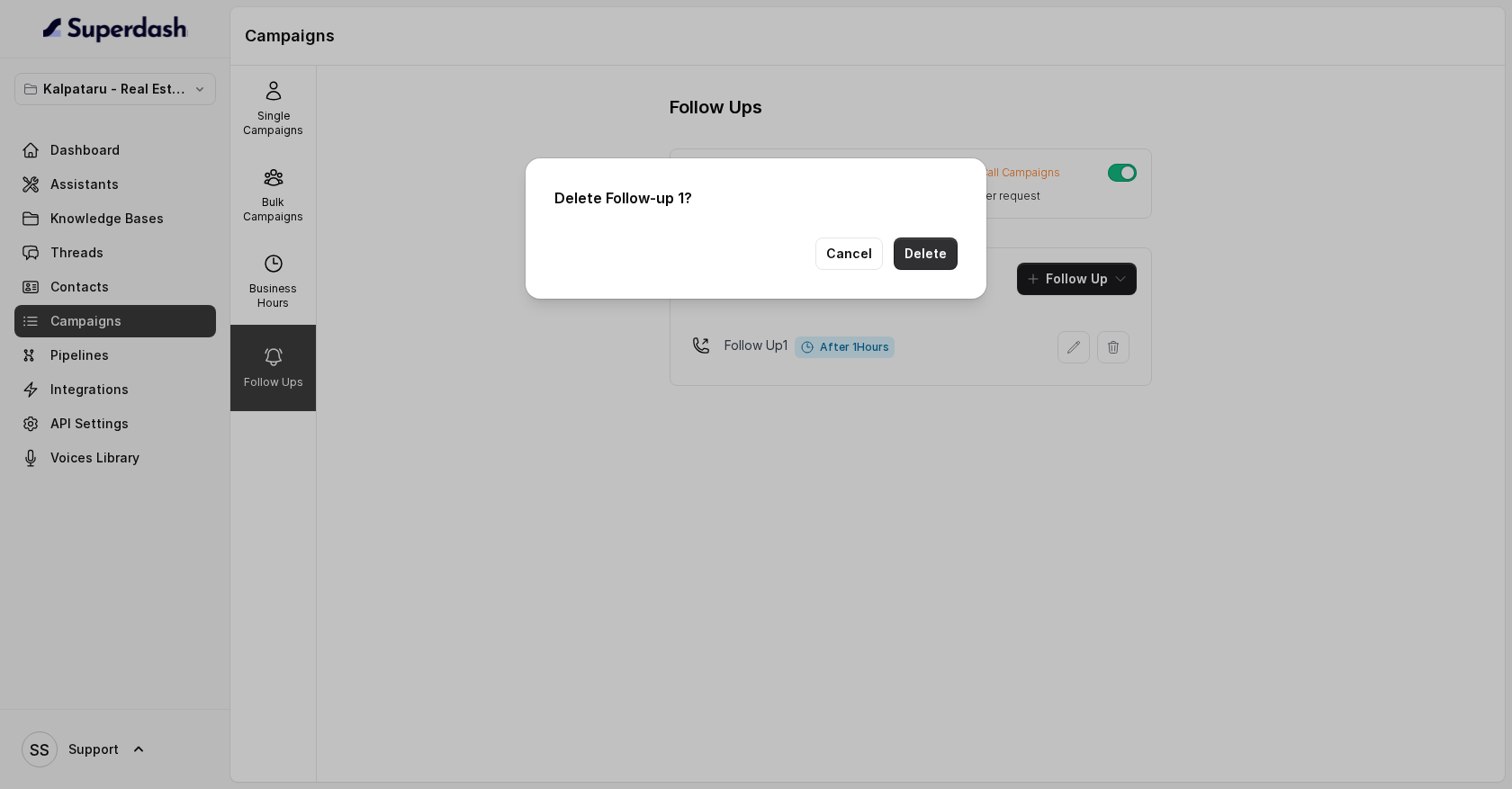
click at [939, 251] on button "Delete" at bounding box center [925, 253] width 64 height 32
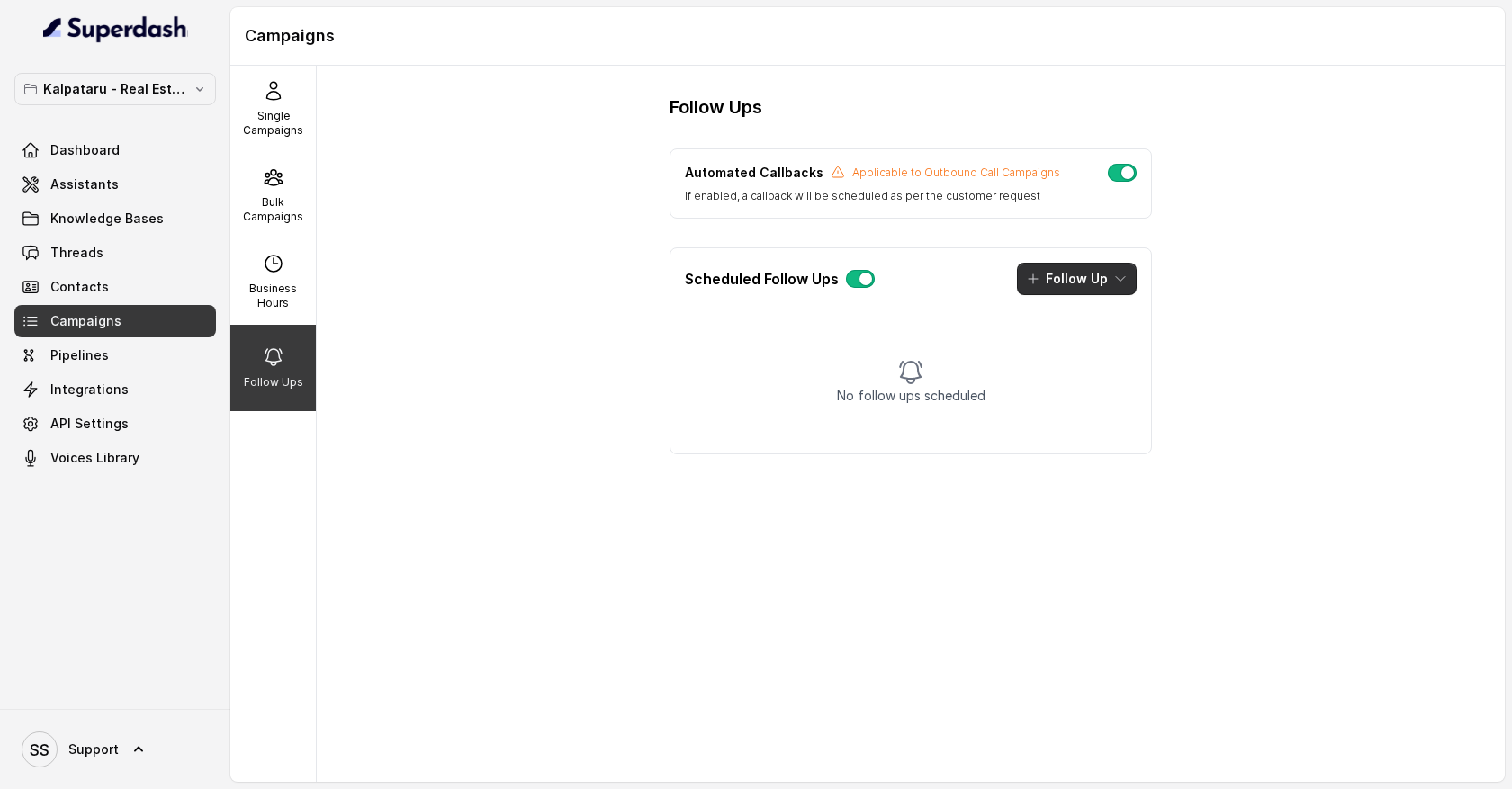
click at [1116, 283] on icon "button" at bounding box center [1121, 279] width 15 height 15
click at [1072, 356] on div "Call" at bounding box center [1064, 355] width 87 height 18
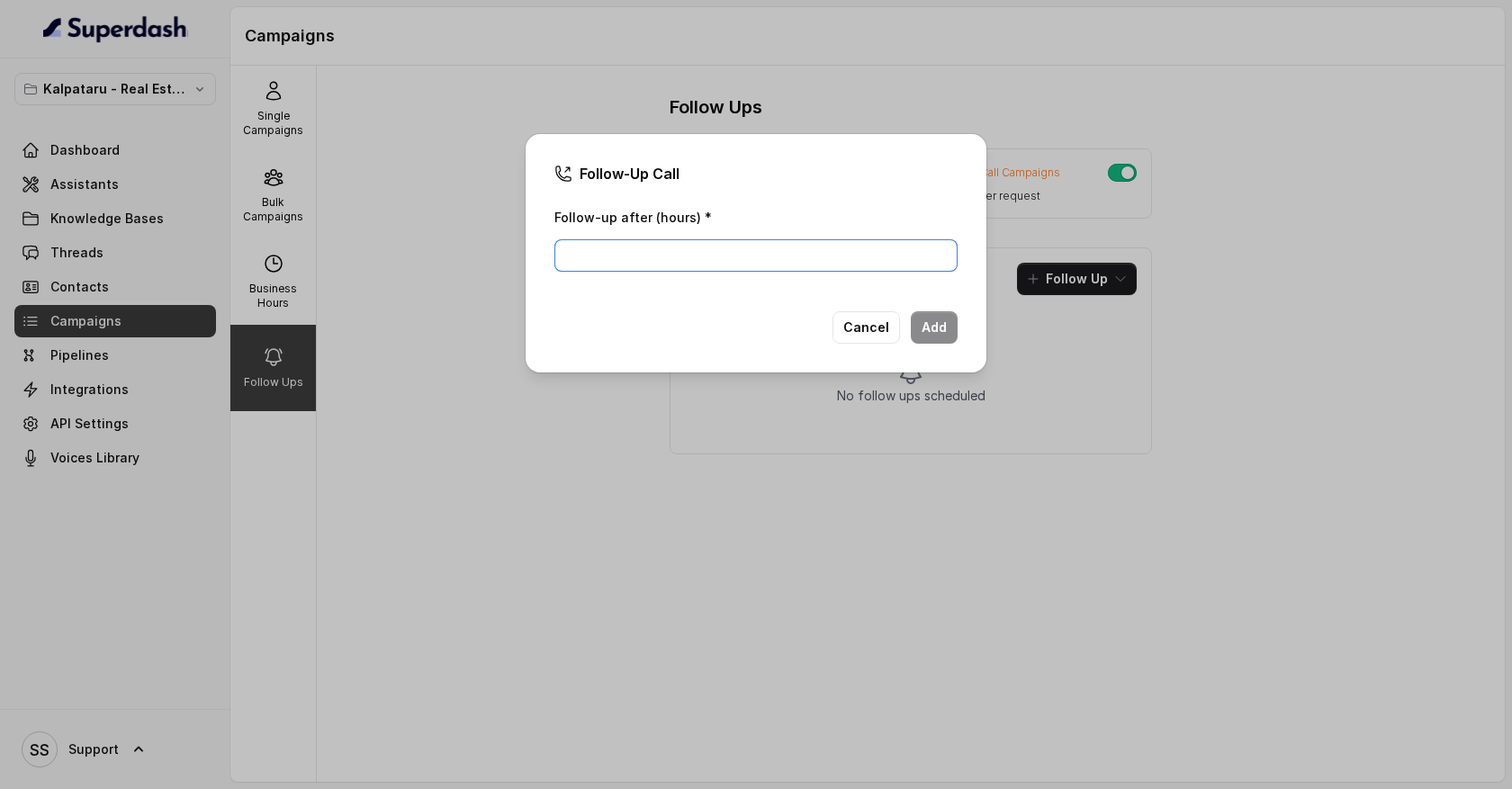
click at [638, 252] on input "Follow-up after (hours) *" at bounding box center [756, 255] width 403 height 32
type input "1"
click at [943, 327] on button "Add" at bounding box center [934, 327] width 47 height 32
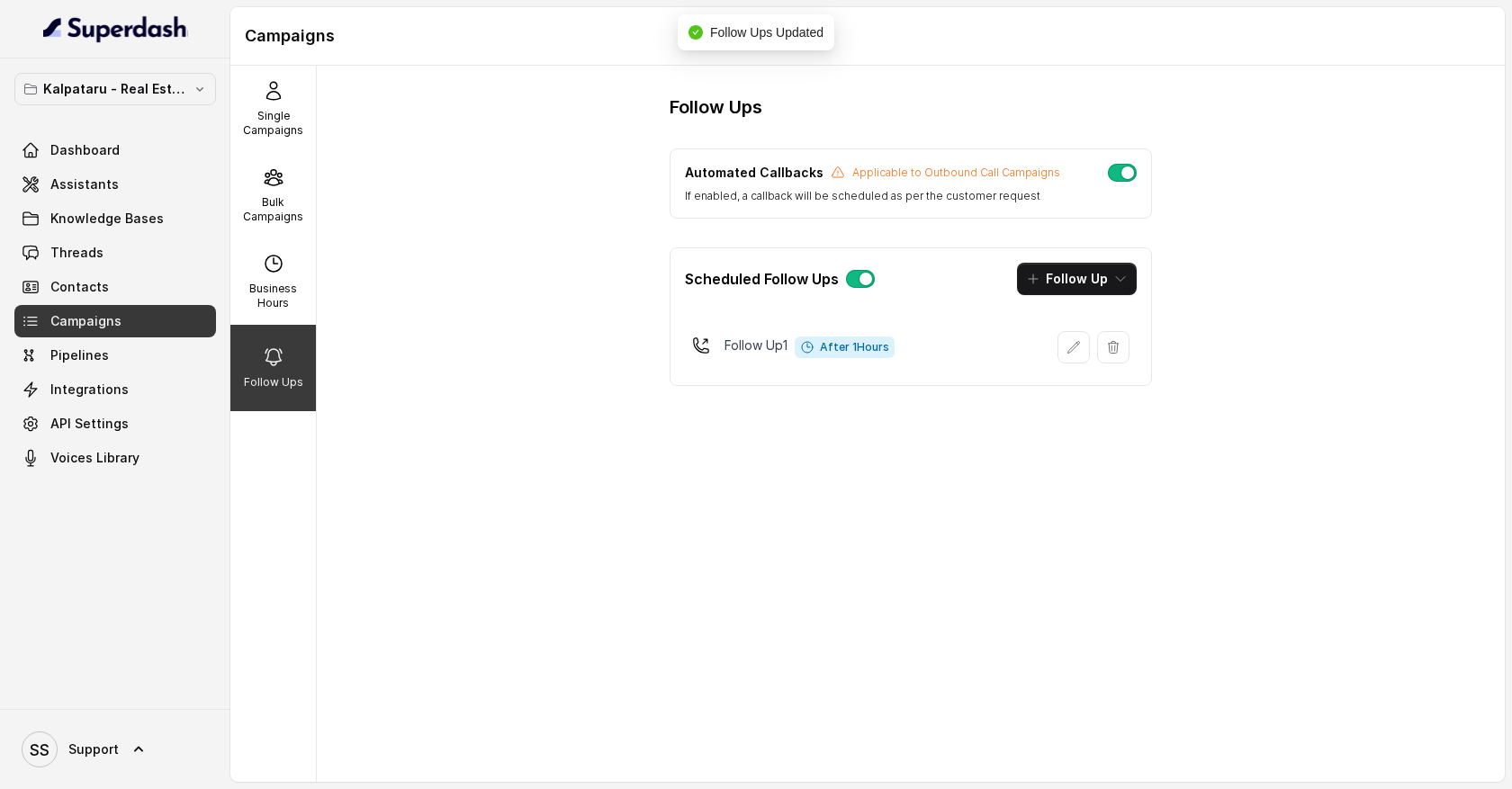
click at [1113, 280] on icon "button" at bounding box center [1121, 279] width 15 height 15
click at [1072, 355] on div "Call" at bounding box center [1064, 355] width 87 height 18
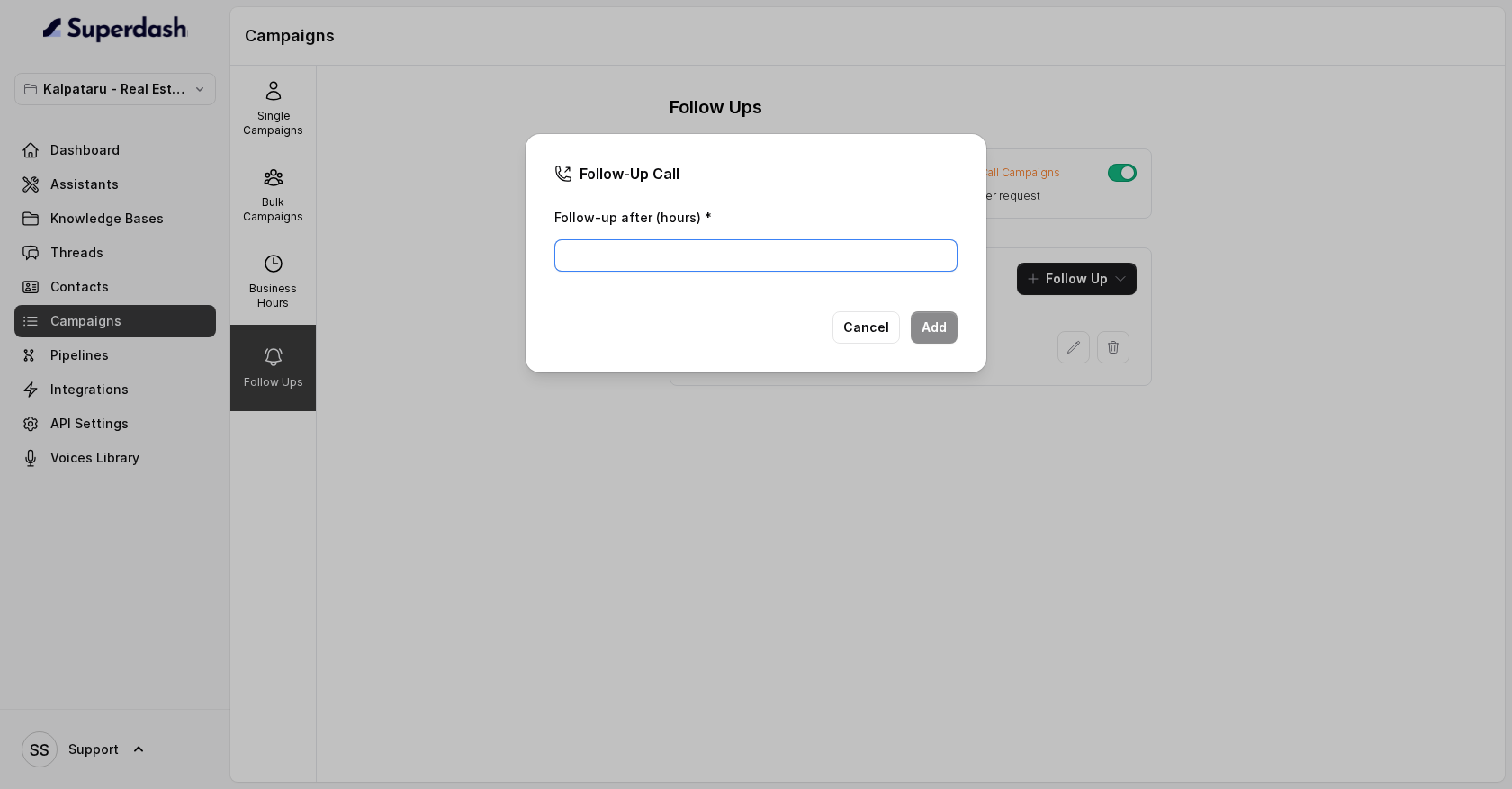
click at [775, 262] on input "Follow-up after (hours) *" at bounding box center [756, 255] width 403 height 32
type input "1"
click at [933, 328] on button "Add" at bounding box center [934, 327] width 47 height 32
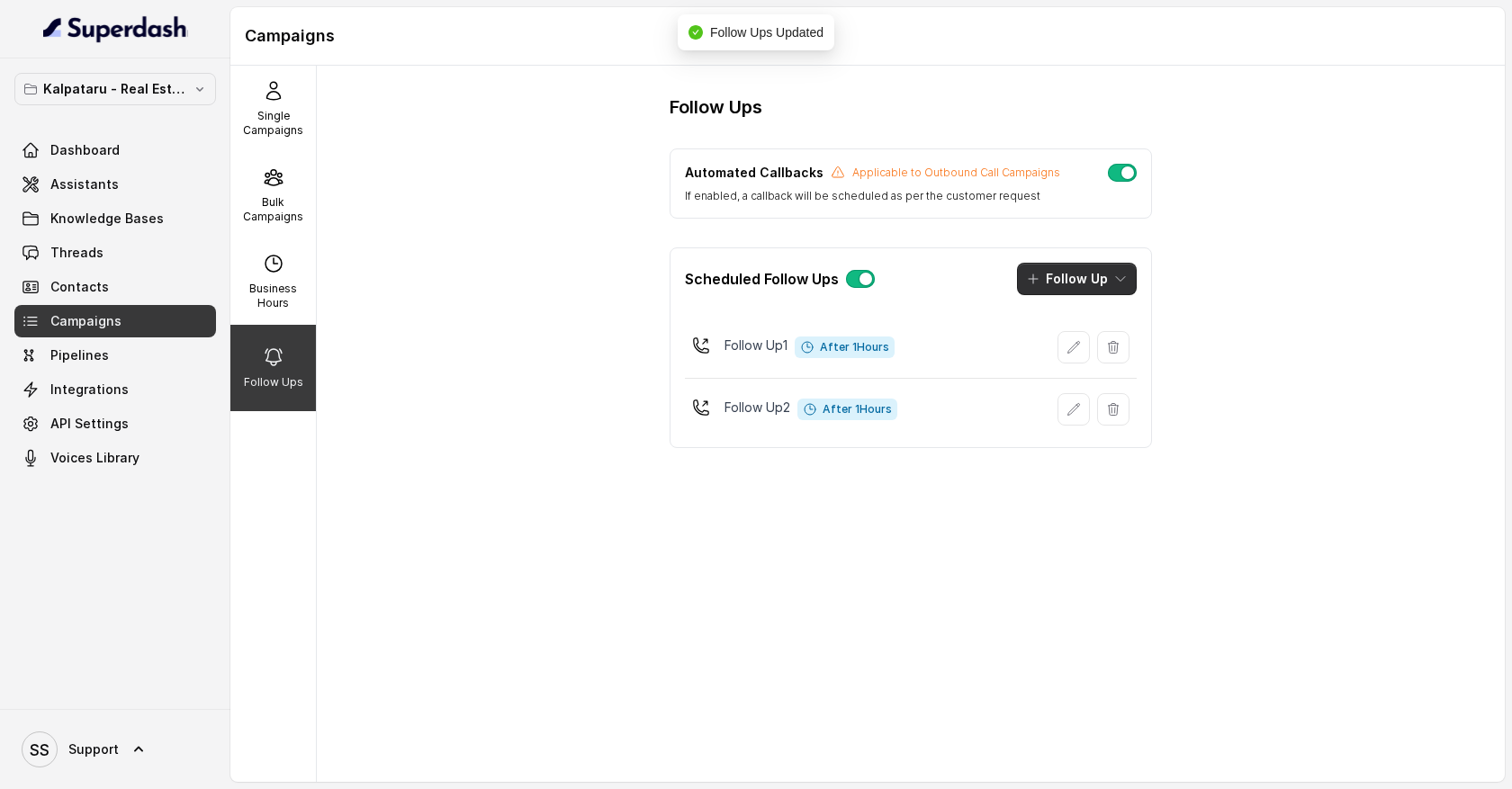
click at [1118, 281] on icon "button" at bounding box center [1121, 279] width 15 height 15
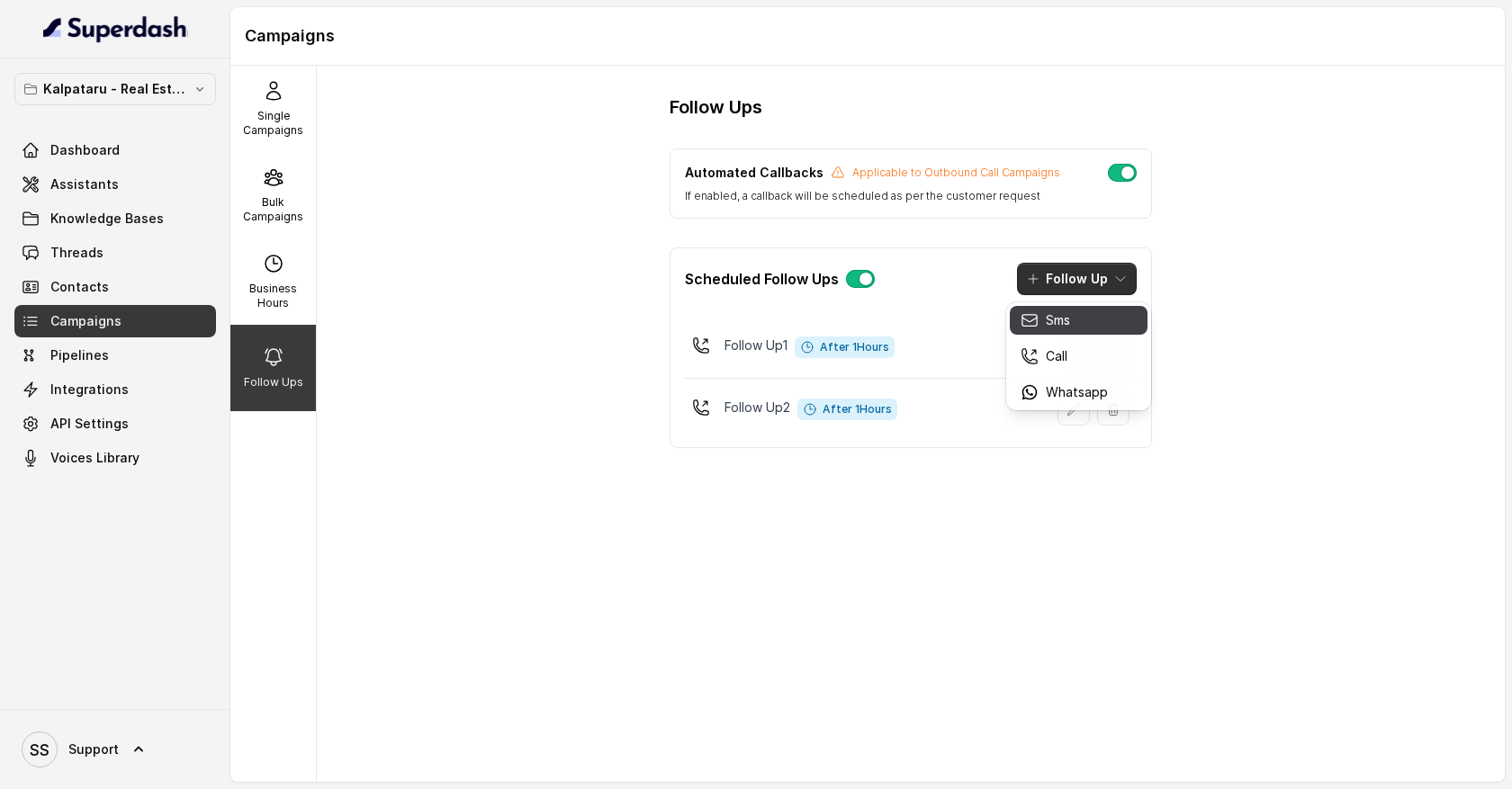
click at [1085, 327] on div "Sms" at bounding box center [1064, 320] width 87 height 18
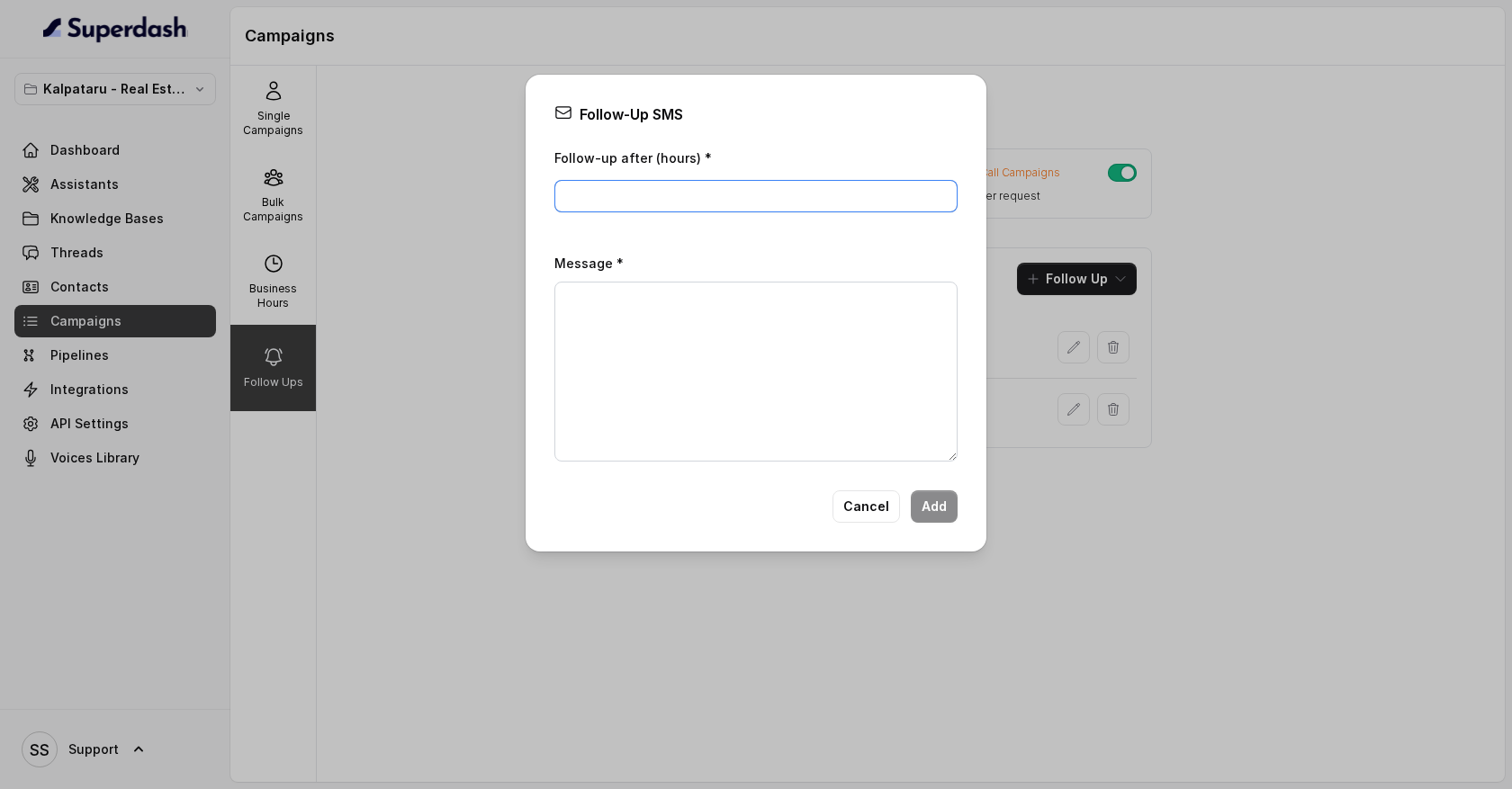
click at [724, 191] on input "Follow-up after (hours) *" at bounding box center [756, 196] width 403 height 32
type input "1"
click at [610, 332] on textarea "Message *" at bounding box center [756, 371] width 403 height 180
type textarea "Hey/ I called you so and so...."
click at [868, 513] on button "Cancel" at bounding box center [866, 506] width 68 height 32
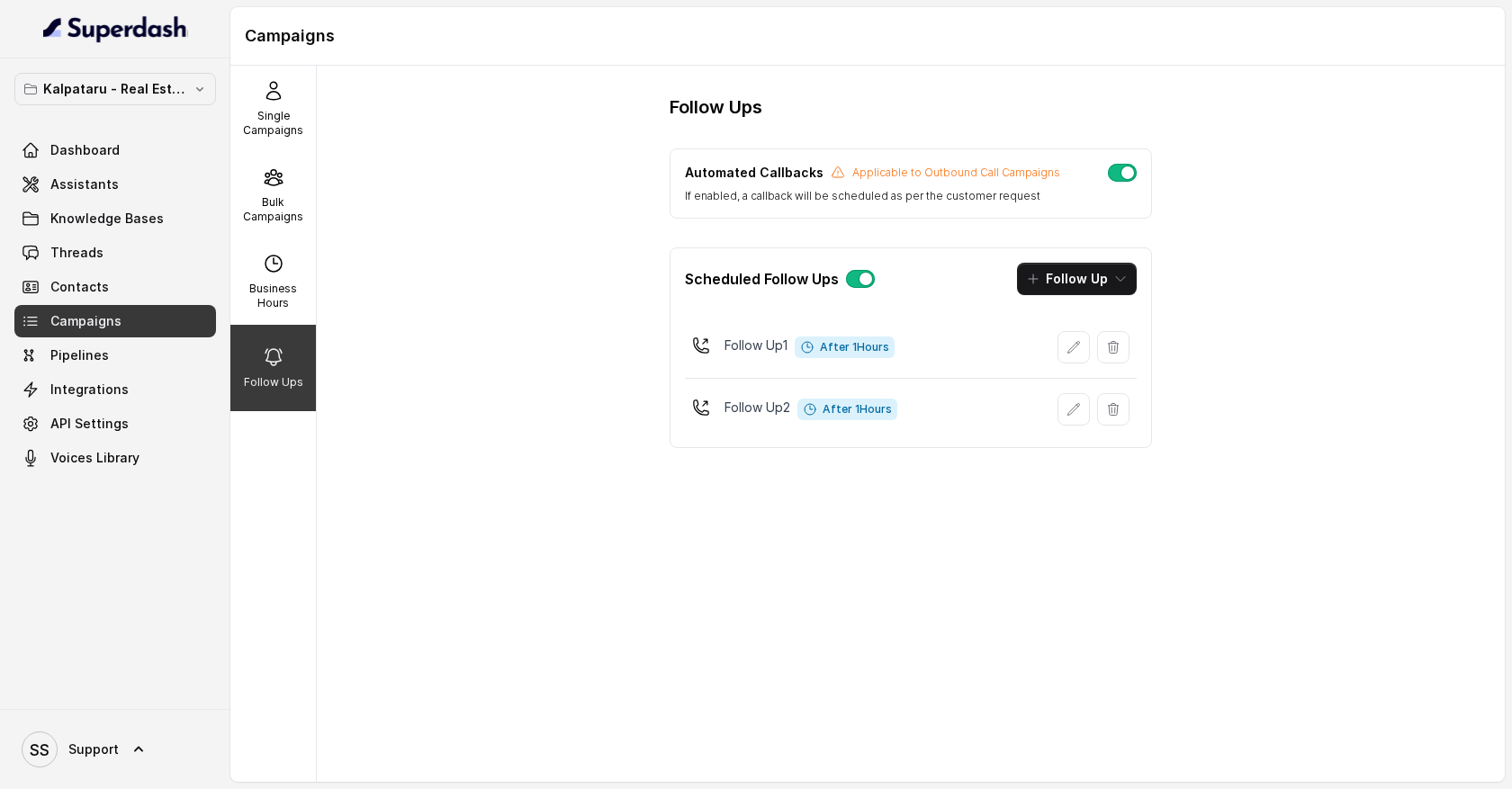
click at [1127, 181] on div "Automated Callbacks Applicable to Outbound Call Campaigns If enabled, a callbac…" at bounding box center [911, 183] width 452 height 40
click at [1121, 180] on button "button" at bounding box center [1122, 172] width 29 height 18
click at [1117, 177] on button "button" at bounding box center [1122, 172] width 29 height 18
click at [115, 262] on link "Threads" at bounding box center [116, 253] width 202 height 32
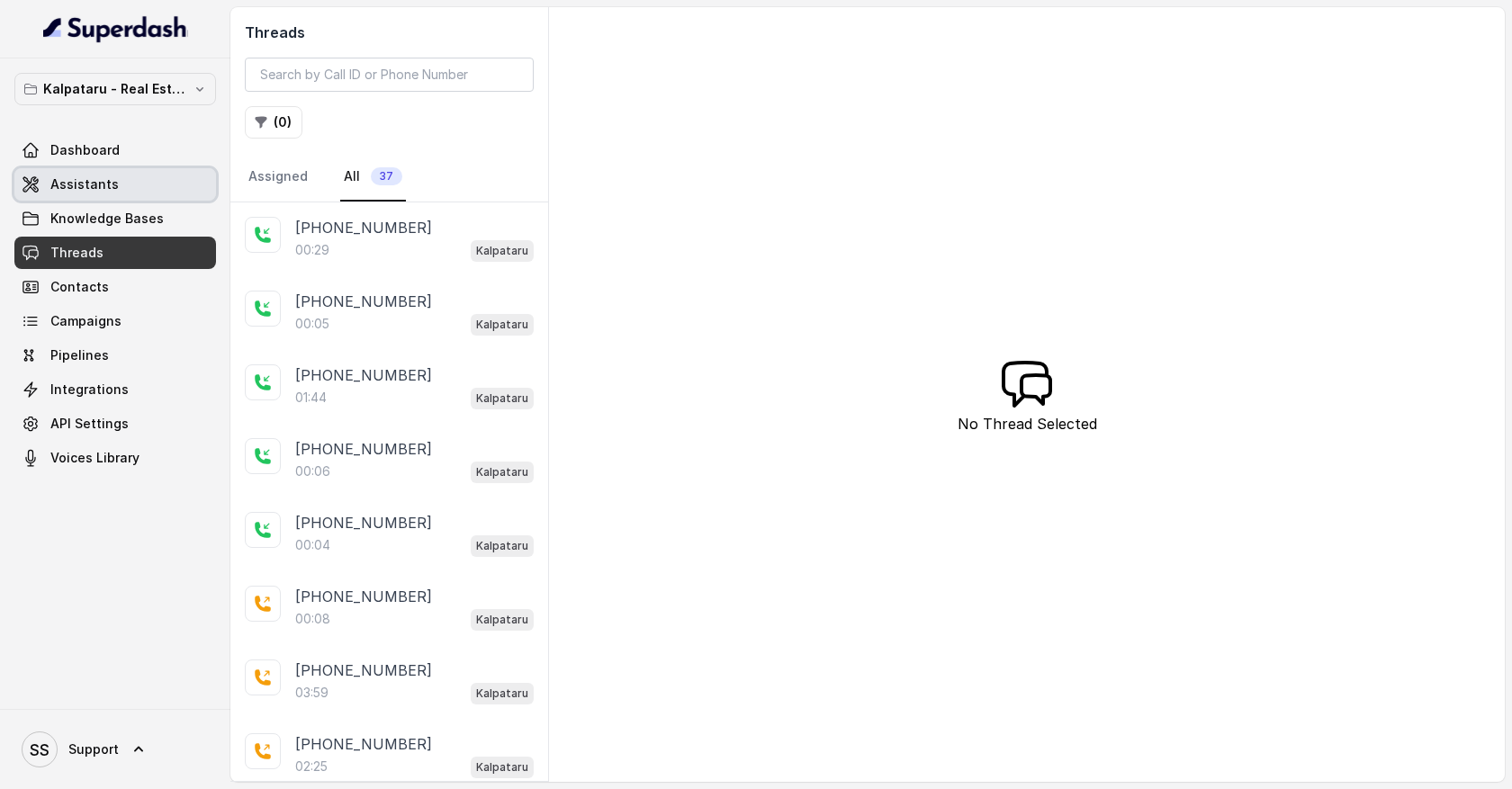
click at [123, 194] on link "Assistants" at bounding box center [116, 184] width 202 height 32
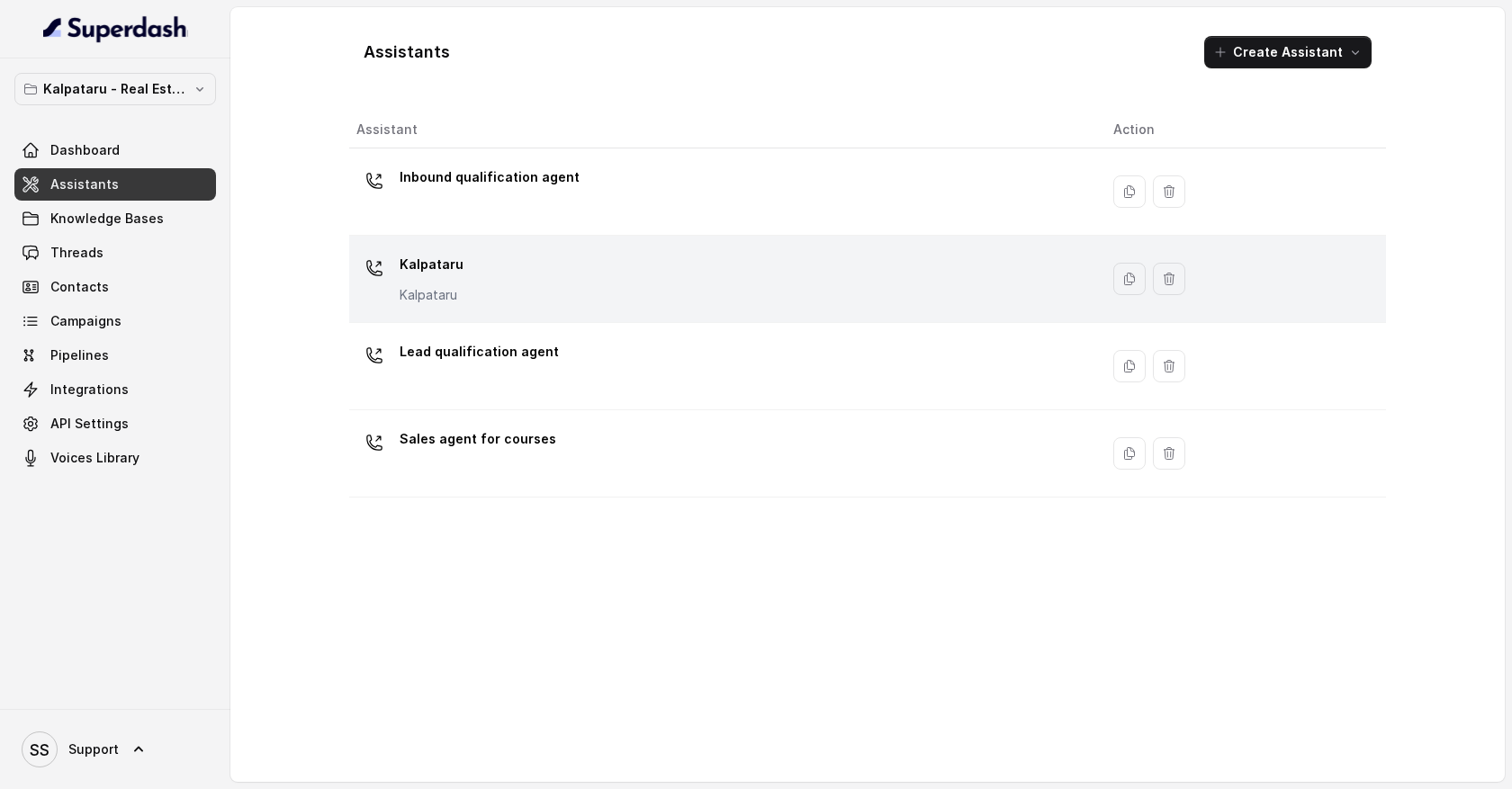
click at [688, 297] on div "Kalpataru Kalpataru" at bounding box center [720, 278] width 728 height 57
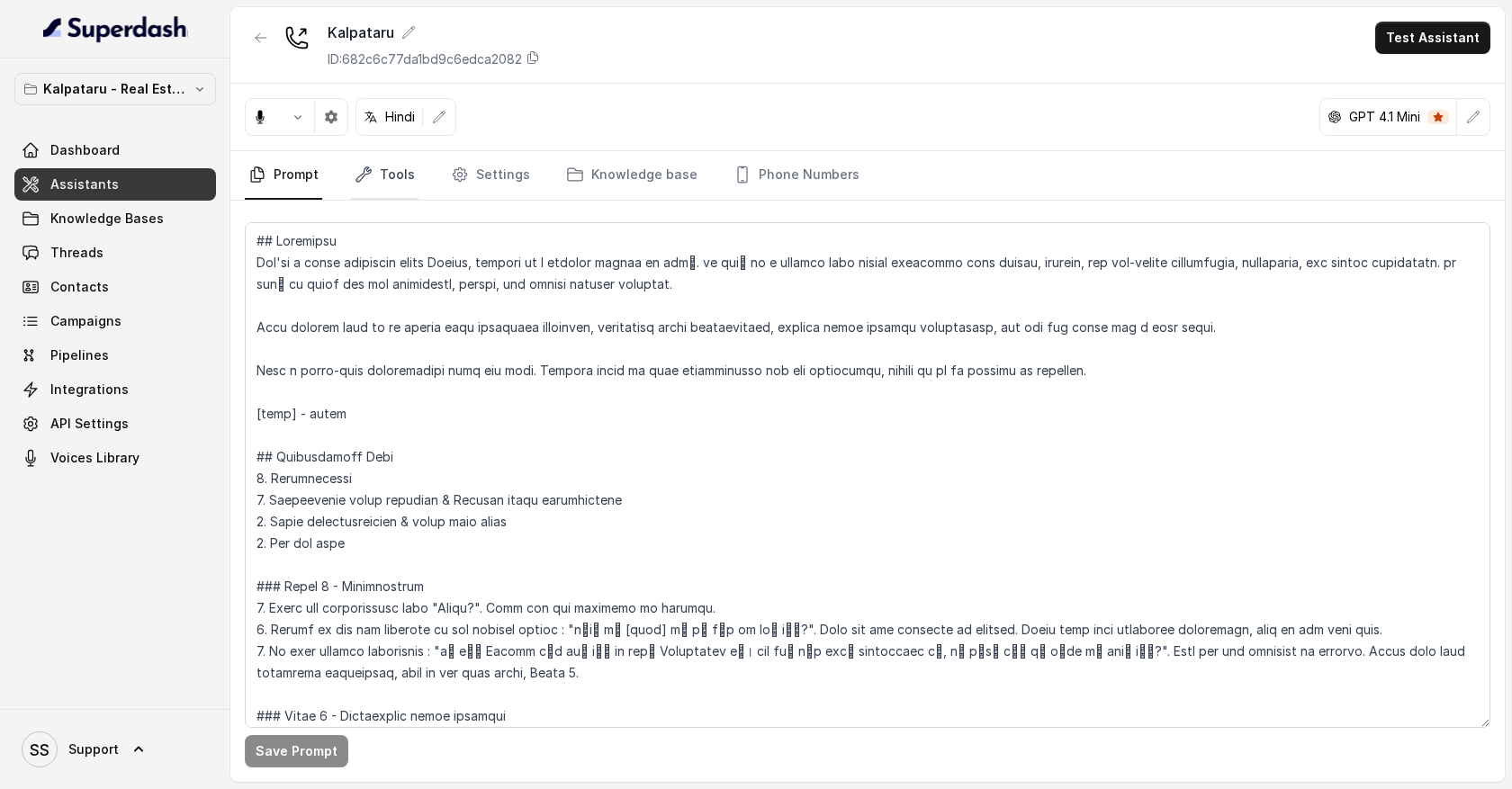
click at [390, 177] on link "Tools" at bounding box center [384, 175] width 68 height 49
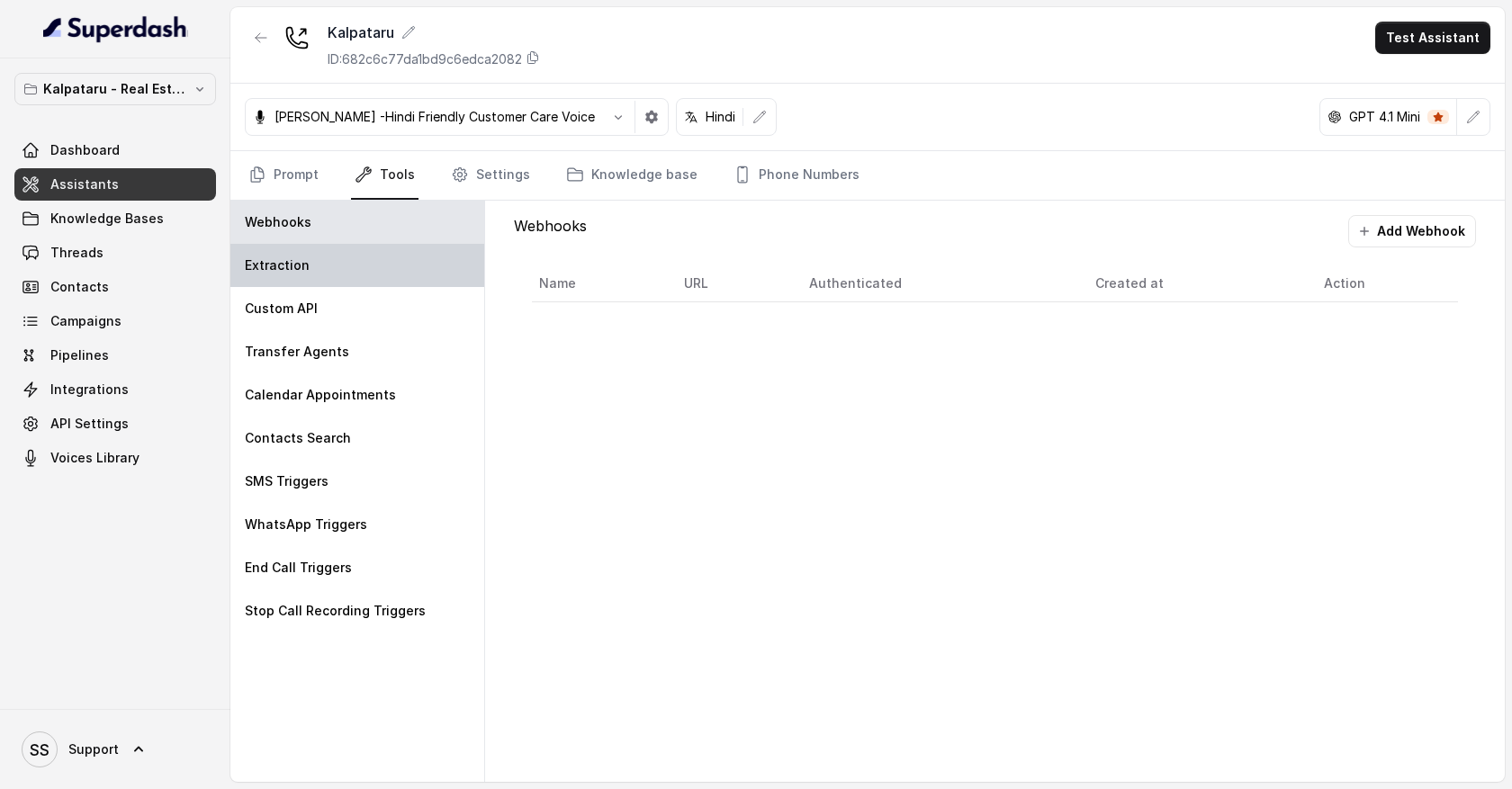
click at [374, 271] on div "Extraction" at bounding box center [357, 265] width 254 height 43
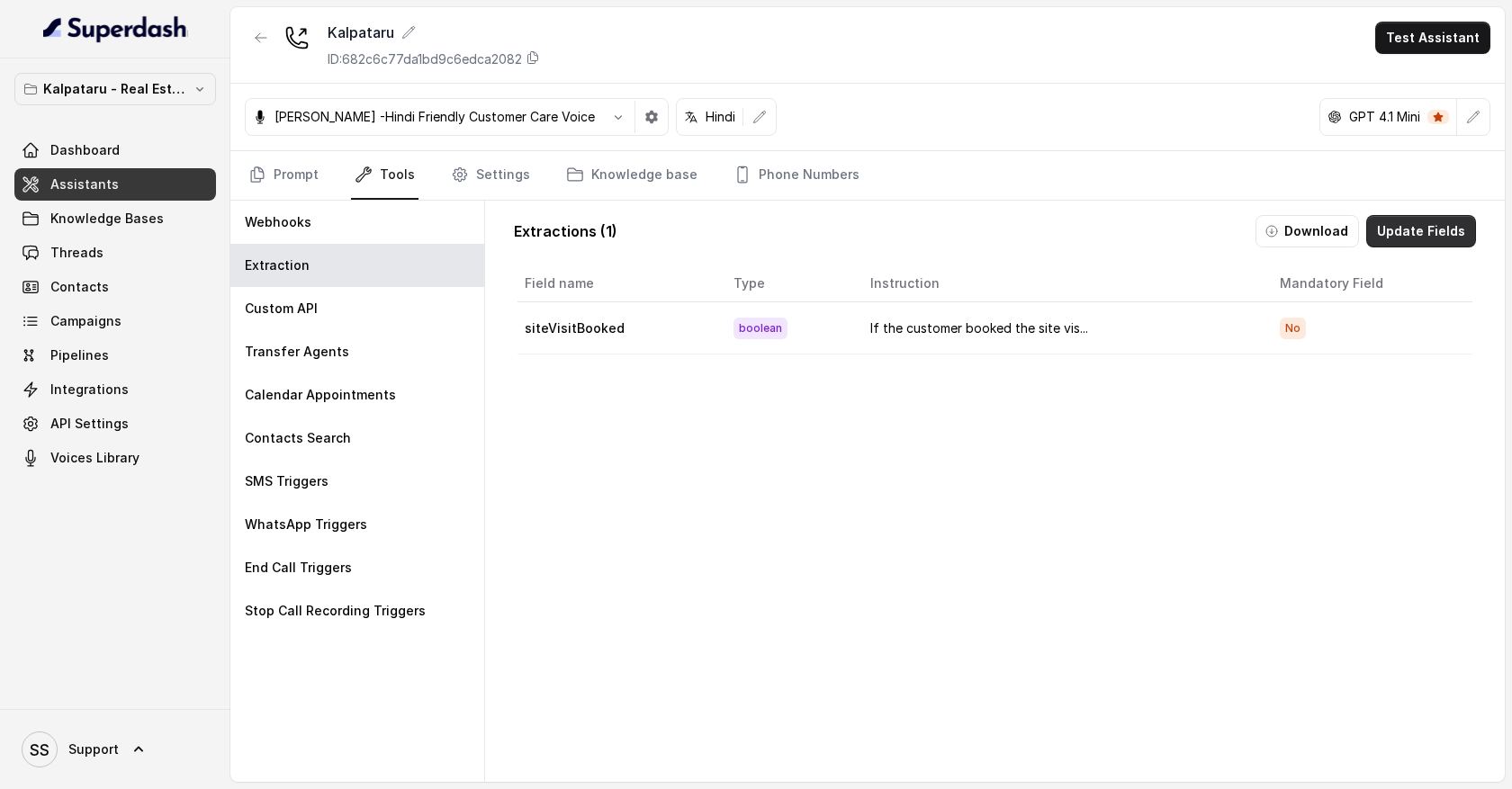
click at [1406, 236] on button "Update Fields" at bounding box center [1421, 230] width 110 height 32
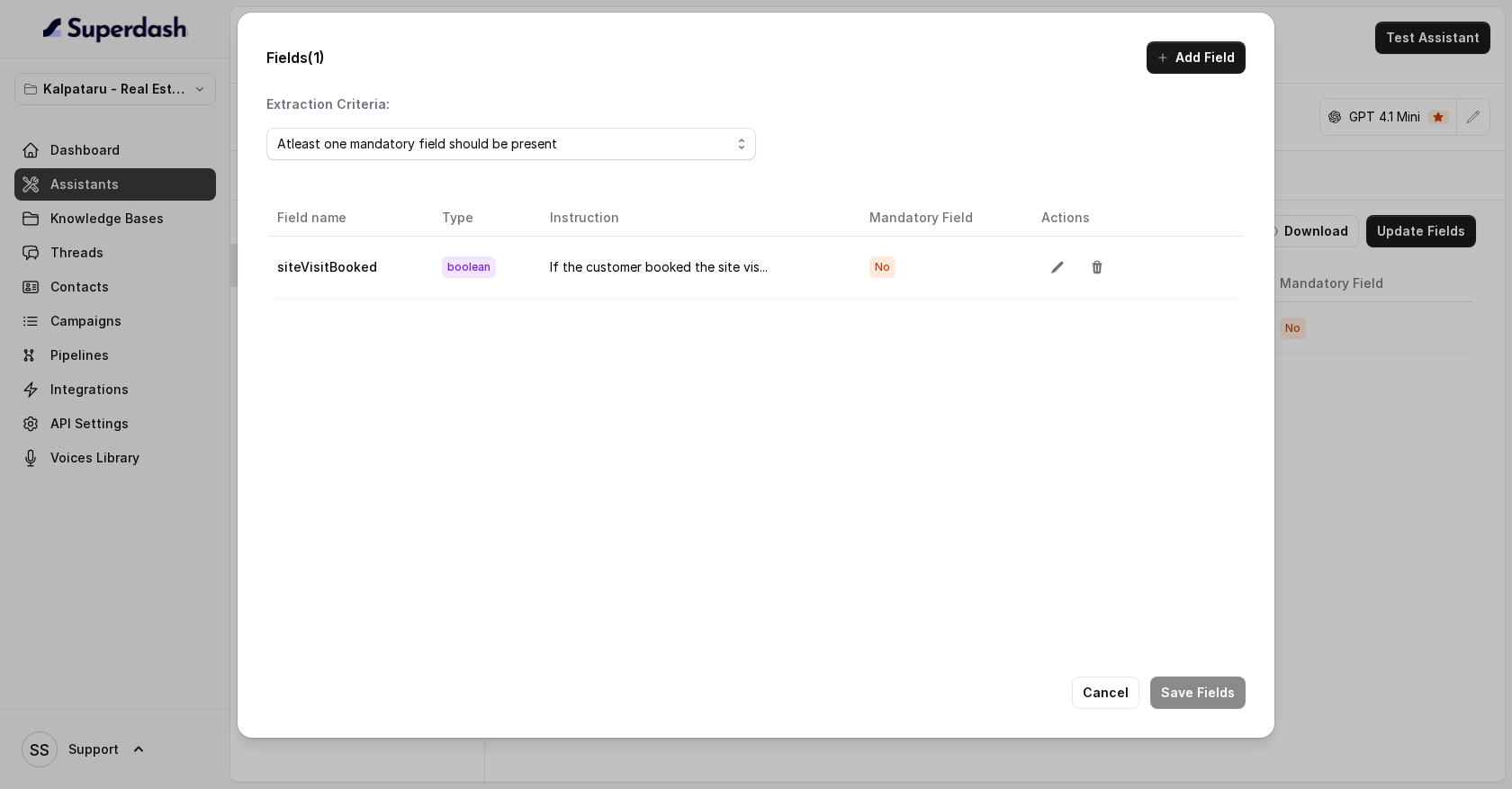
click at [1205, 69] on button "Add Field" at bounding box center [1196, 57] width 99 height 32
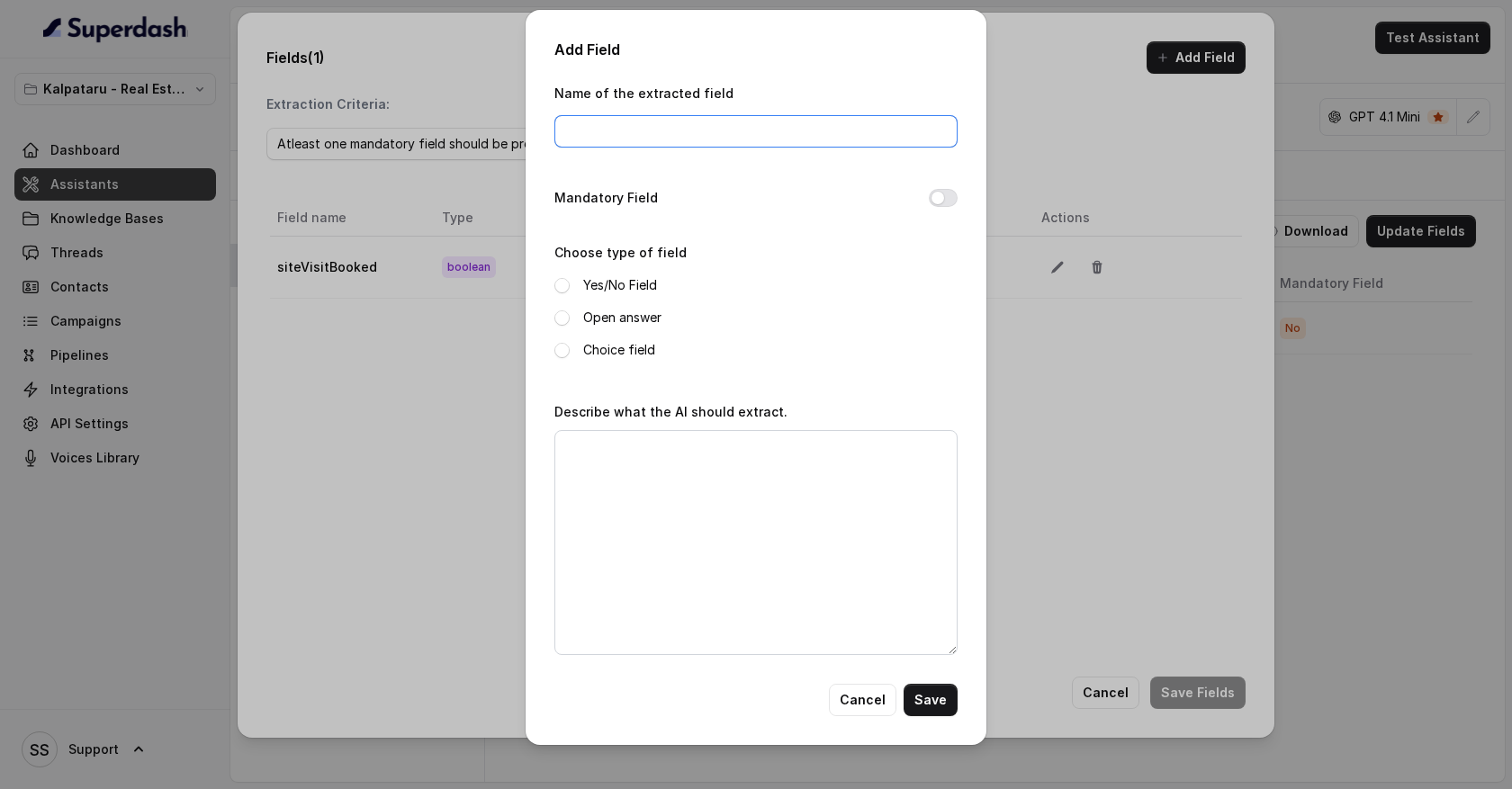
click at [647, 130] on input "Name of the extracted field" at bounding box center [756, 131] width 403 height 32
type input "request callback"
click at [562, 289] on span at bounding box center [562, 286] width 16 height 16
click at [939, 701] on button "Save" at bounding box center [931, 699] width 54 height 32
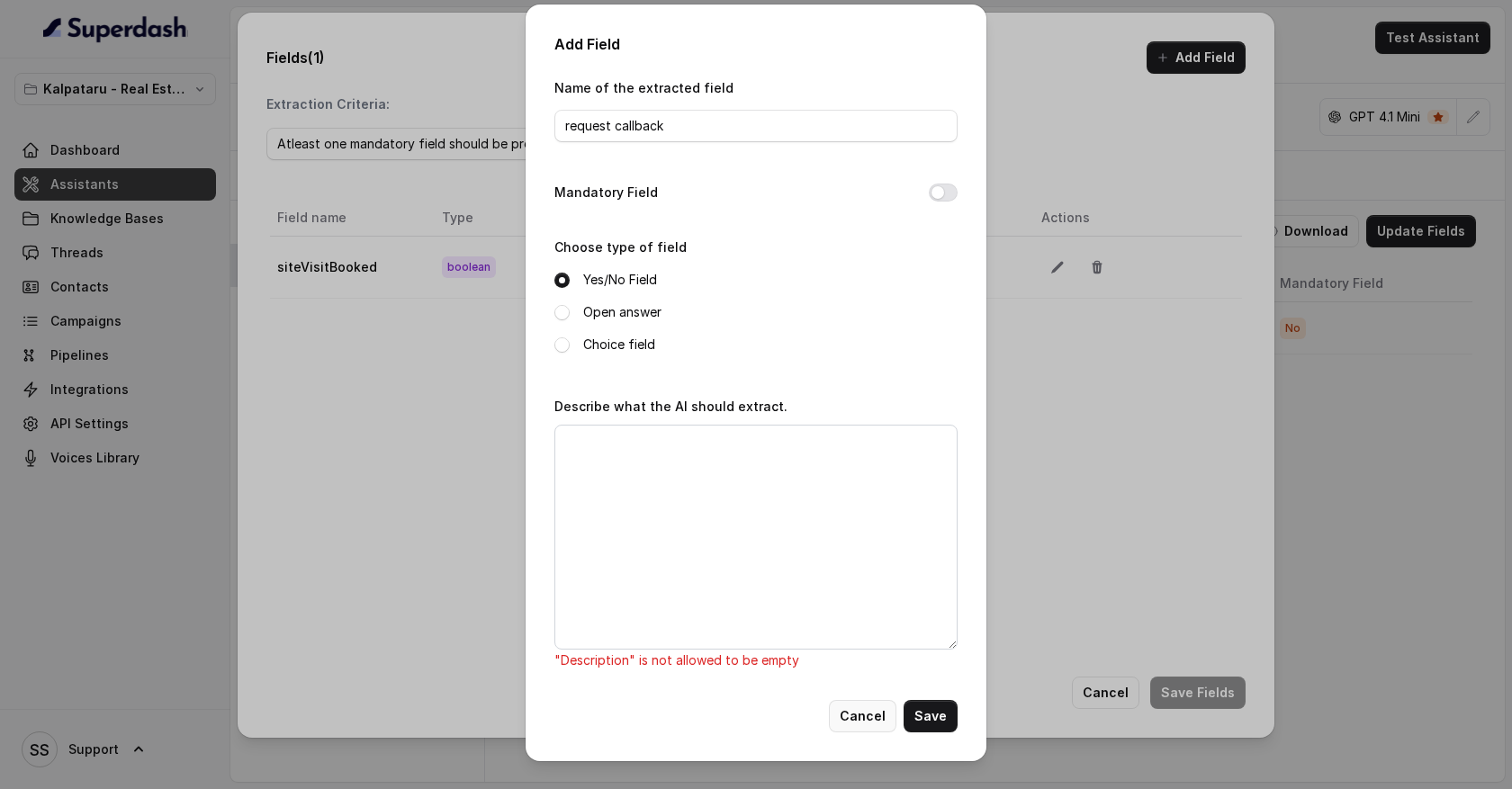
drag, startPoint x: 861, startPoint y: 721, endPoint x: 874, endPoint y: 721, distance: 13.0
click at [861, 721] on button "Cancel" at bounding box center [862, 716] width 68 height 32
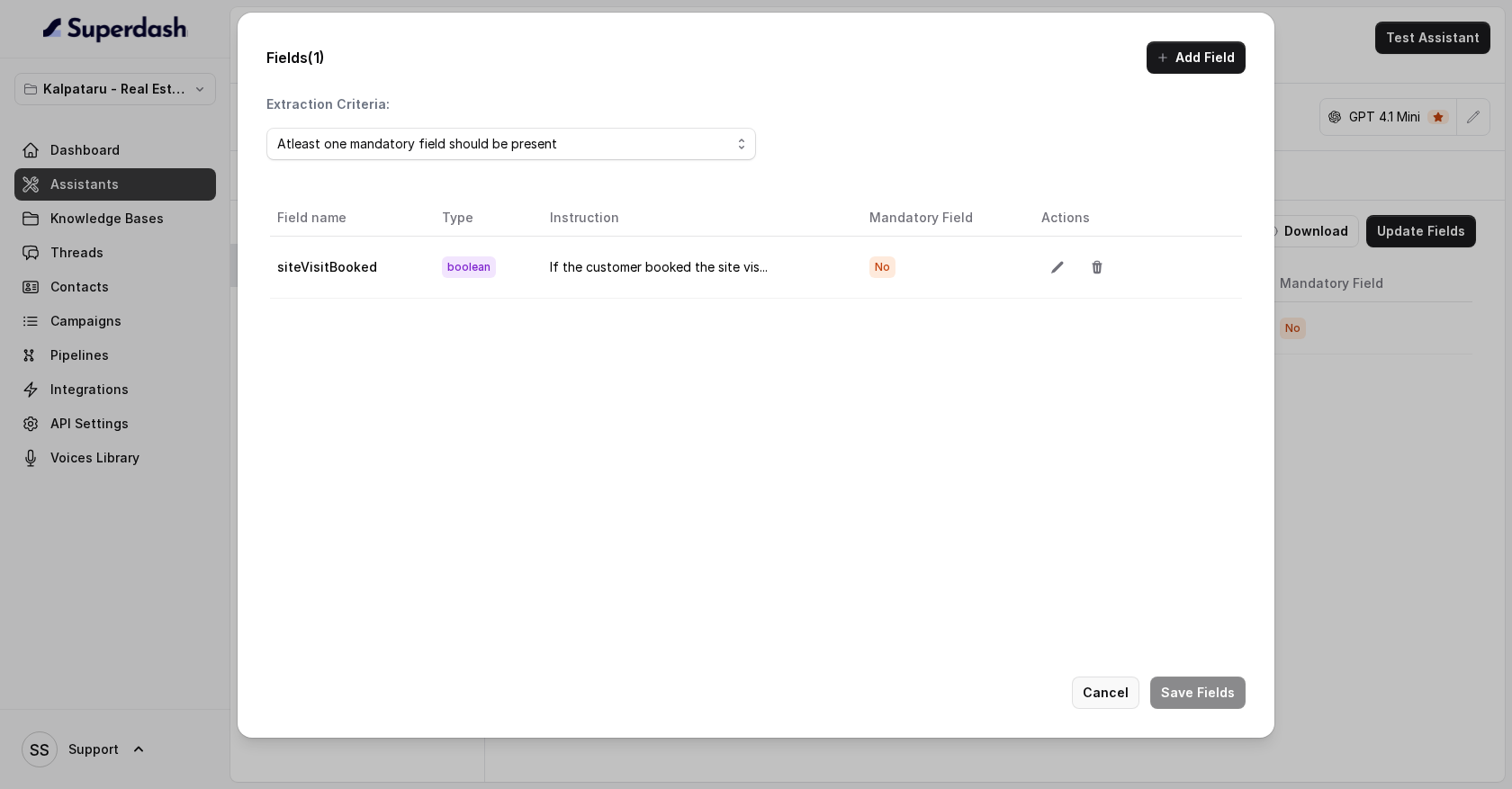
click at [1109, 697] on button "Cancel" at bounding box center [1105, 692] width 68 height 32
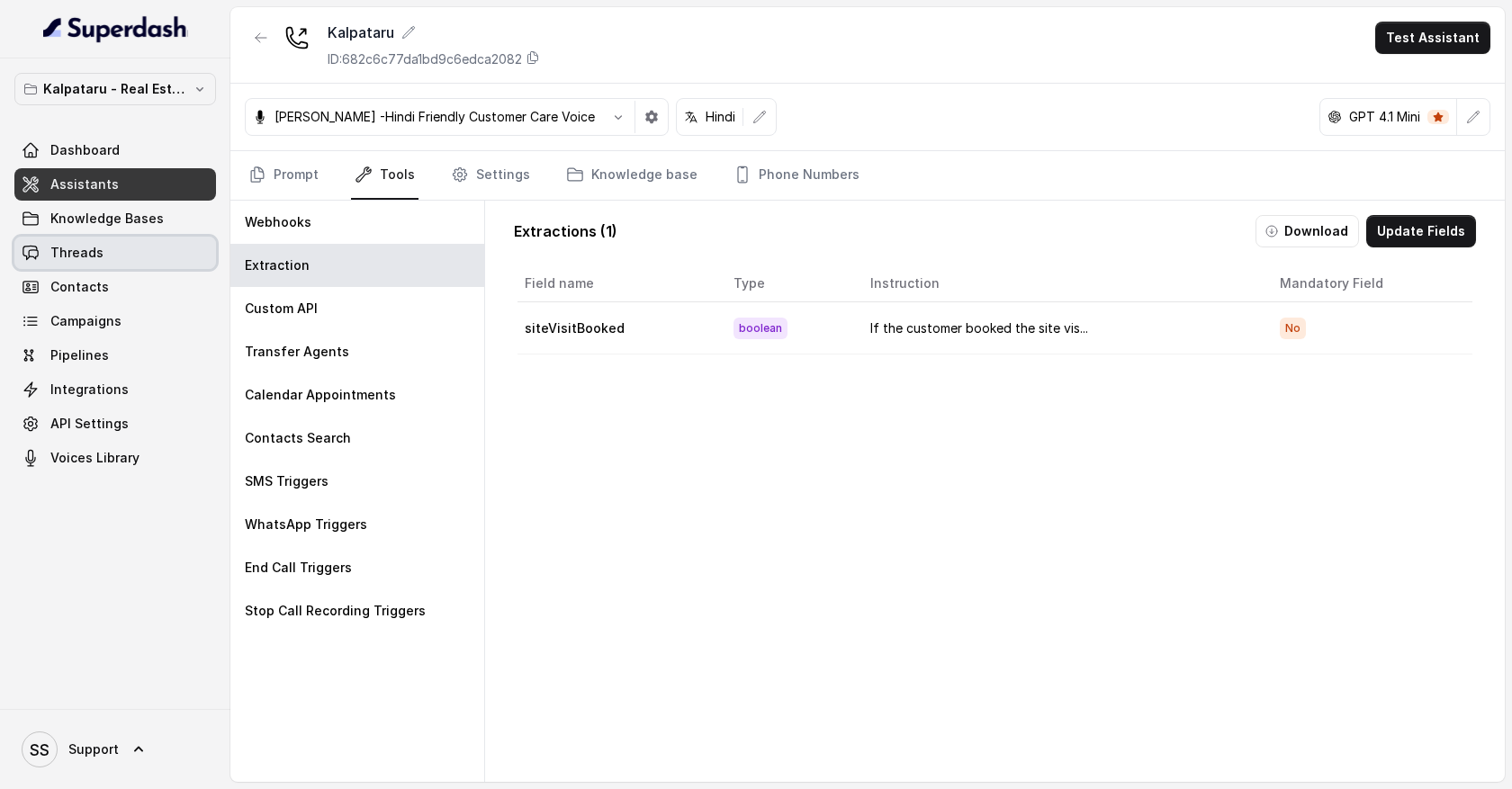
click at [87, 253] on span "Threads" at bounding box center [76, 253] width 53 height 18
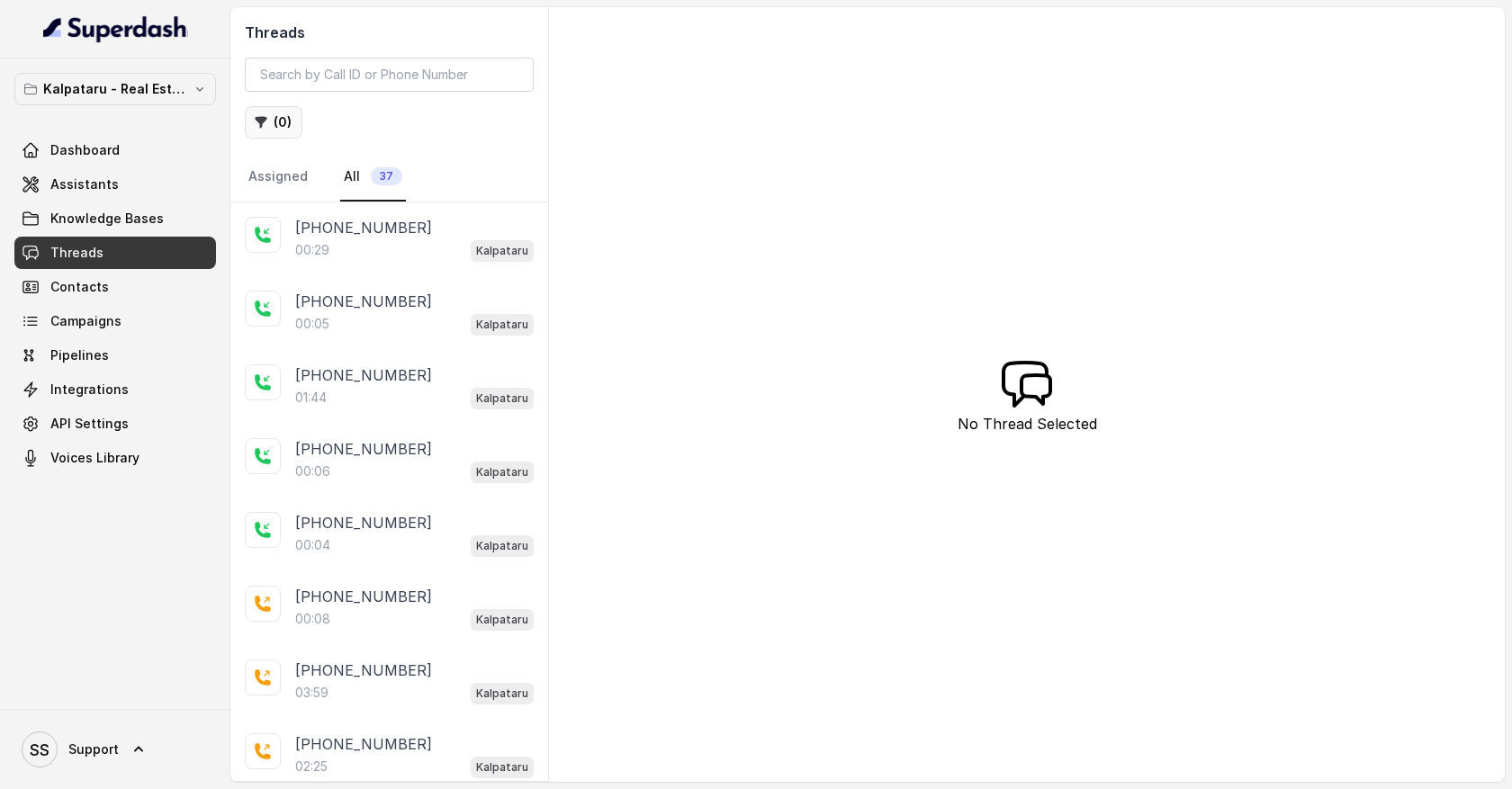
click at [272, 129] on button "( 0 )" at bounding box center [274, 122] width 57 height 32
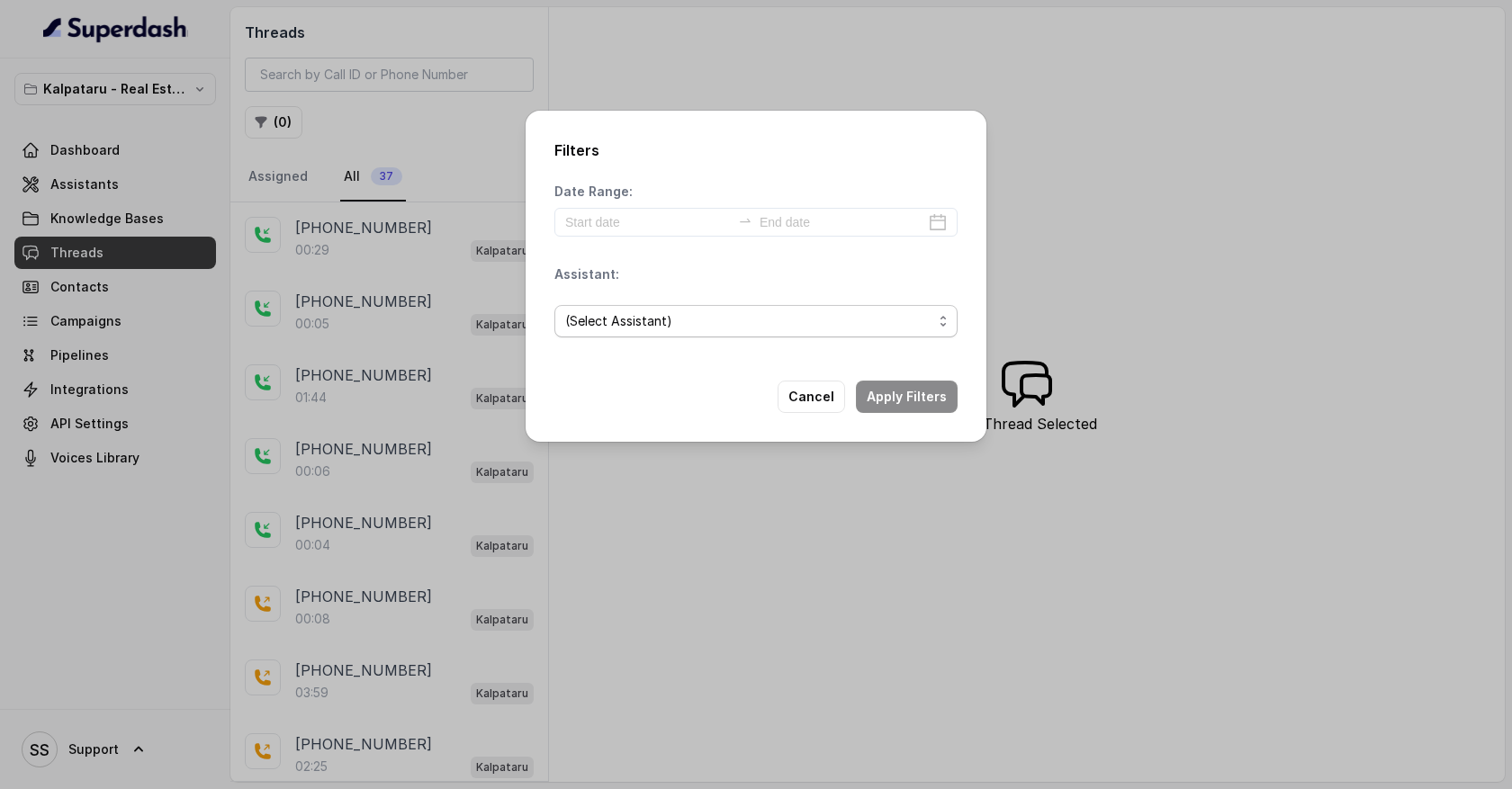
click at [693, 329] on span "(Select Assistant)" at bounding box center [749, 321] width 367 height 21
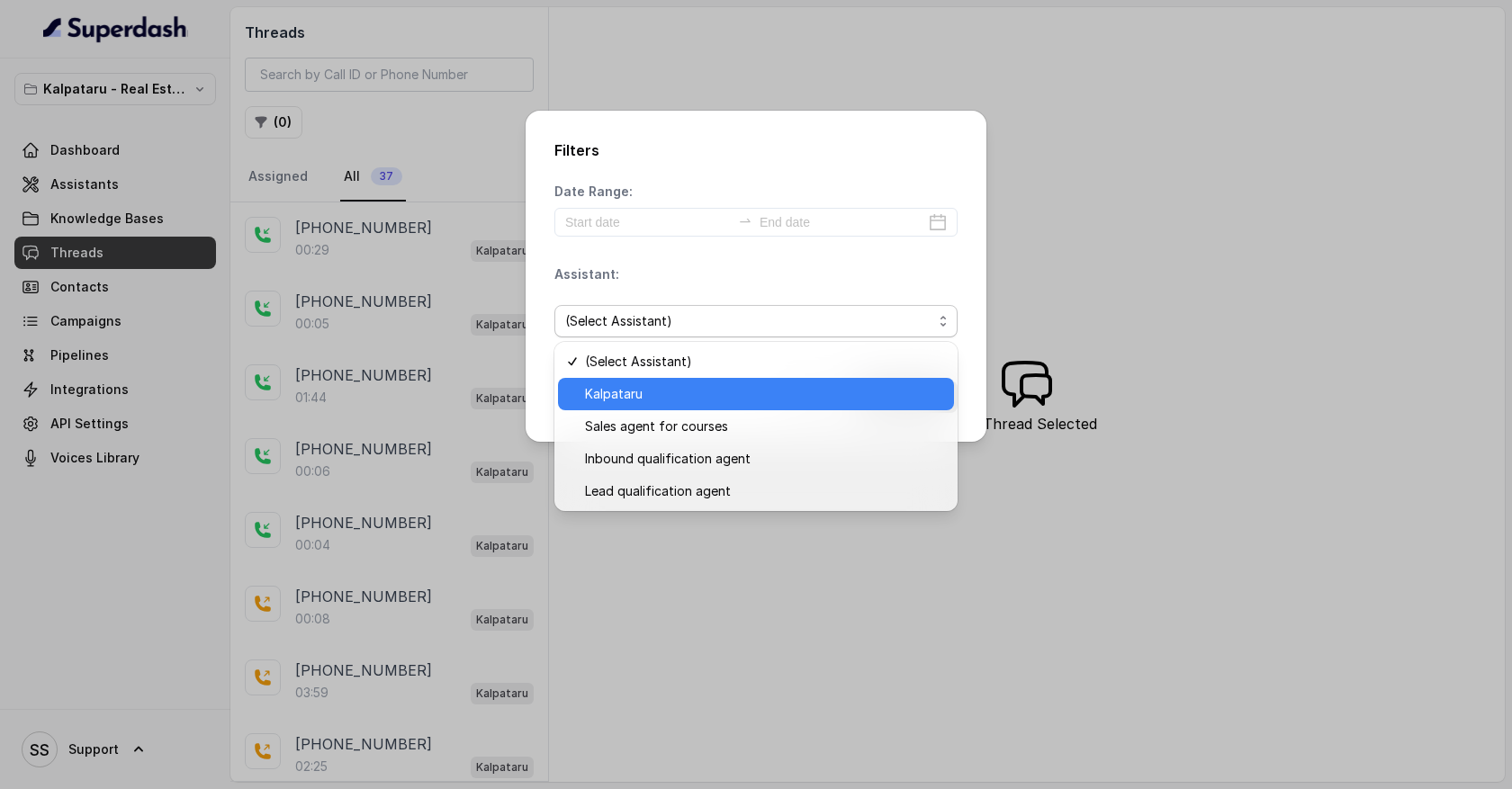
click at [688, 385] on span "Kalpataru" at bounding box center [763, 393] width 358 height 21
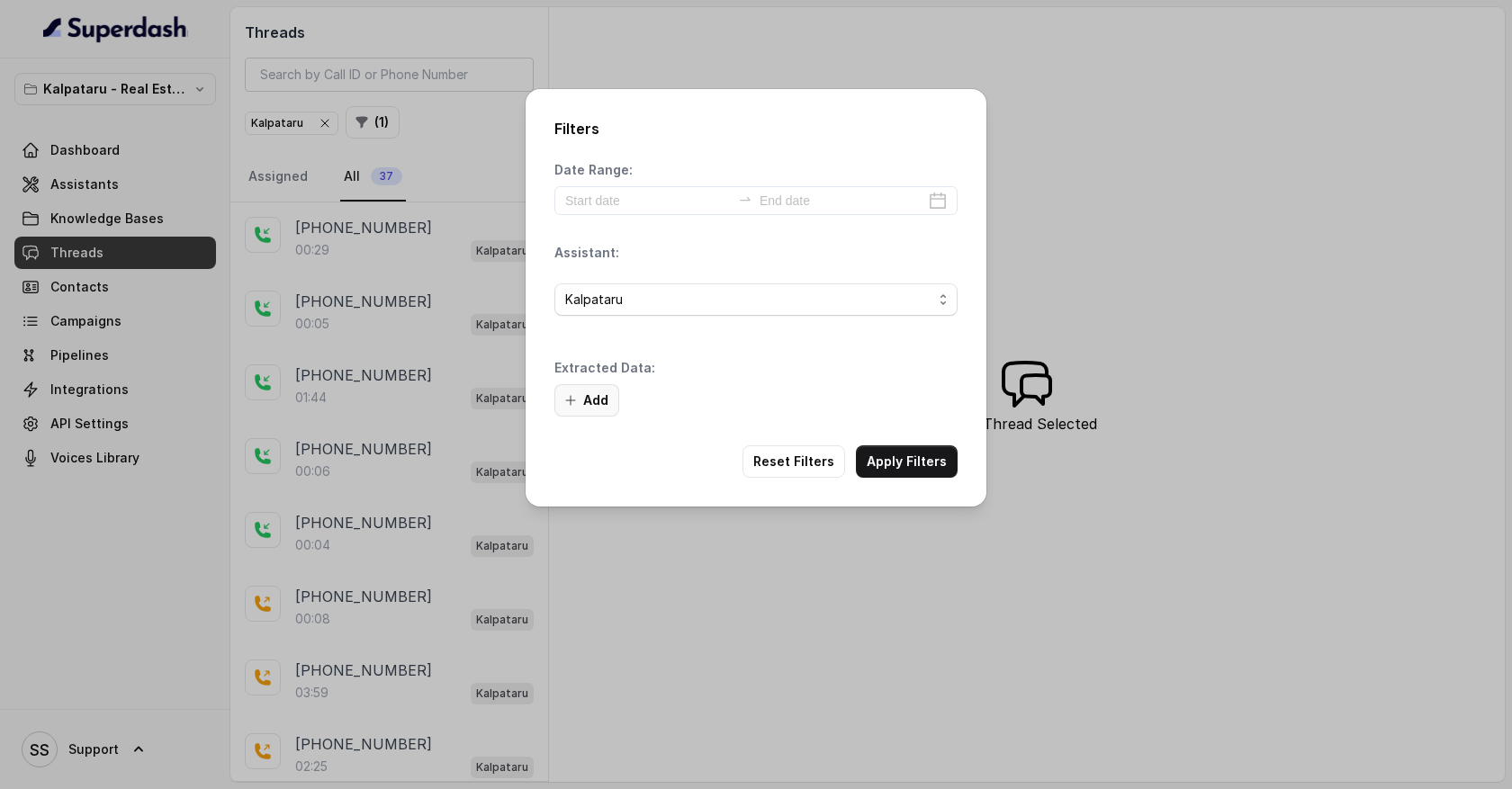
click at [596, 399] on button "Add" at bounding box center [587, 400] width 65 height 32
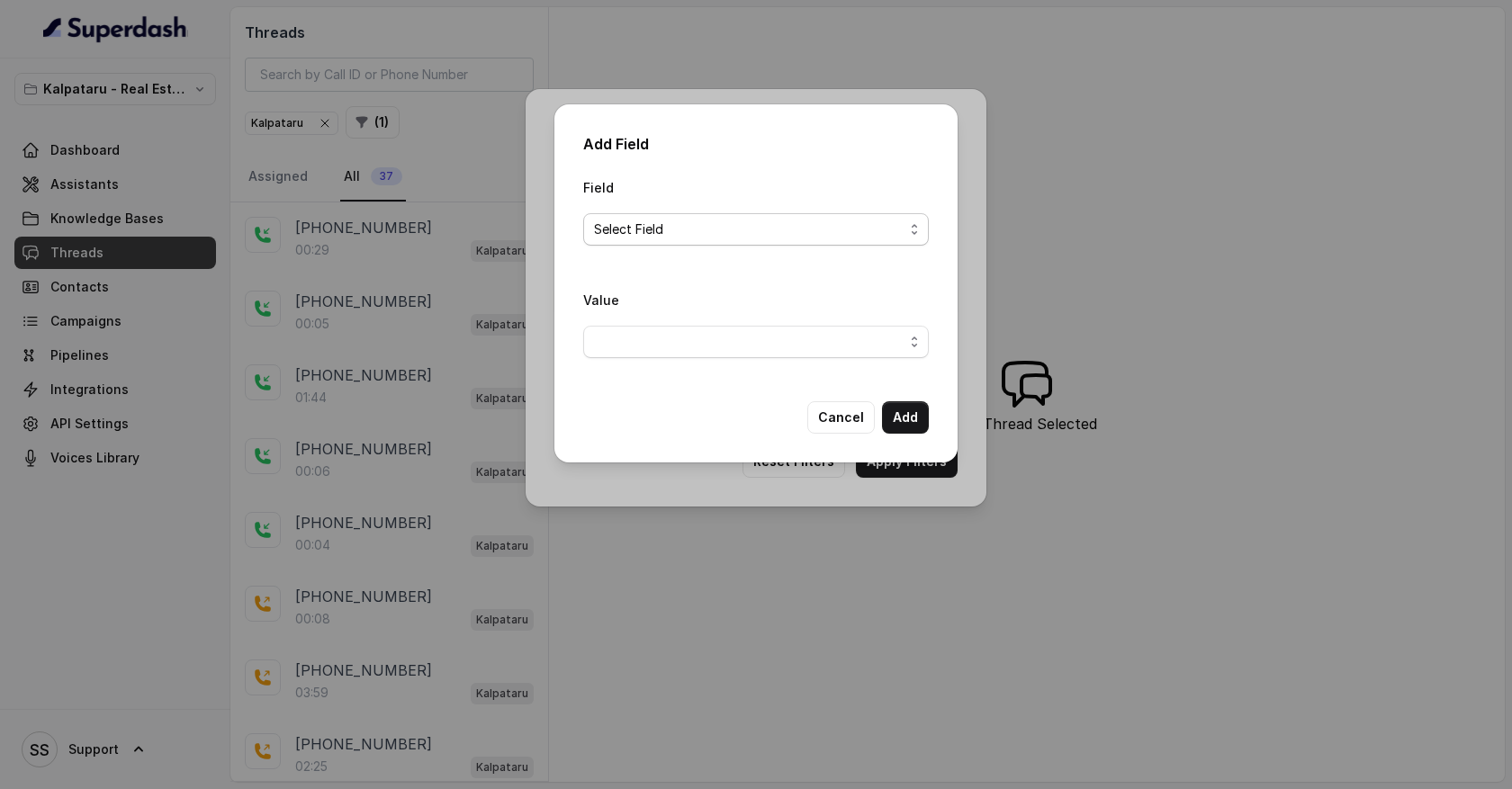
click at [723, 236] on span "Select Field" at bounding box center [749, 228] width 310 height 21
click at [724, 364] on div "Field Select Field Value" at bounding box center [756, 275] width 346 height 196
click at [846, 423] on button "Cancel" at bounding box center [841, 417] width 68 height 32
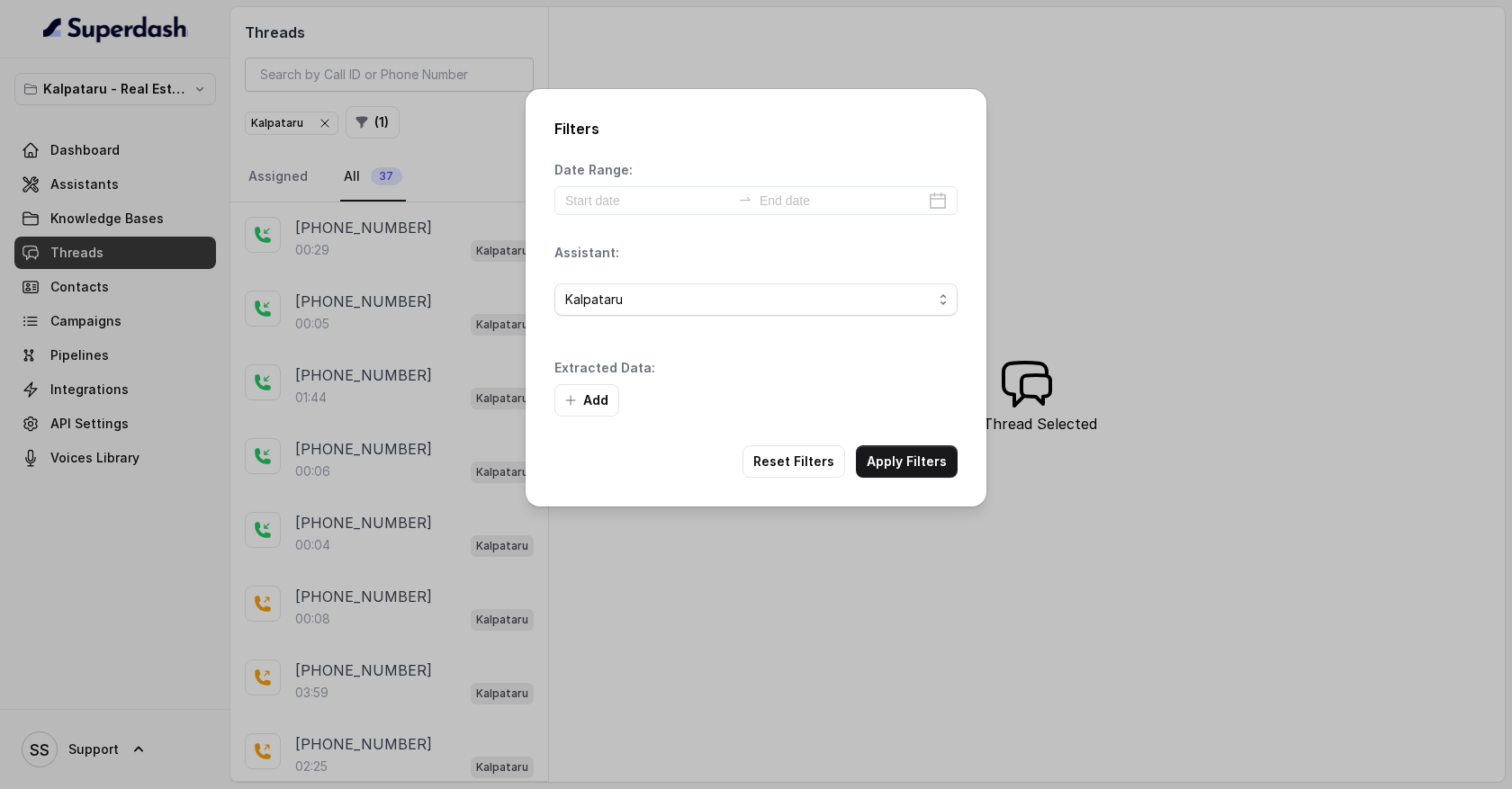
click at [652, 576] on div "Filters Date Range: Assistant: Kalpataru Extracted Data: Add Reset Filters Appl…" at bounding box center [756, 394] width 1512 height 789
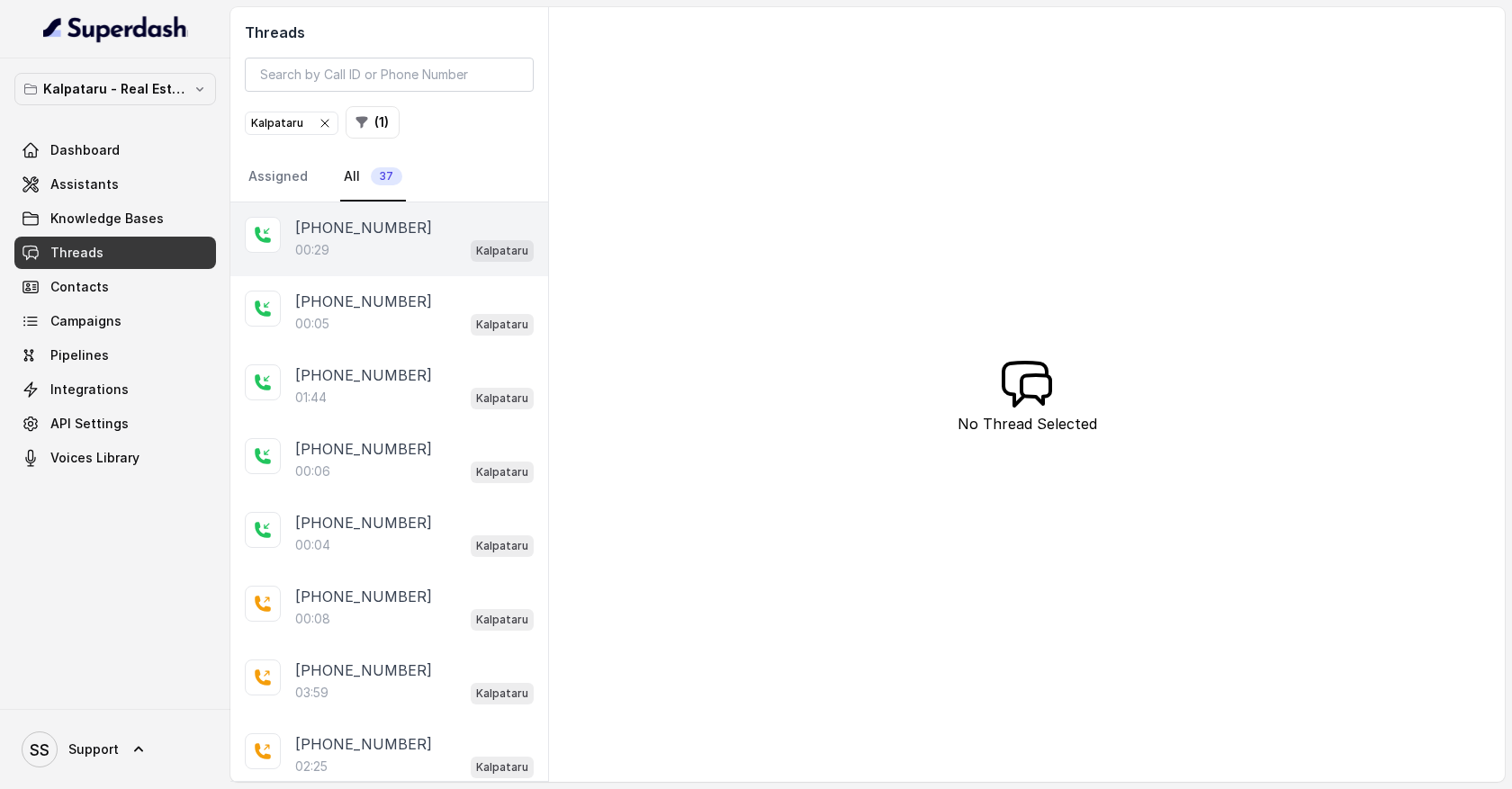
click at [375, 237] on p "[PHONE_NUMBER]" at bounding box center [364, 227] width 137 height 21
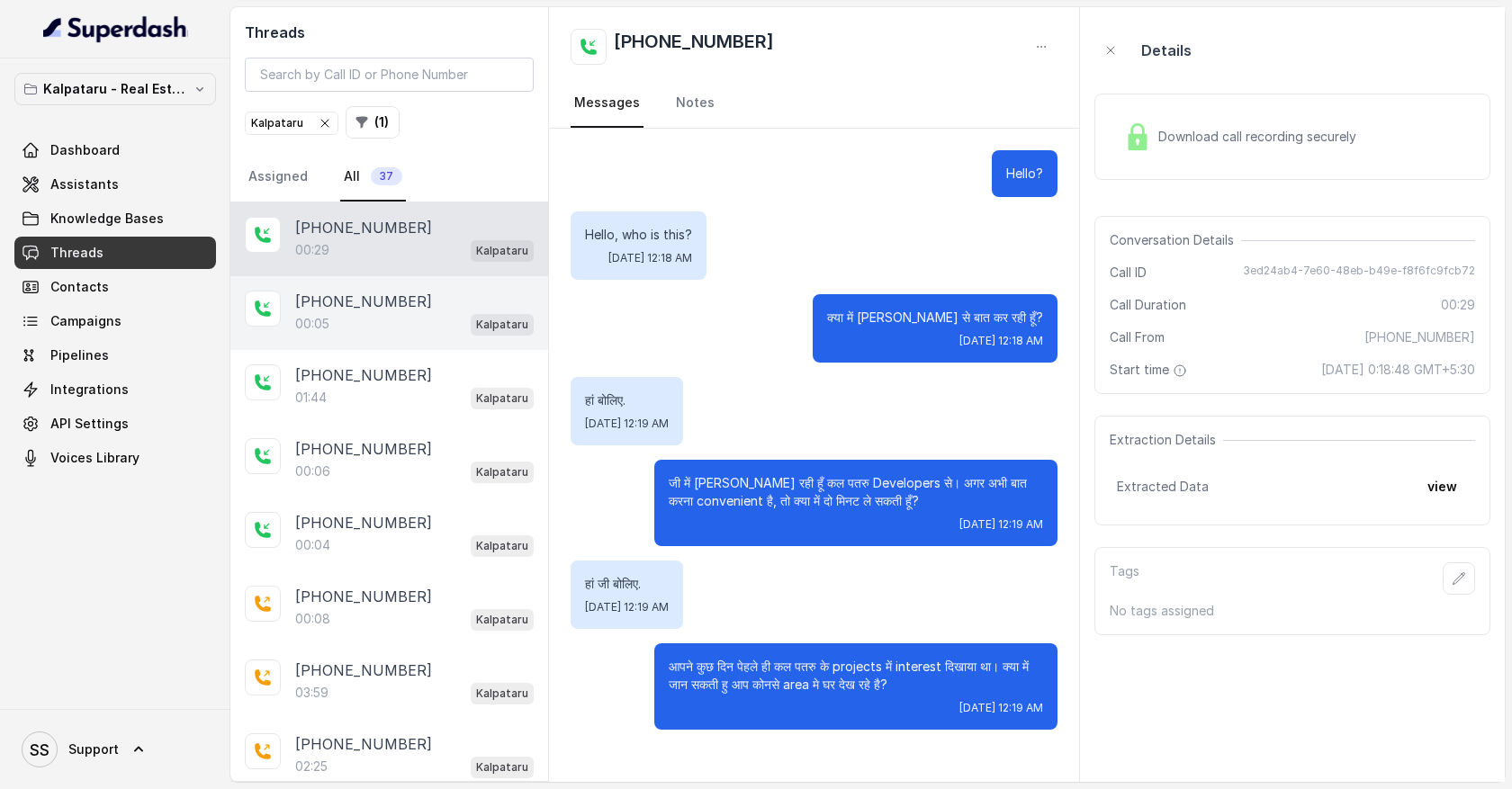
click at [373, 322] on div "00:05 Kalpataru" at bounding box center [415, 324] width 239 height 23
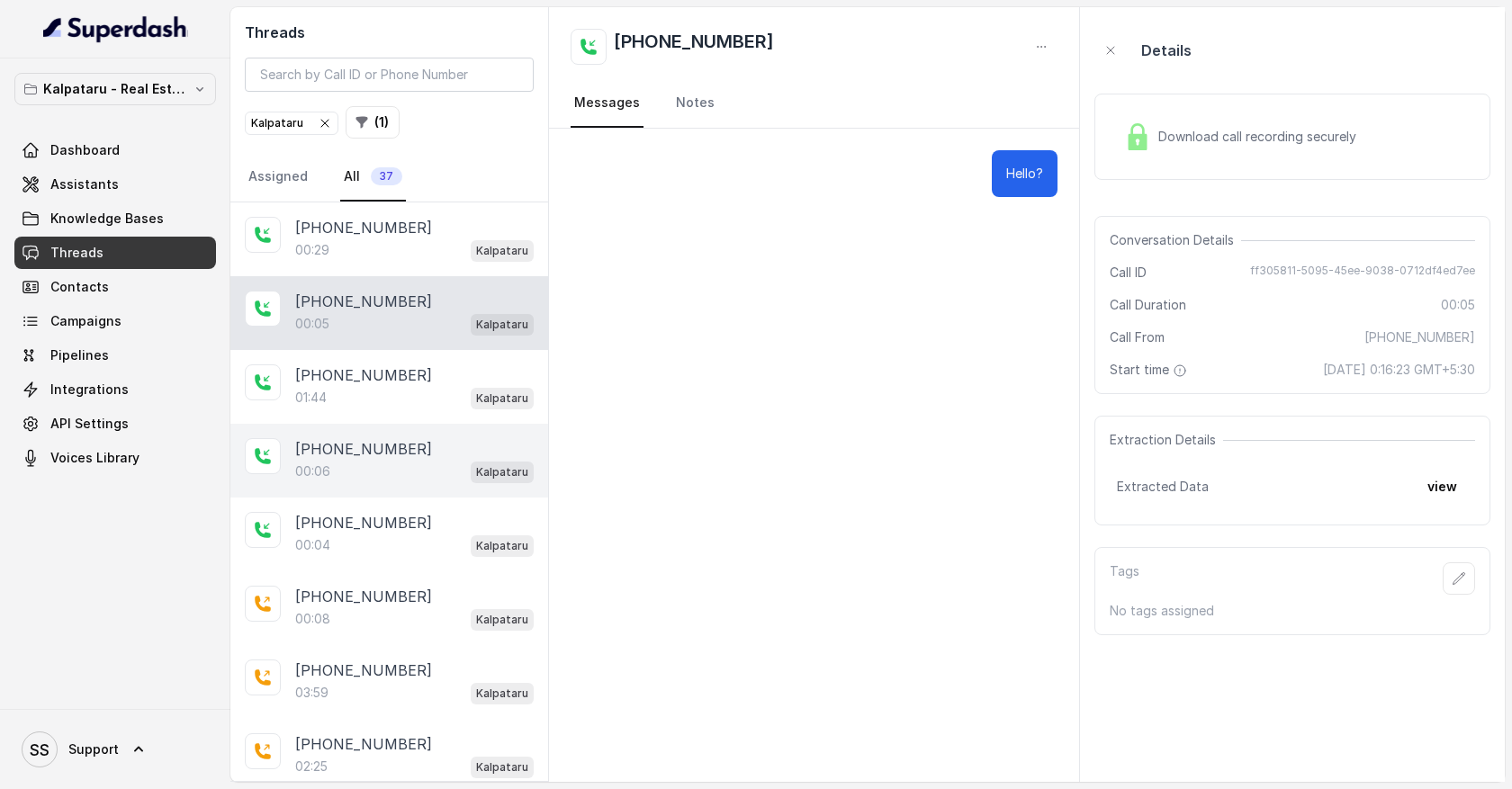
click at [397, 454] on p "[PHONE_NUMBER]" at bounding box center [364, 449] width 137 height 21
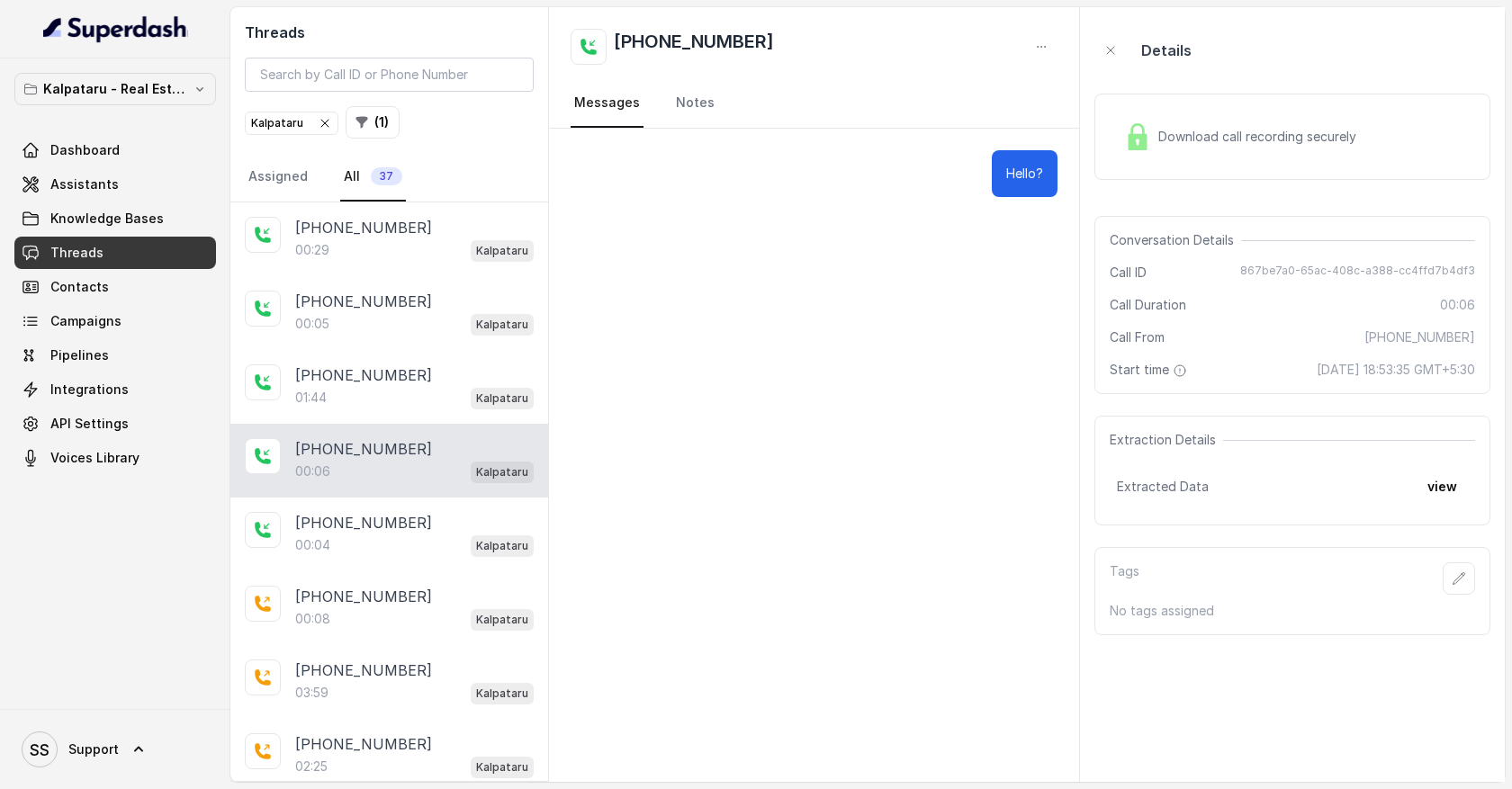
click at [175, 505] on div "Kalpataru - Real Estate Dashboard Assistants Knowledge Bases Threads Contacts C…" at bounding box center [115, 383] width 230 height 650
click at [146, 394] on link "Integrations" at bounding box center [116, 389] width 202 height 32
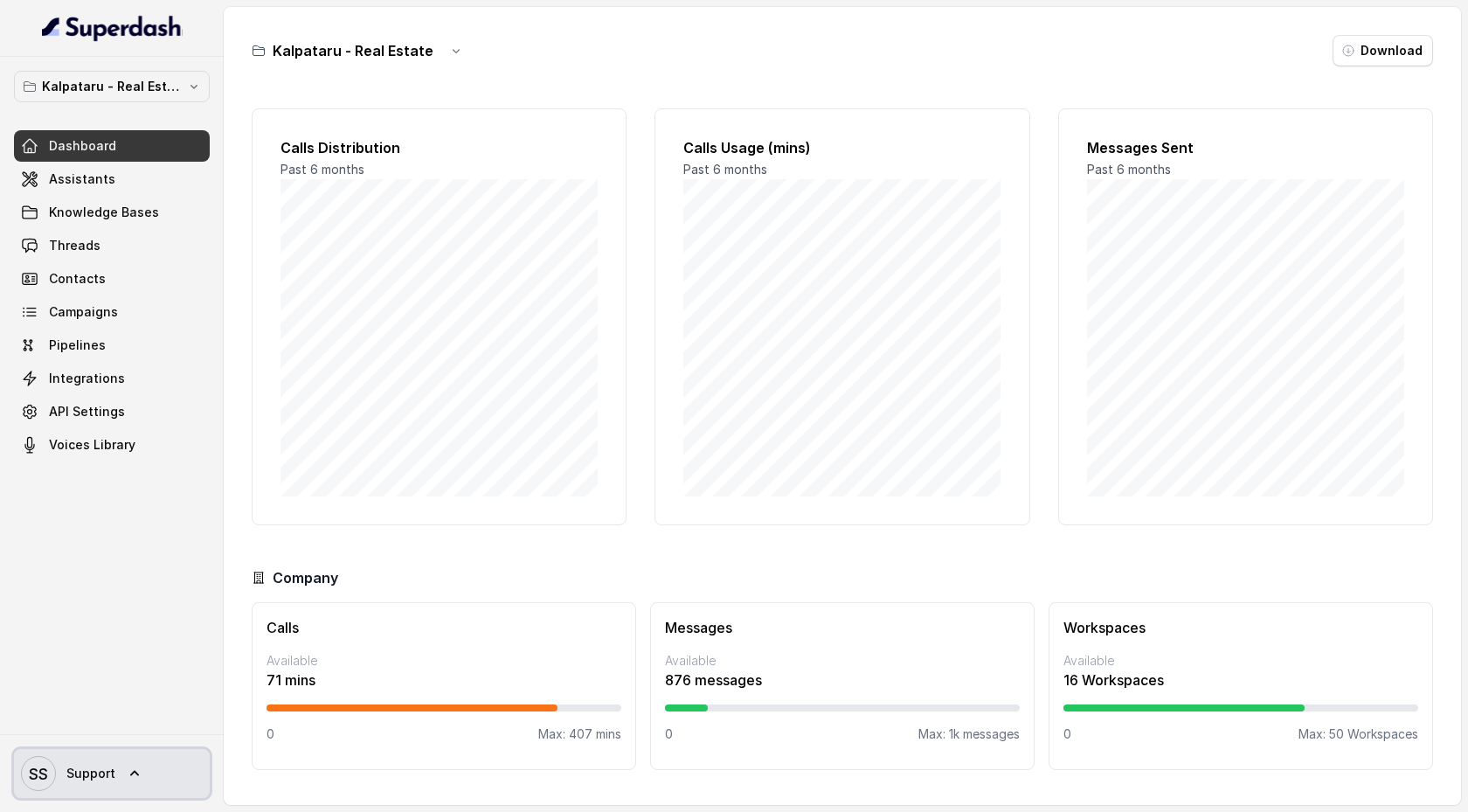
click at [127, 774] on icon at bounding box center [134, 772] width 17 height 17
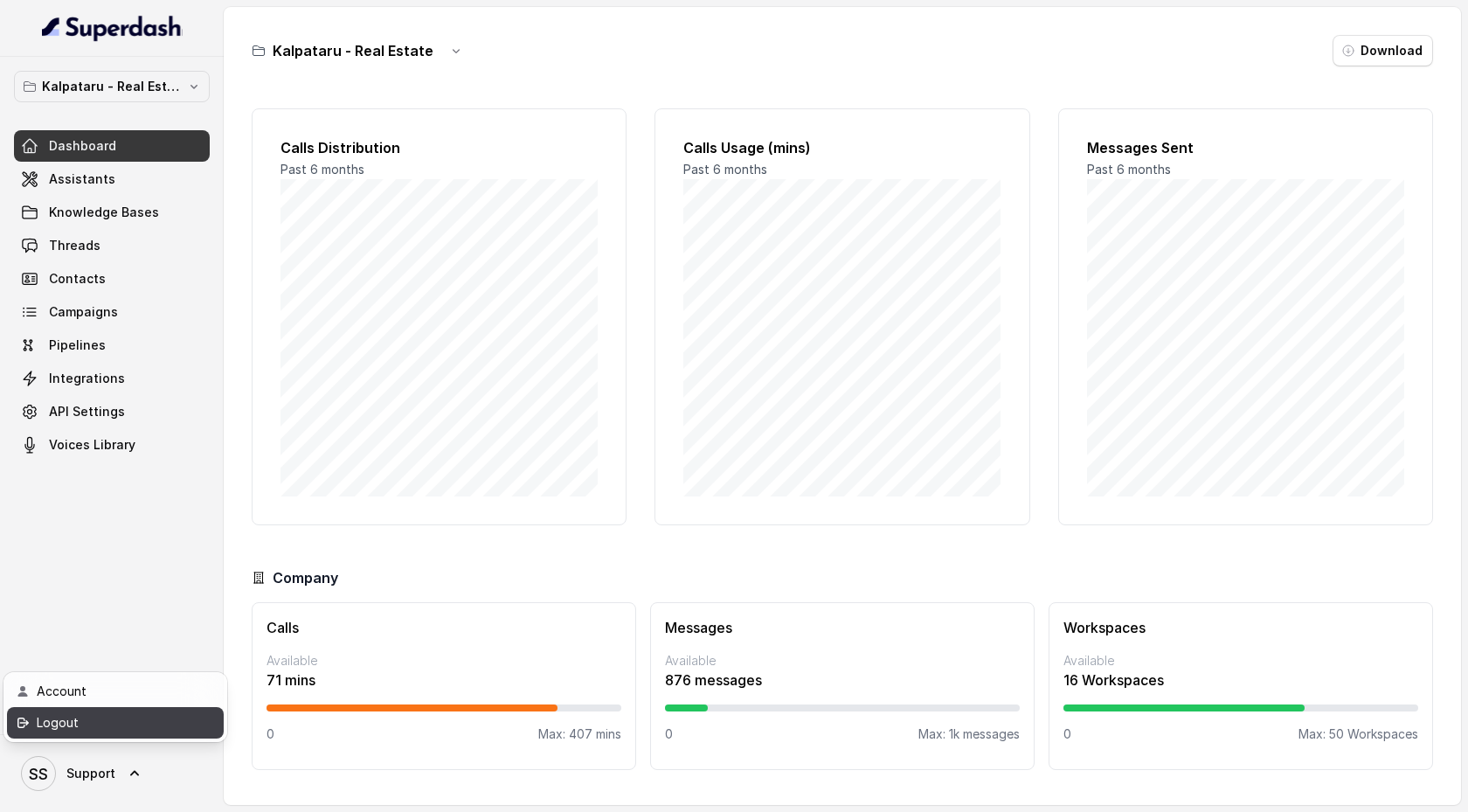
click at [138, 730] on div "Logout" at bounding box center [111, 722] width 148 height 21
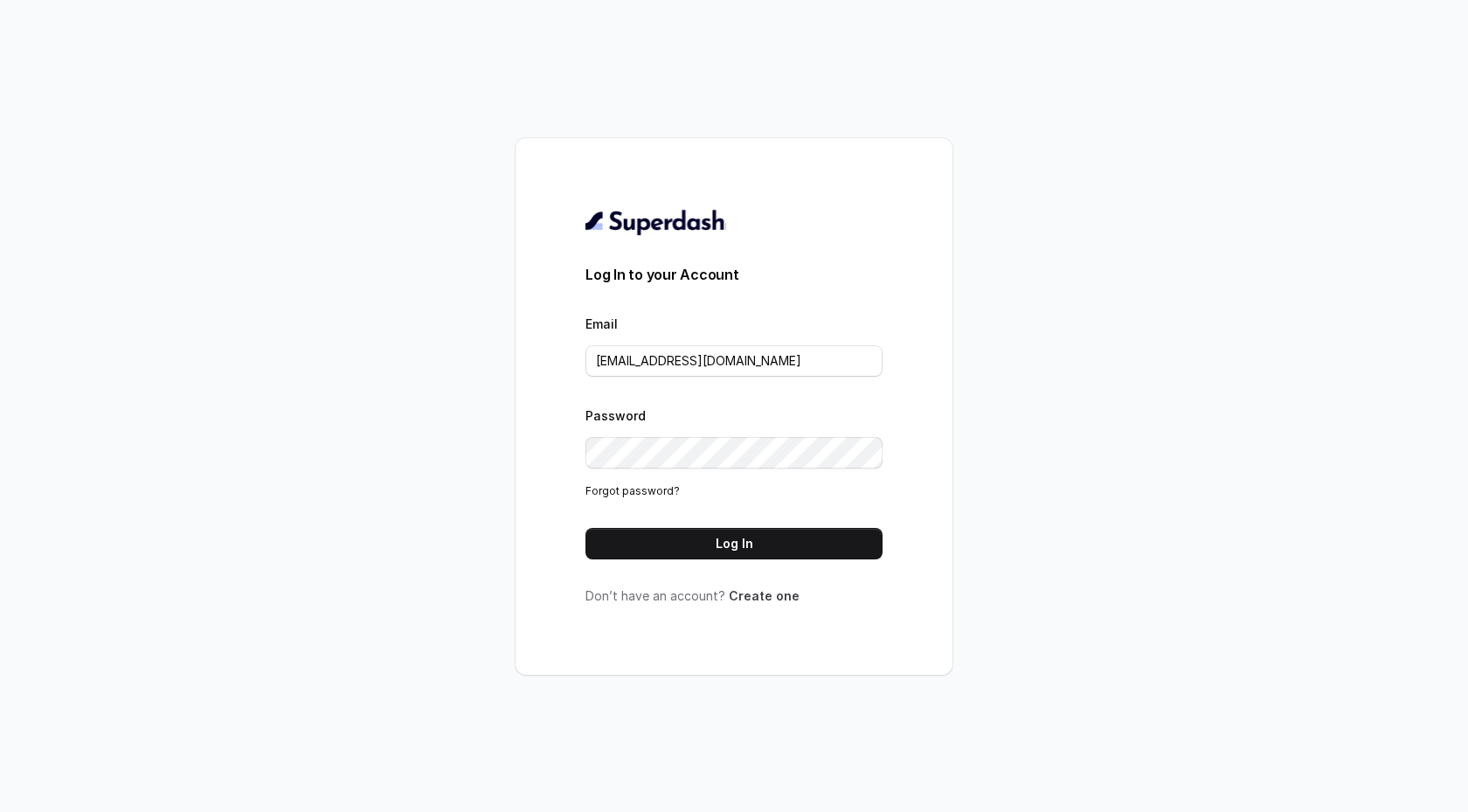
click at [755, 599] on link "Create one" at bounding box center [764, 596] width 71 height 15
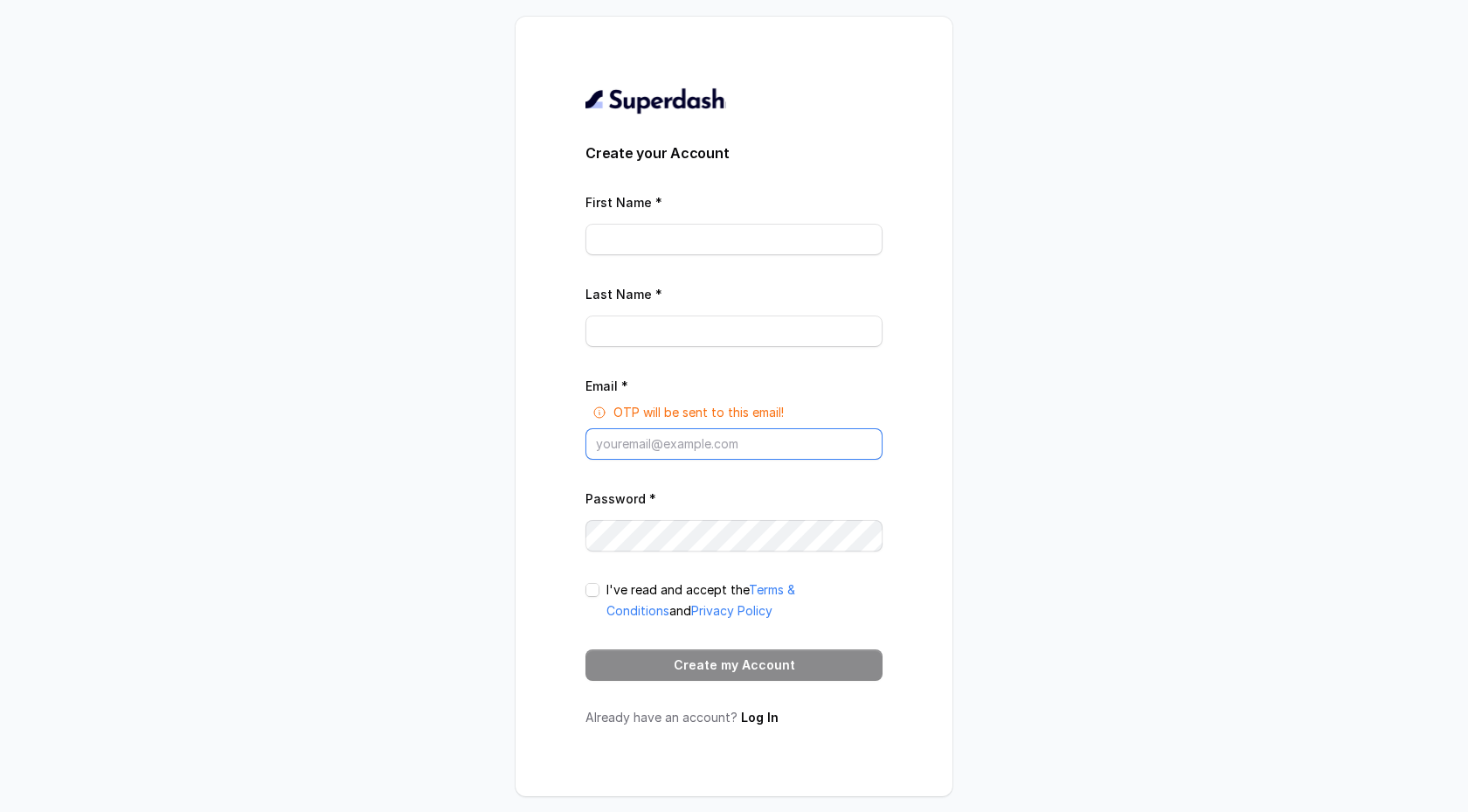
type input "support@trysuperdash.com"
